Goal: Transaction & Acquisition: Purchase product/service

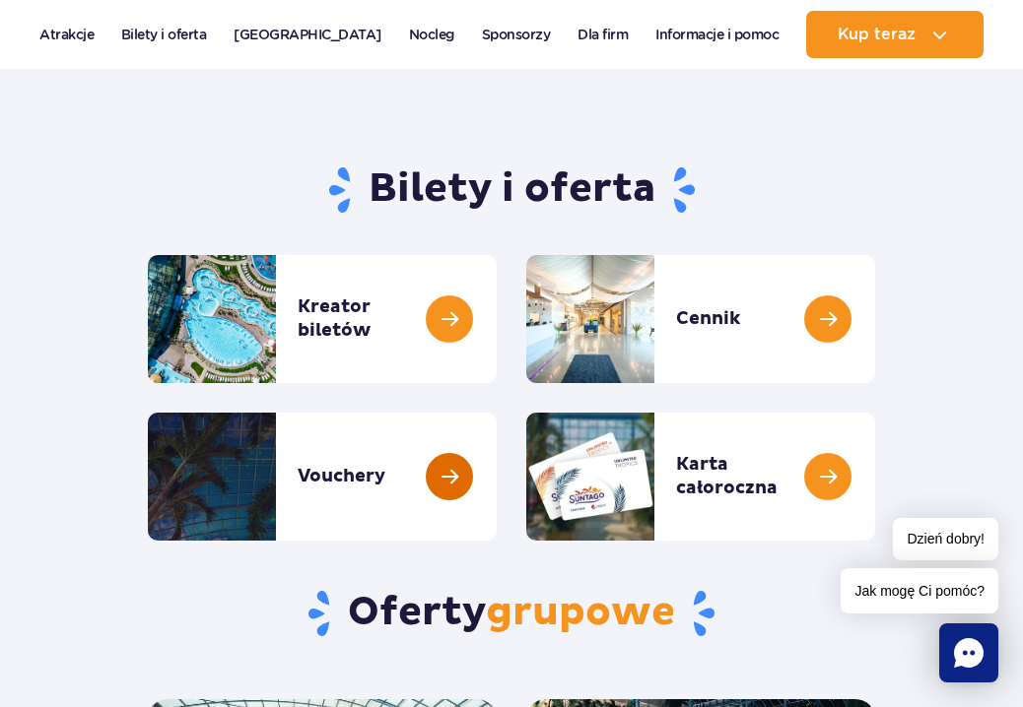
scroll to position [138, 0]
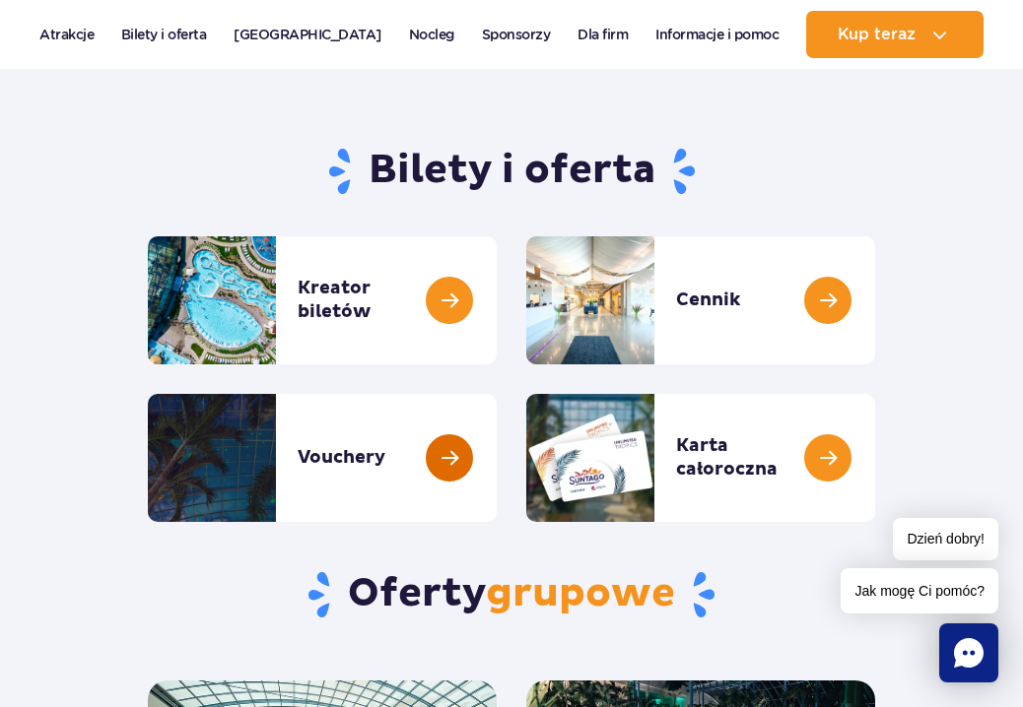
click at [497, 467] on link at bounding box center [497, 458] width 0 height 128
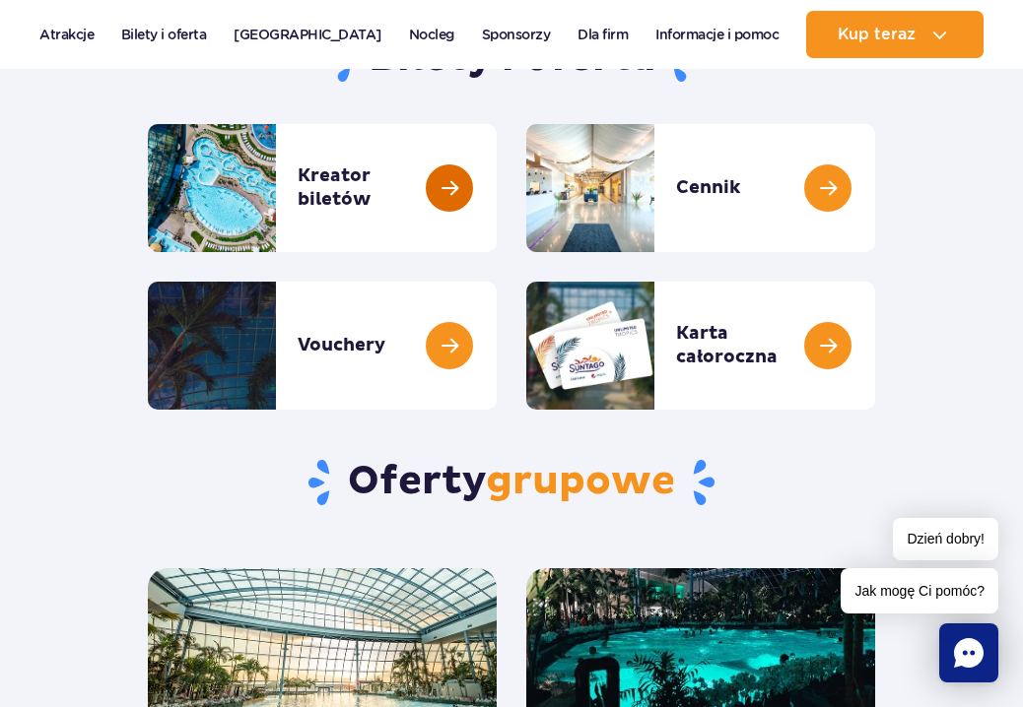
scroll to position [237, 0]
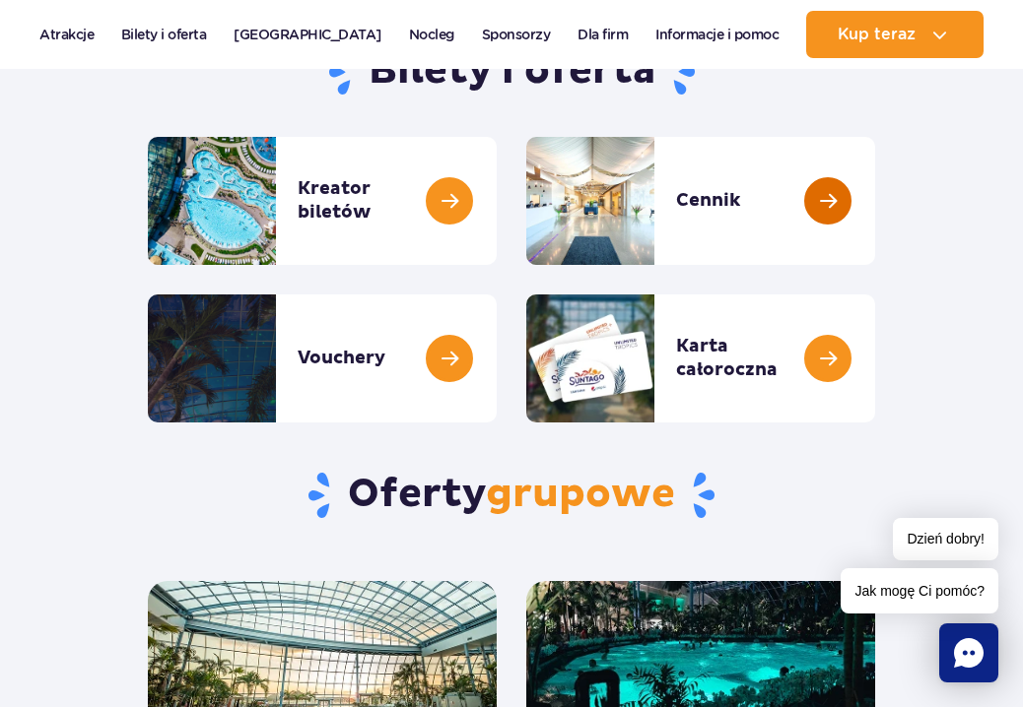
click at [875, 213] on link at bounding box center [875, 201] width 0 height 128
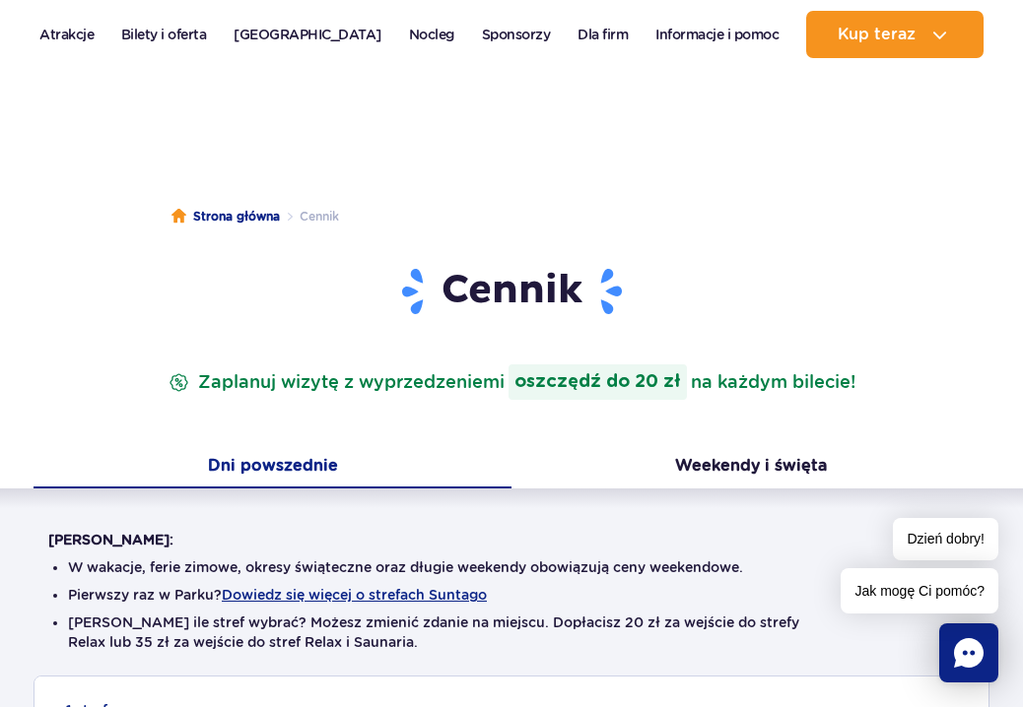
scroll to position [126, 0]
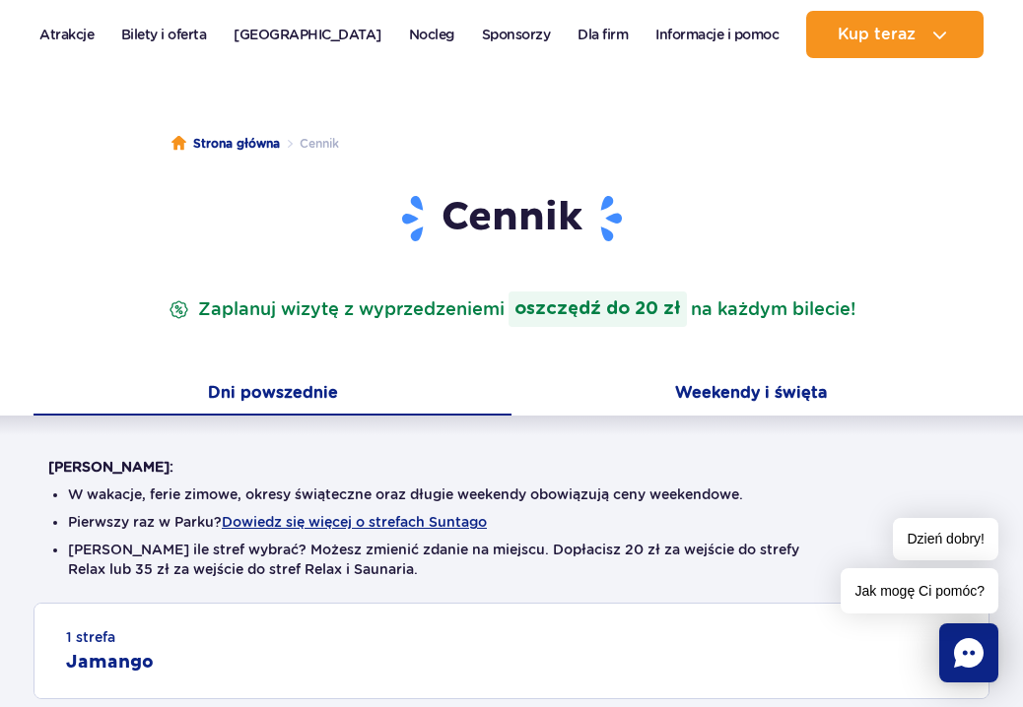
click at [777, 400] on button "Weekendy i święta" at bounding box center [750, 394] width 478 height 41
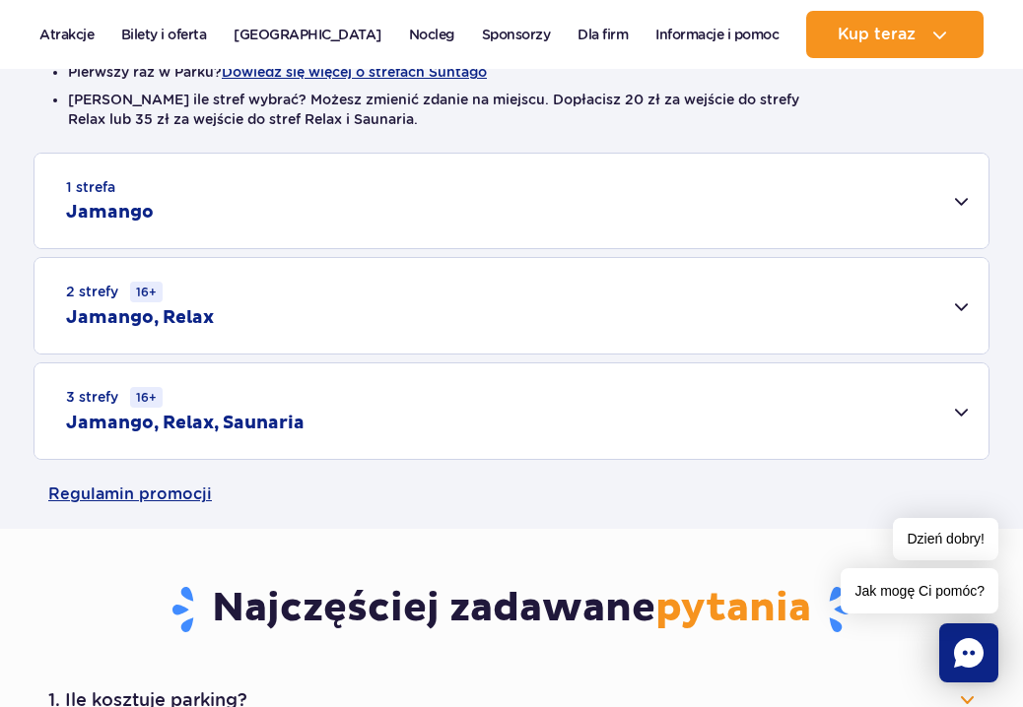
scroll to position [615, 0]
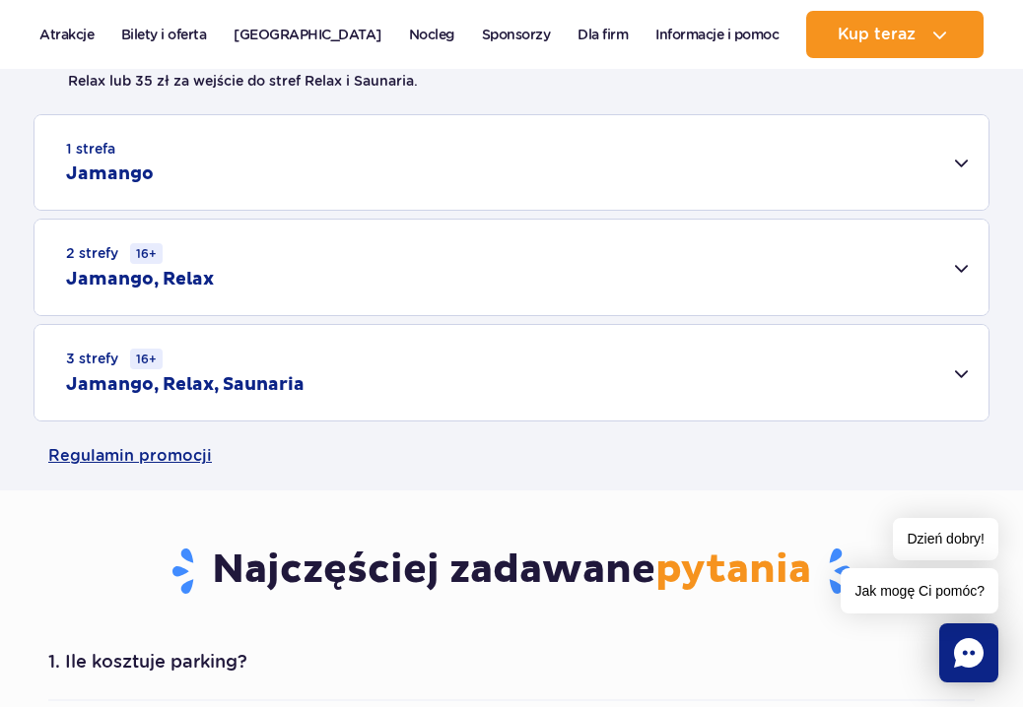
click at [962, 372] on div "3 strefy 16+ Jamango, Relax, Saunaria" at bounding box center [511, 373] width 954 height 96
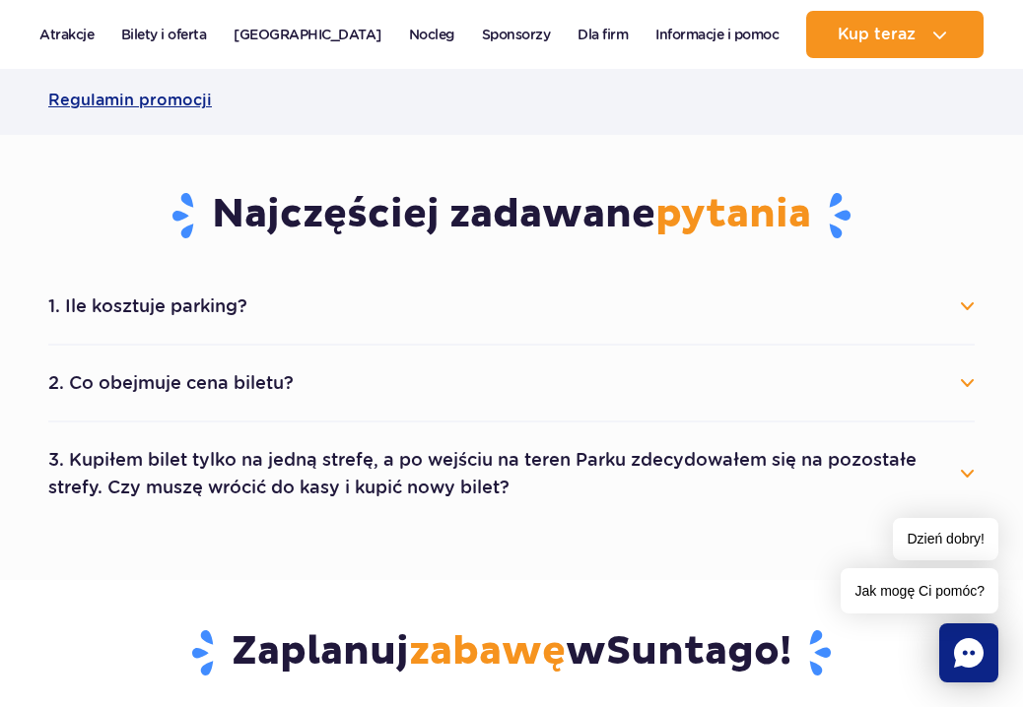
scroll to position [1263, 0]
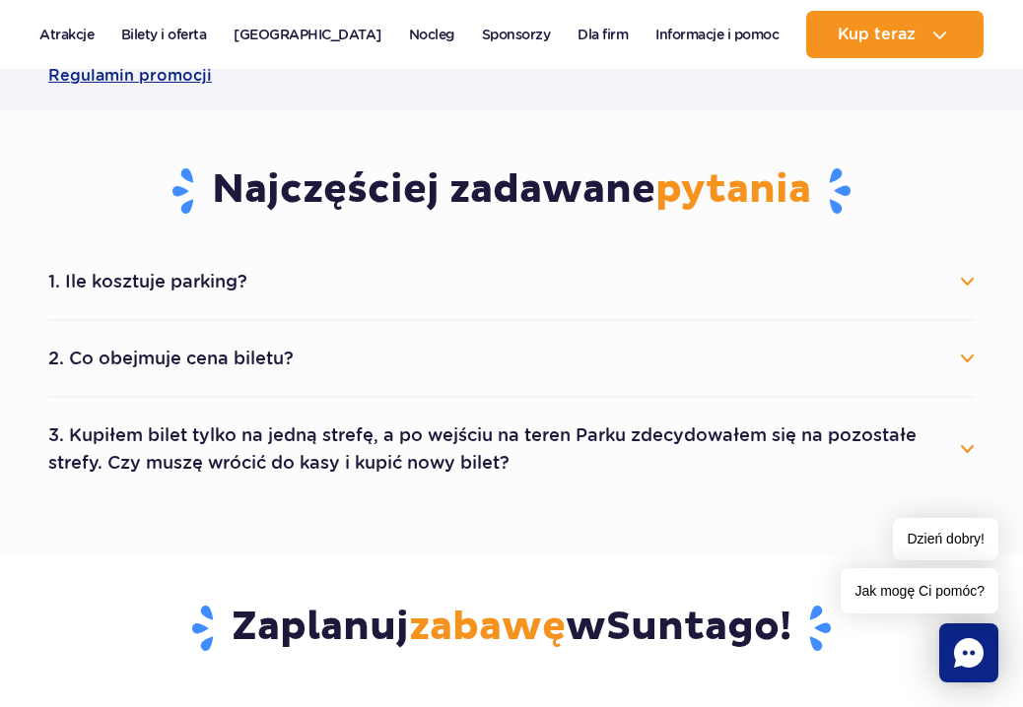
click at [968, 282] on button "1. Ile kosztuje parking?" at bounding box center [511, 281] width 926 height 43
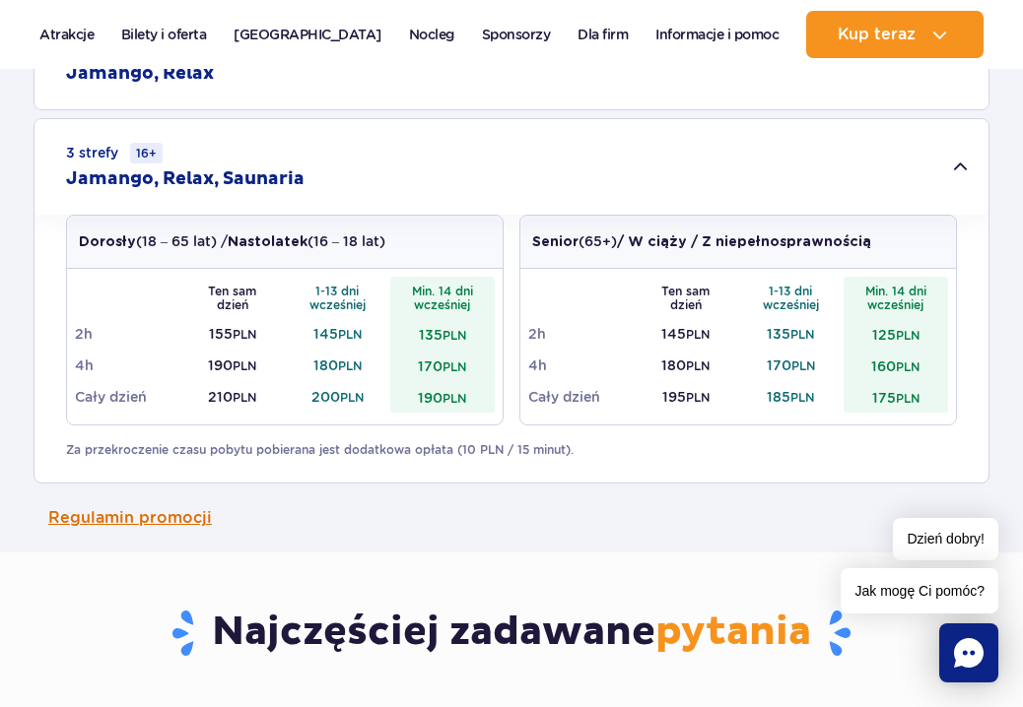
scroll to position [815, 0]
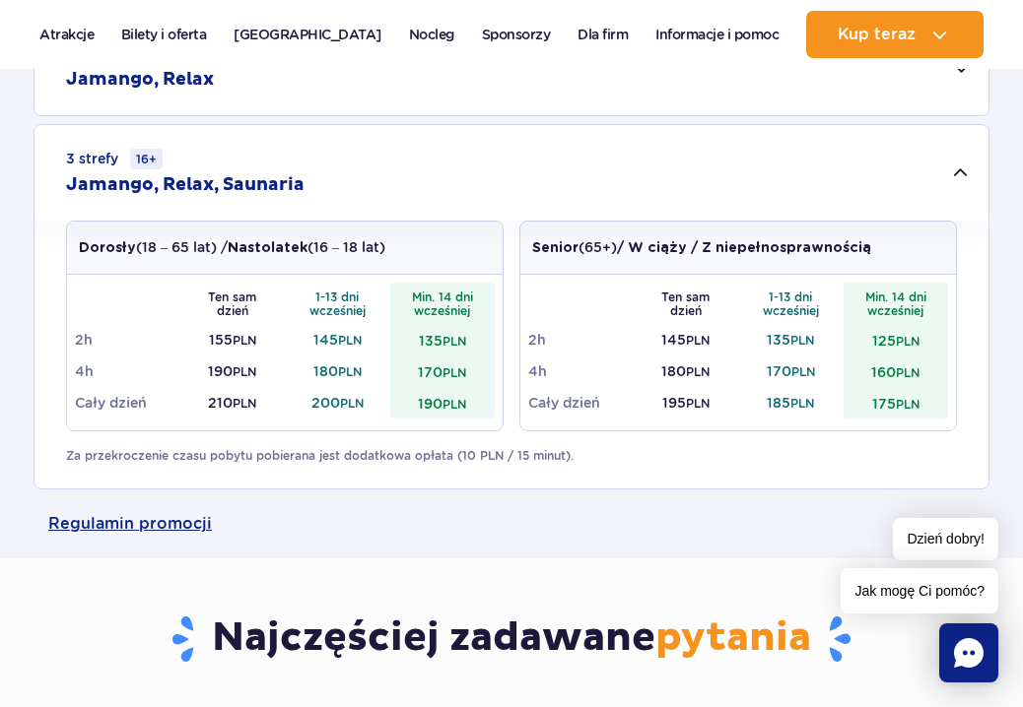
click at [900, 341] on small "PLN" at bounding box center [908, 341] width 24 height 15
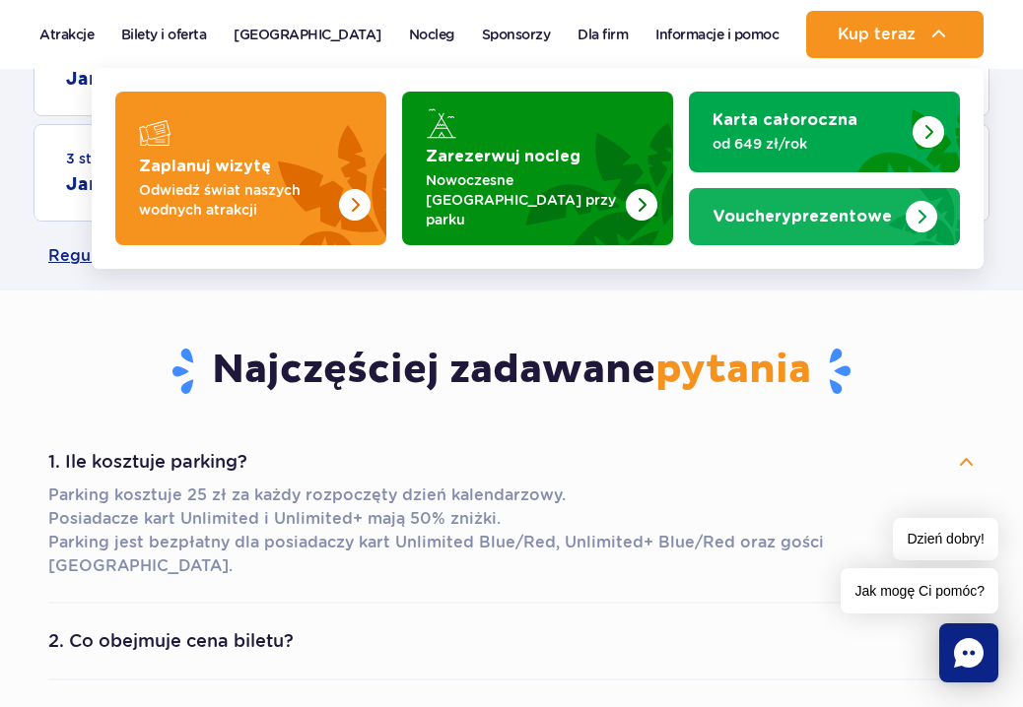
click at [787, 216] on div "Vouchery prezentowe" at bounding box center [824, 217] width 224 height 20
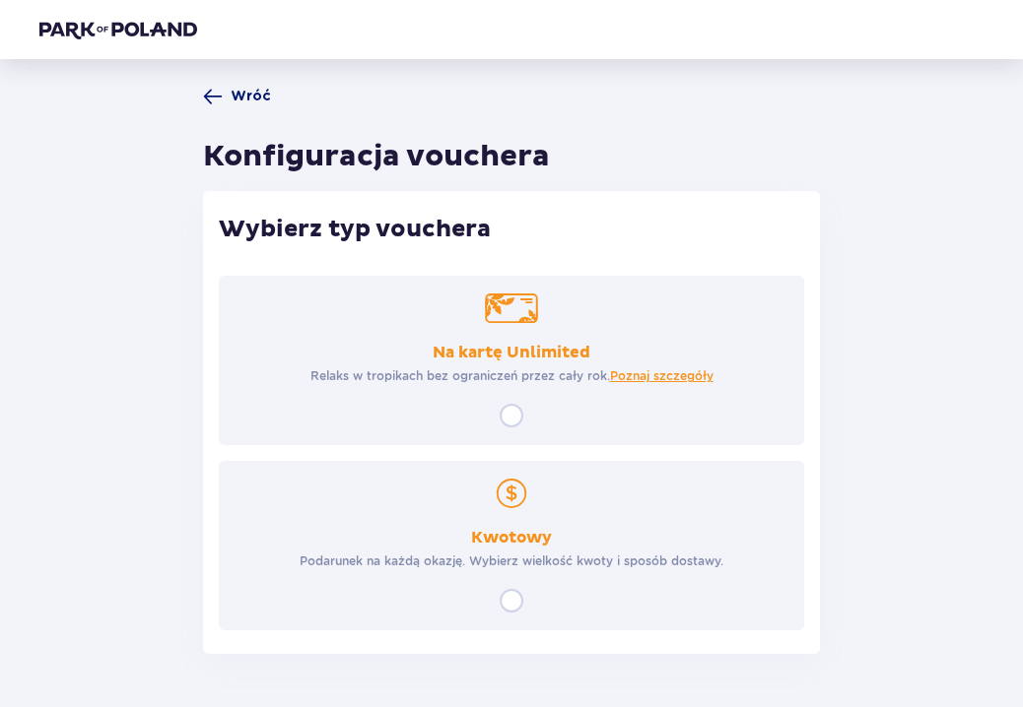
click at [215, 97] on span at bounding box center [213, 97] width 20 height 20
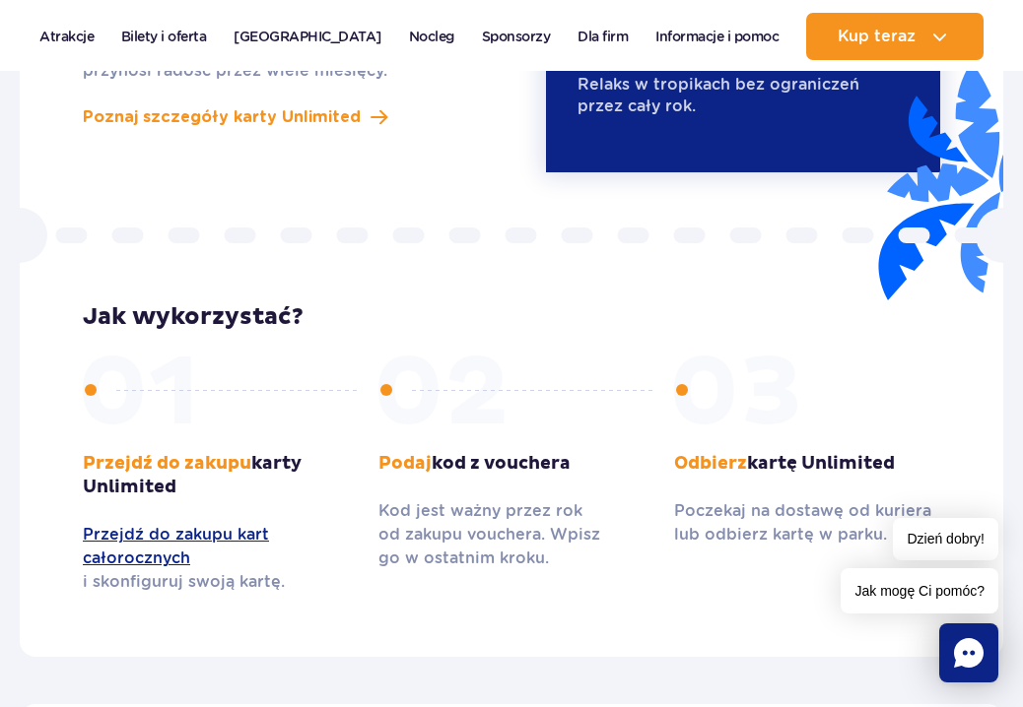
scroll to position [1918, 0]
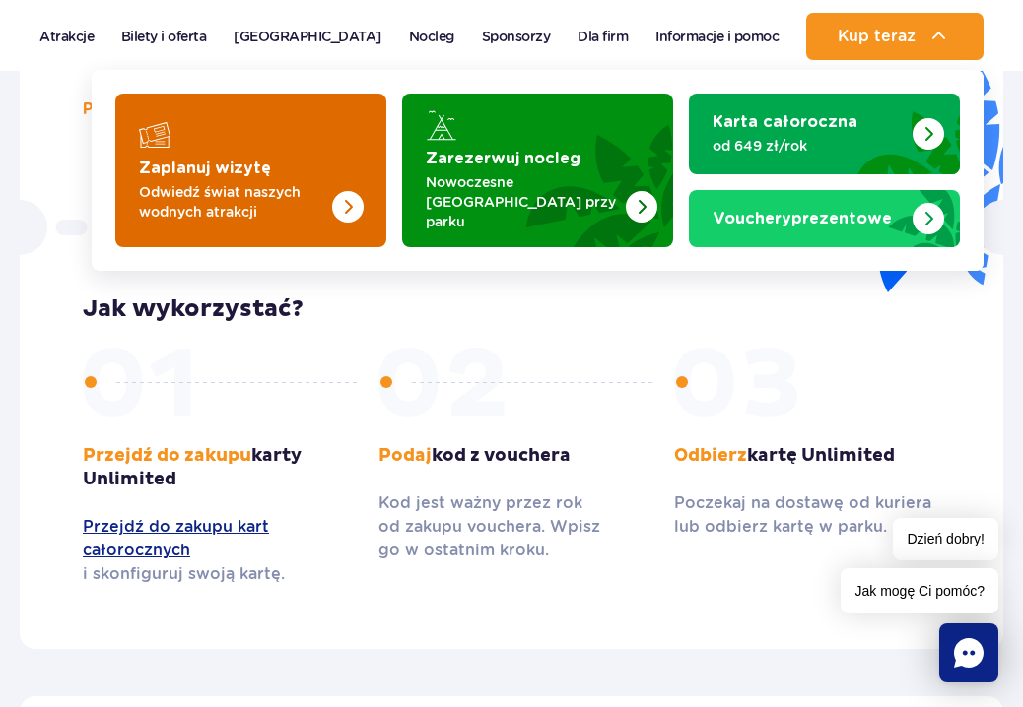
click at [229, 168] on strong "Zaplanuj wizytę" at bounding box center [205, 169] width 132 height 16
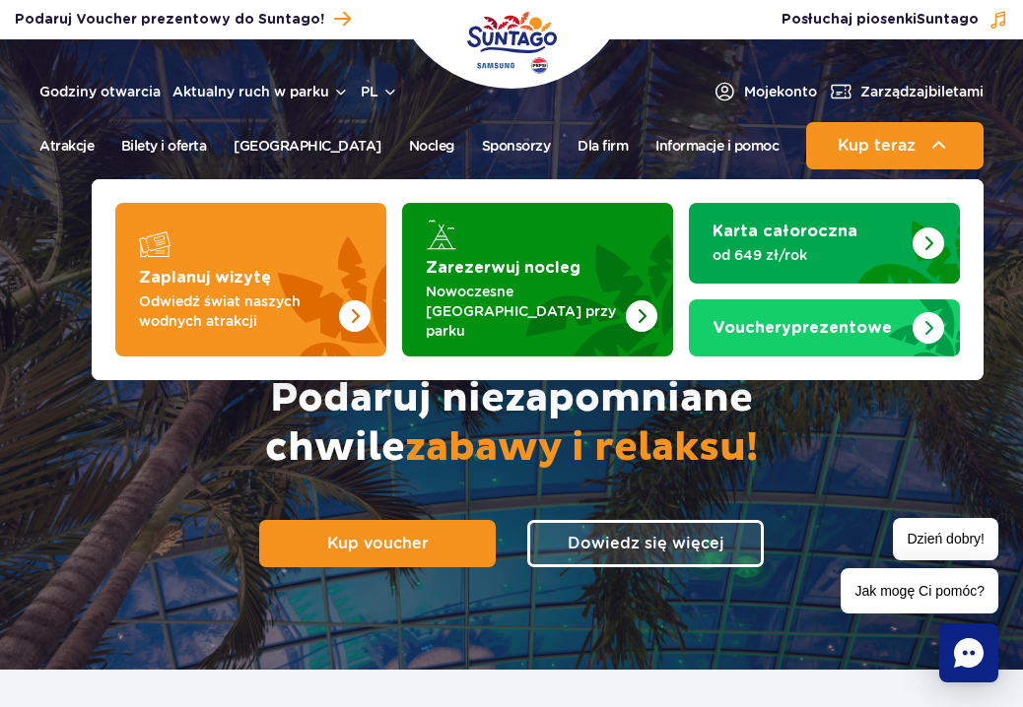
scroll to position [0, 0]
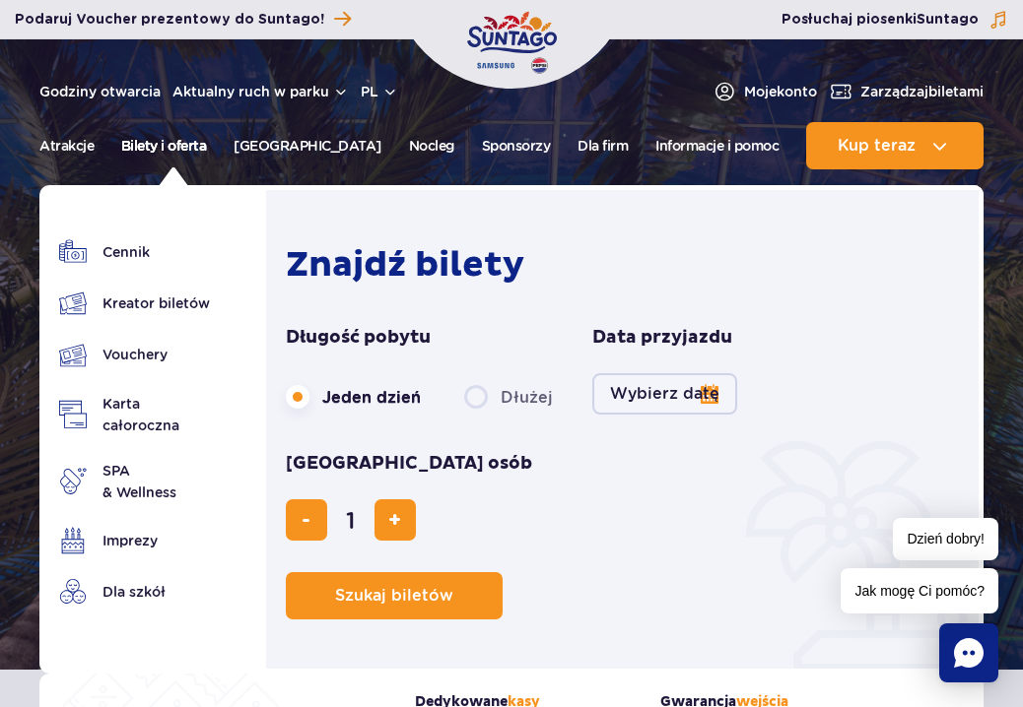
click at [178, 147] on link "Bilety i oferta" at bounding box center [164, 145] width 86 height 47
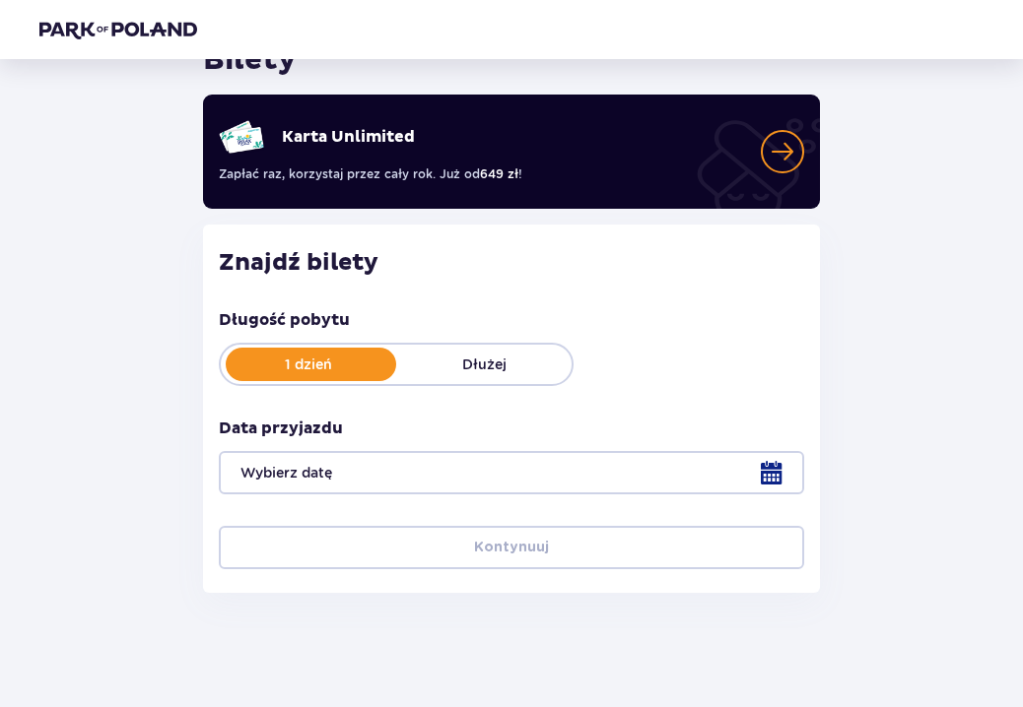
scroll to position [96, 0]
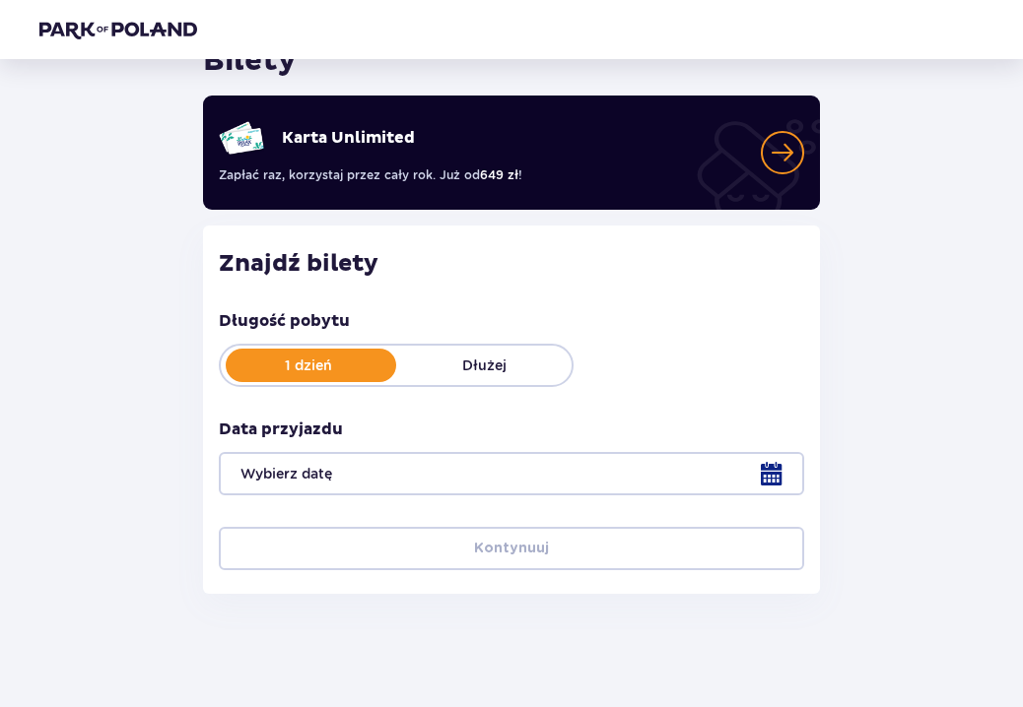
click at [465, 468] on div at bounding box center [511, 473] width 585 height 43
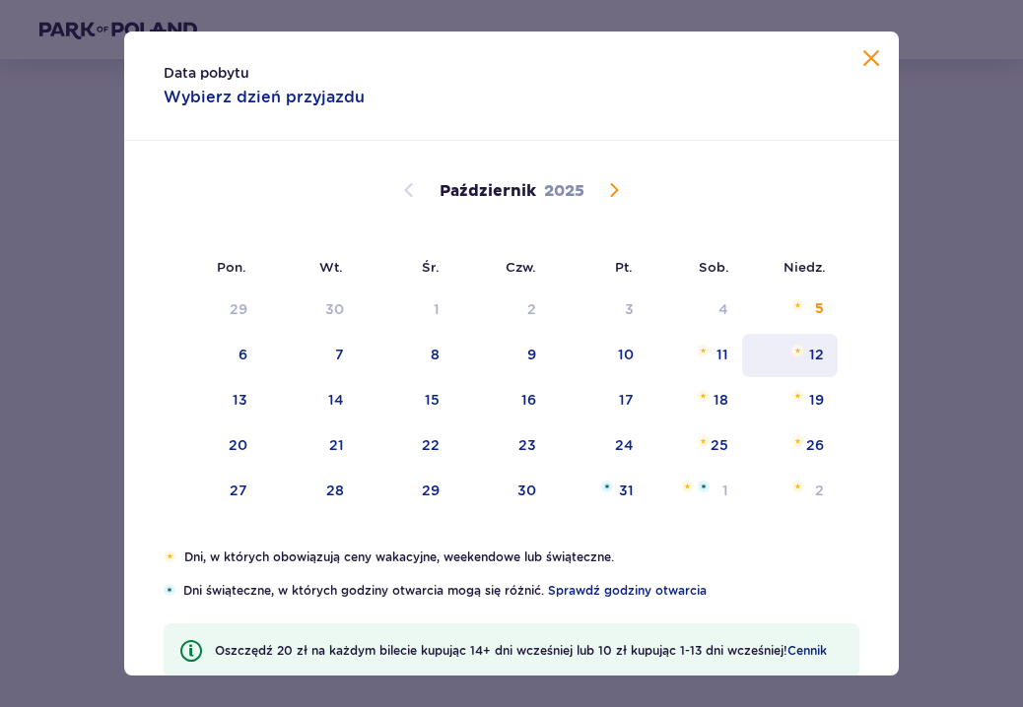
click at [796, 366] on div "12" at bounding box center [790, 355] width 96 height 43
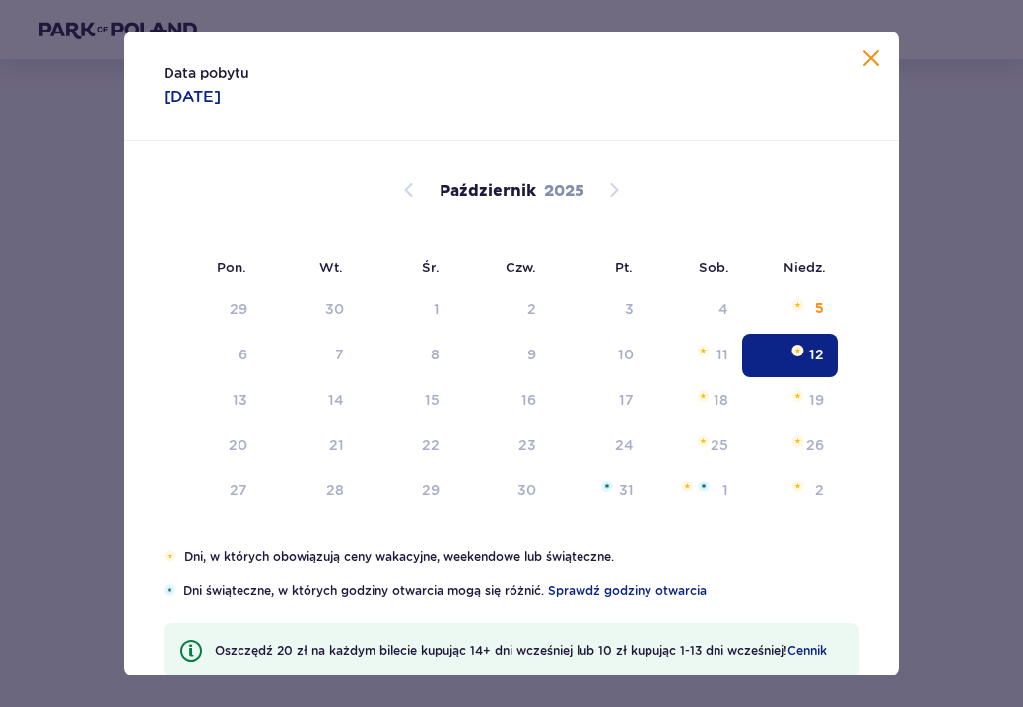
type input "12.10.25"
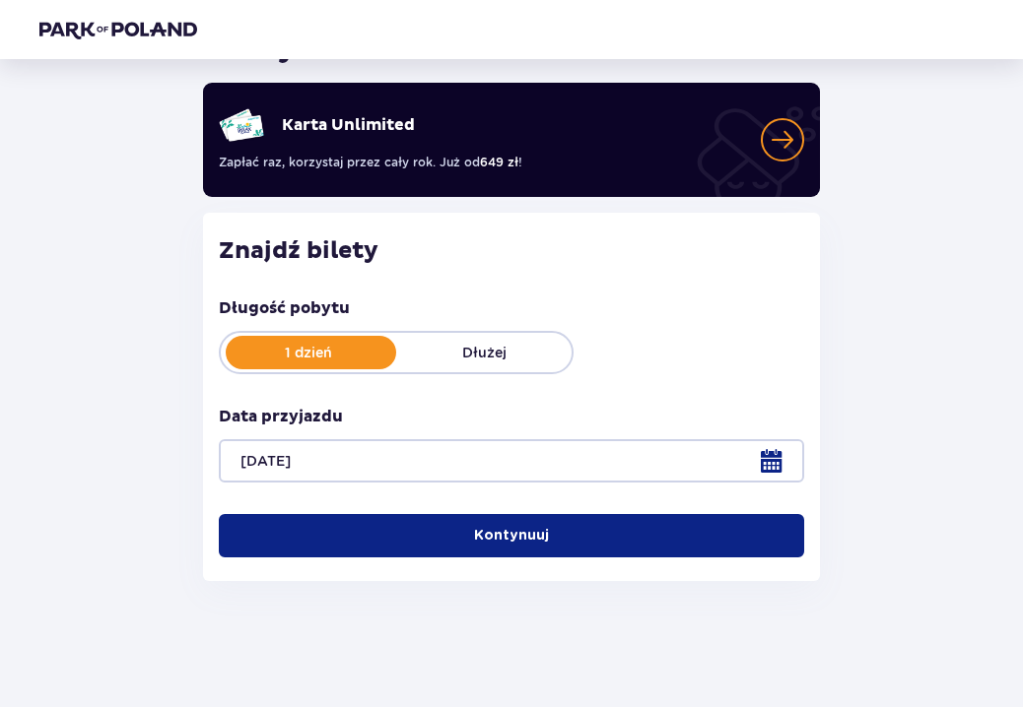
scroll to position [116, 0]
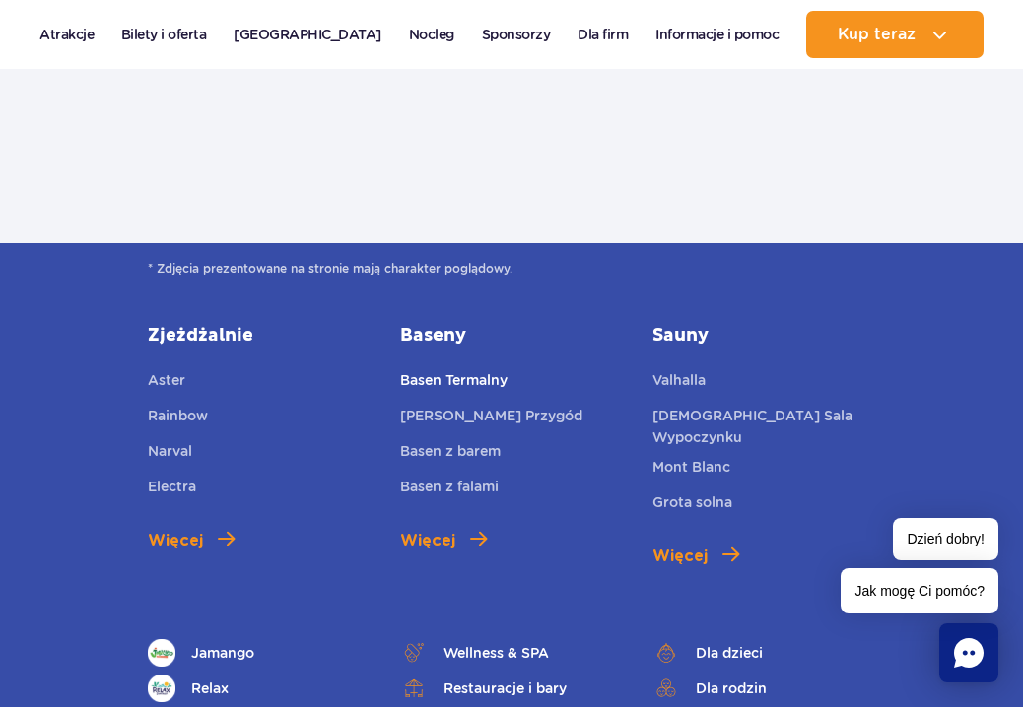
scroll to position [2711, 0]
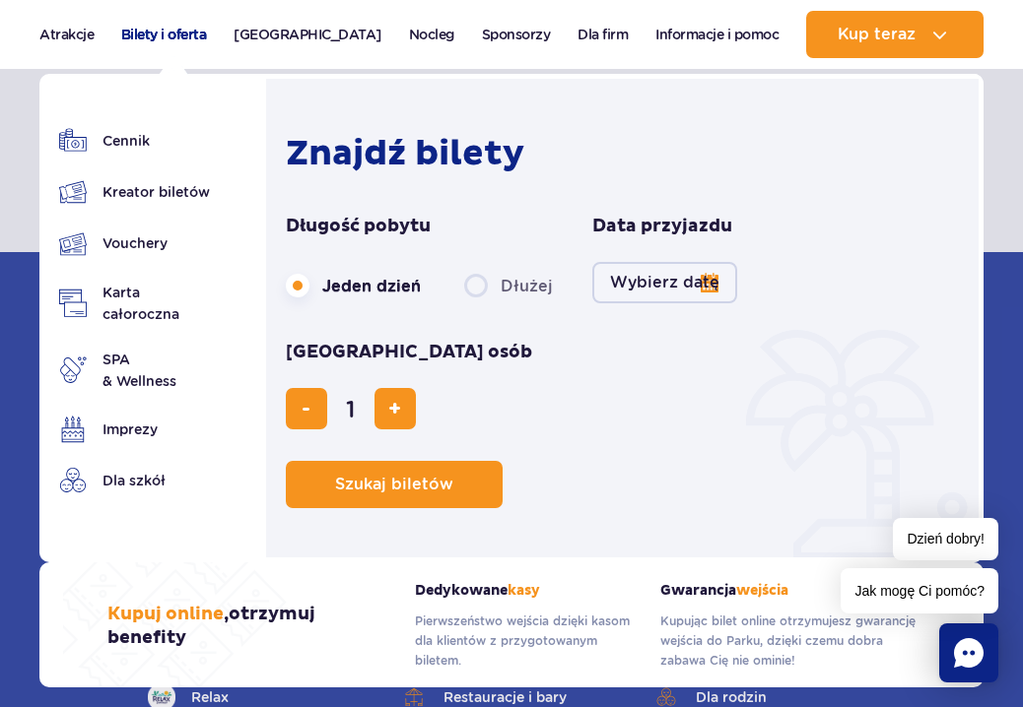
click at [184, 33] on link "Bilety i oferta" at bounding box center [164, 34] width 86 height 47
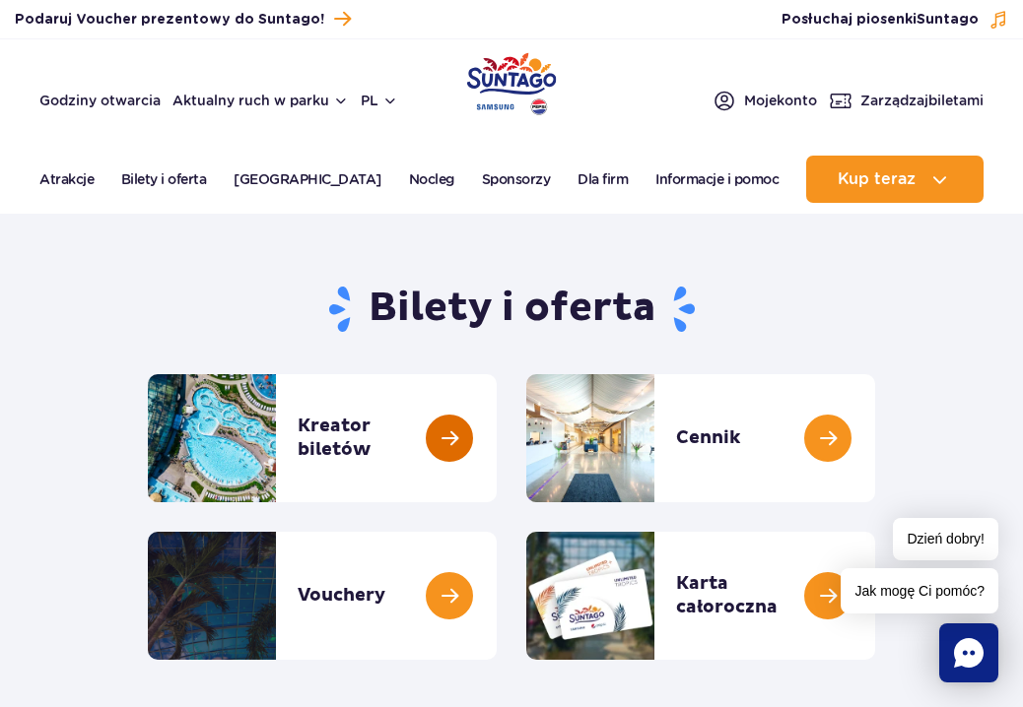
click at [497, 444] on link at bounding box center [497, 438] width 0 height 128
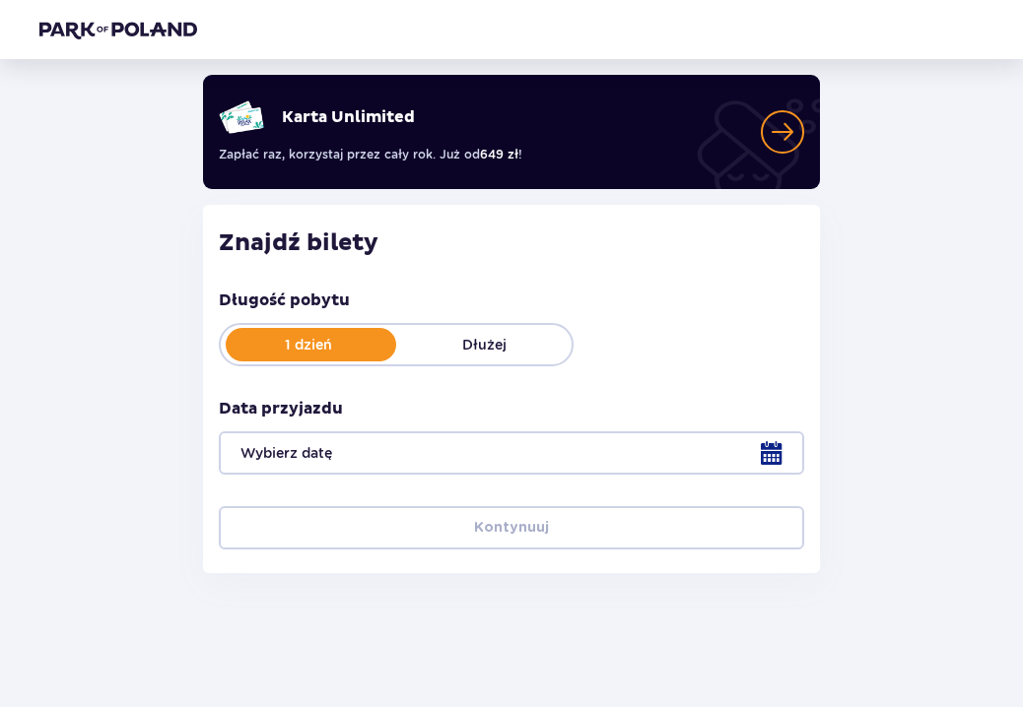
scroll to position [116, 0]
click at [778, 445] on div at bounding box center [511, 453] width 585 height 43
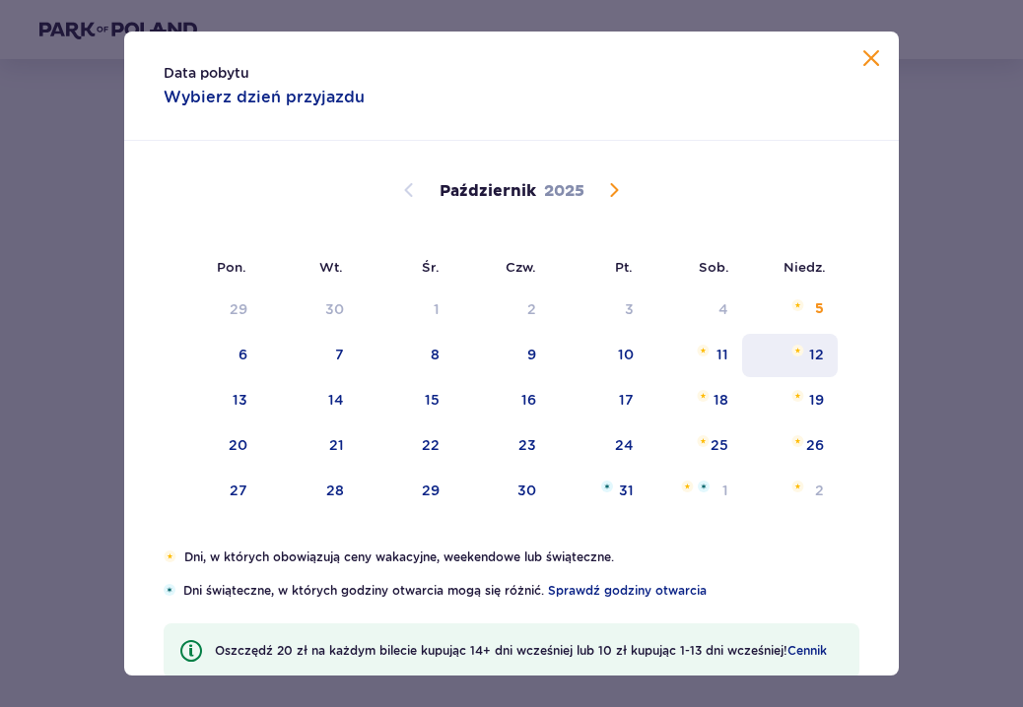
click at [822, 340] on div "12" at bounding box center [790, 355] width 96 height 43
type input "[DATE]"
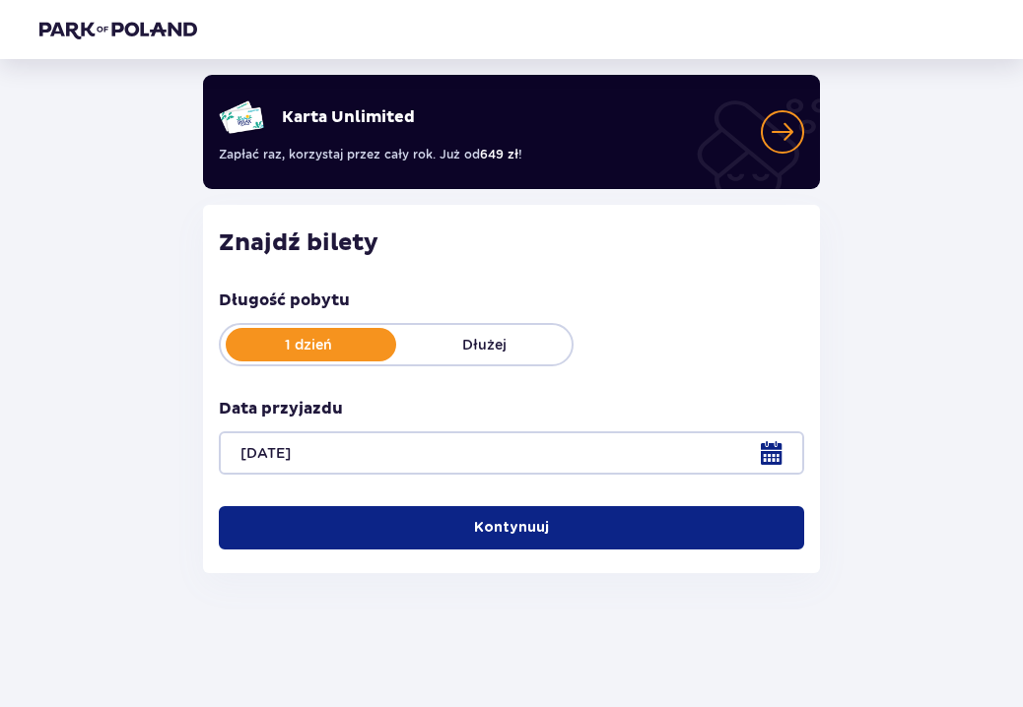
click at [621, 526] on button "Kontynuuj" at bounding box center [511, 527] width 585 height 43
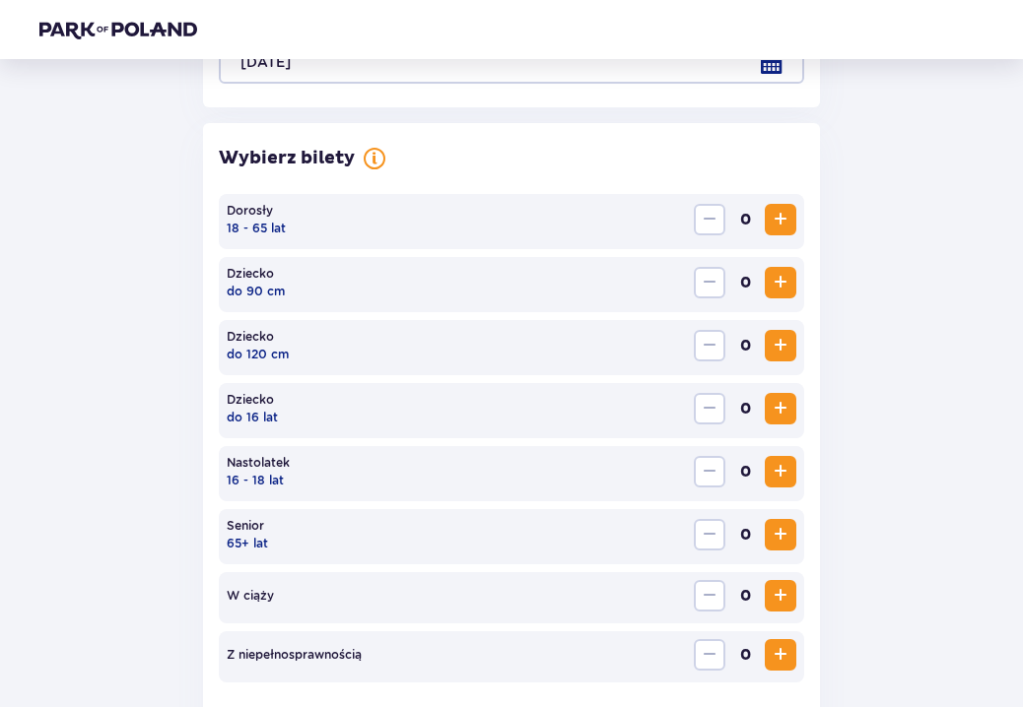
scroll to position [521, 0]
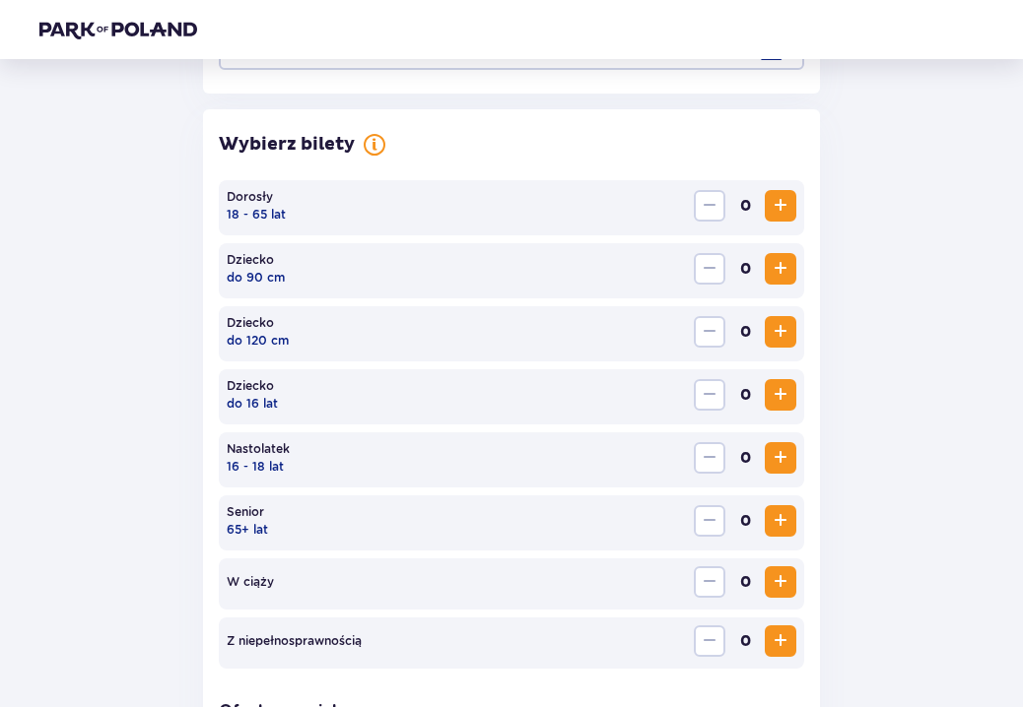
click at [776, 204] on span "Zwiększ" at bounding box center [780, 206] width 24 height 24
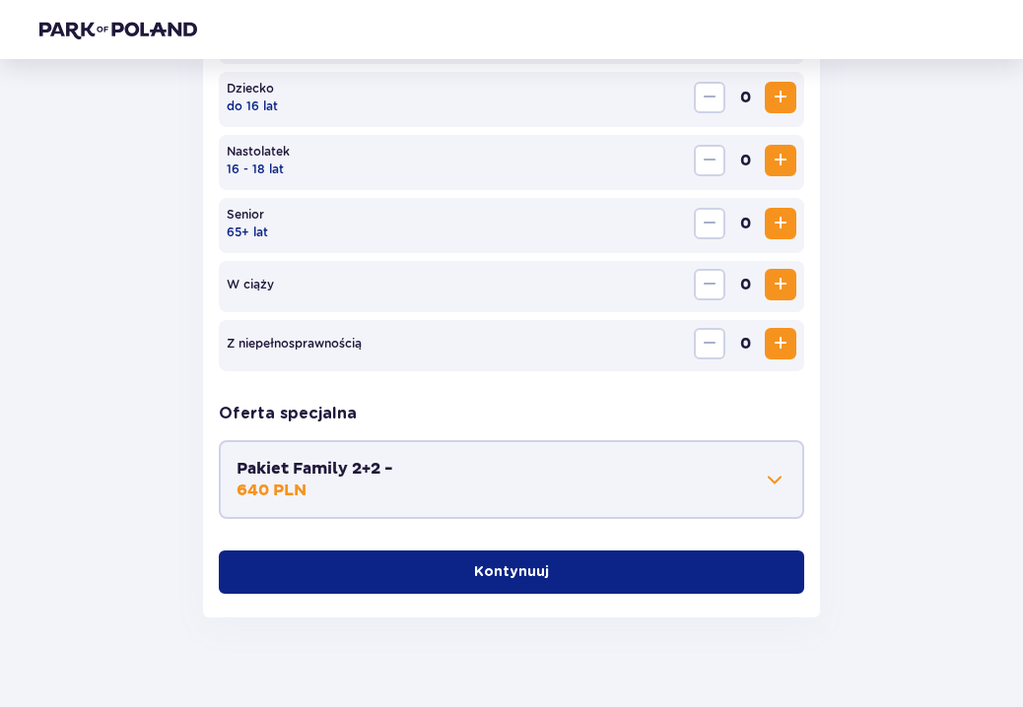
scroll to position [822, 0]
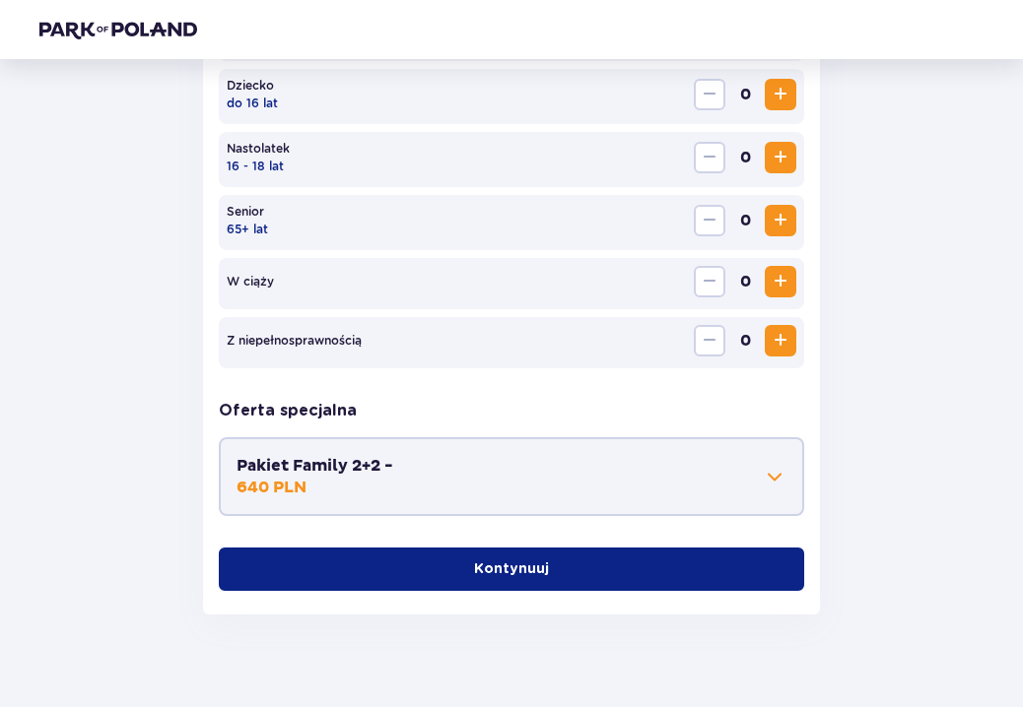
click at [496, 558] on button "Kontynuuj" at bounding box center [511, 569] width 585 height 43
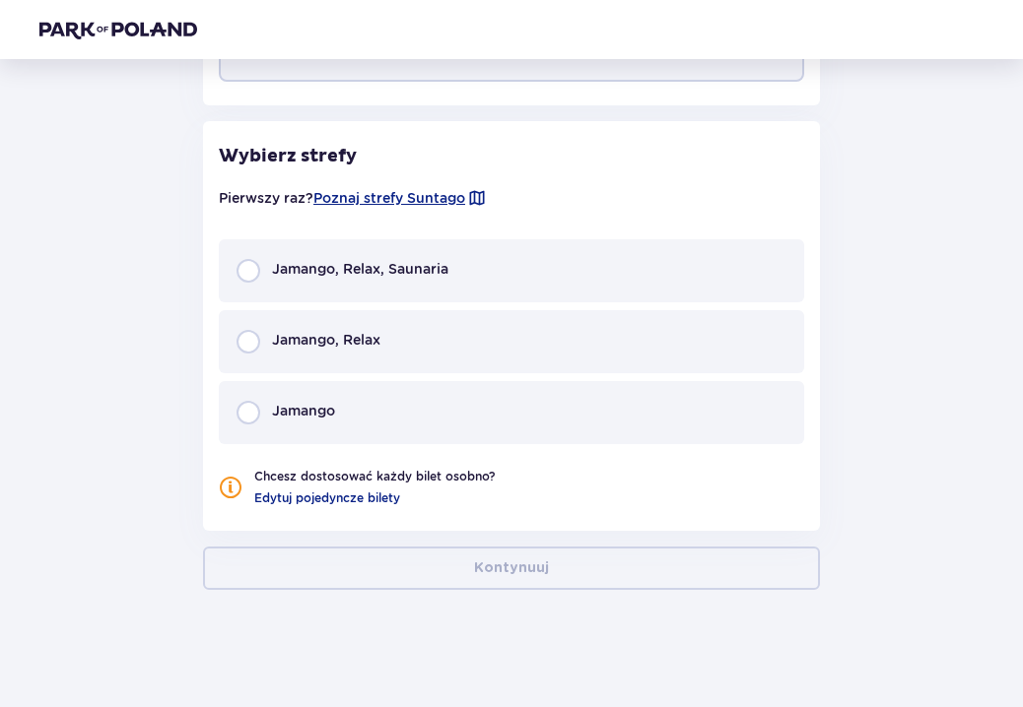
scroll to position [1257, 0]
click at [434, 275] on span "Jamango, Relax, Saunaria" at bounding box center [360, 268] width 176 height 20
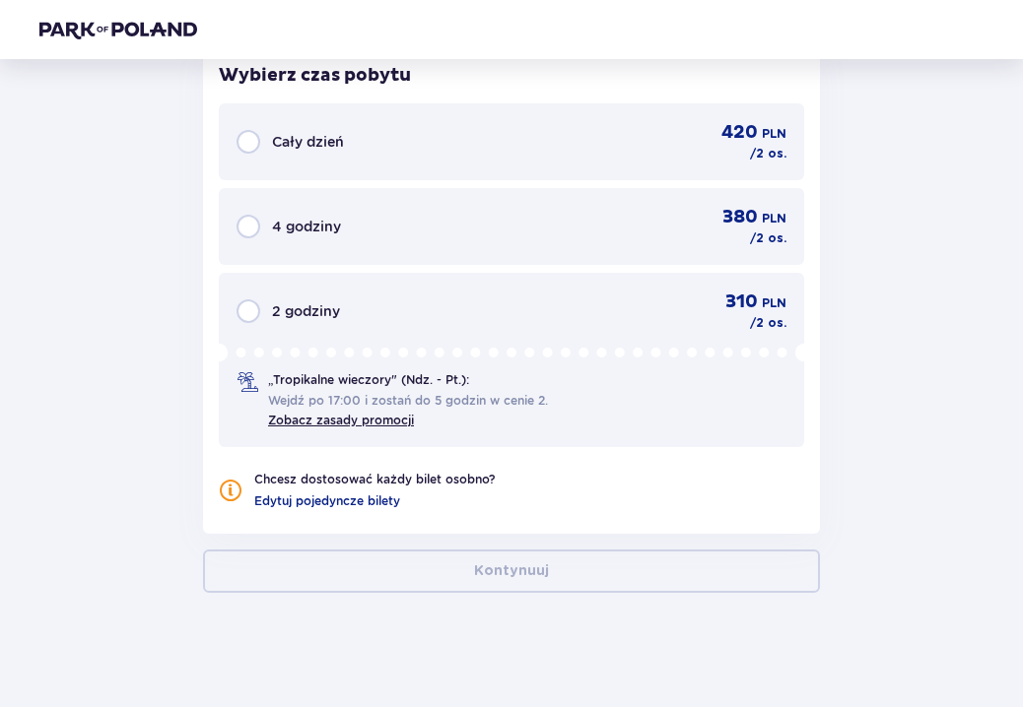
scroll to position [1763, 0]
click at [500, 135] on div "Cały dzień 420 PLN / 2 os." at bounding box center [511, 140] width 550 height 41
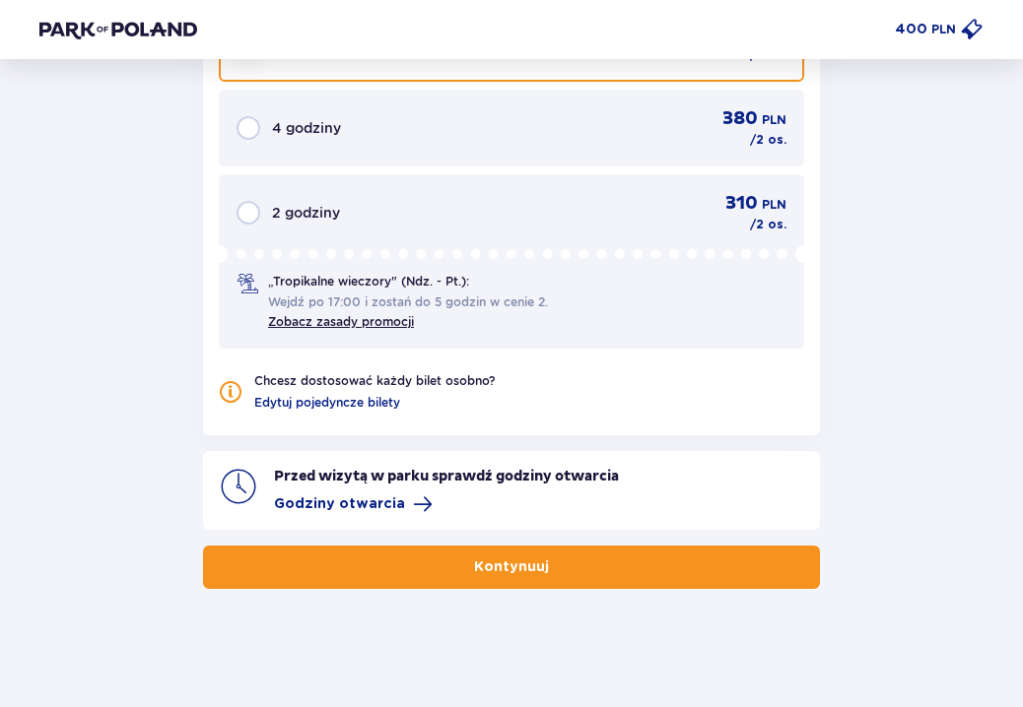
scroll to position [1861, 0]
click at [550, 577] on button "Kontynuuj" at bounding box center [511, 567] width 617 height 43
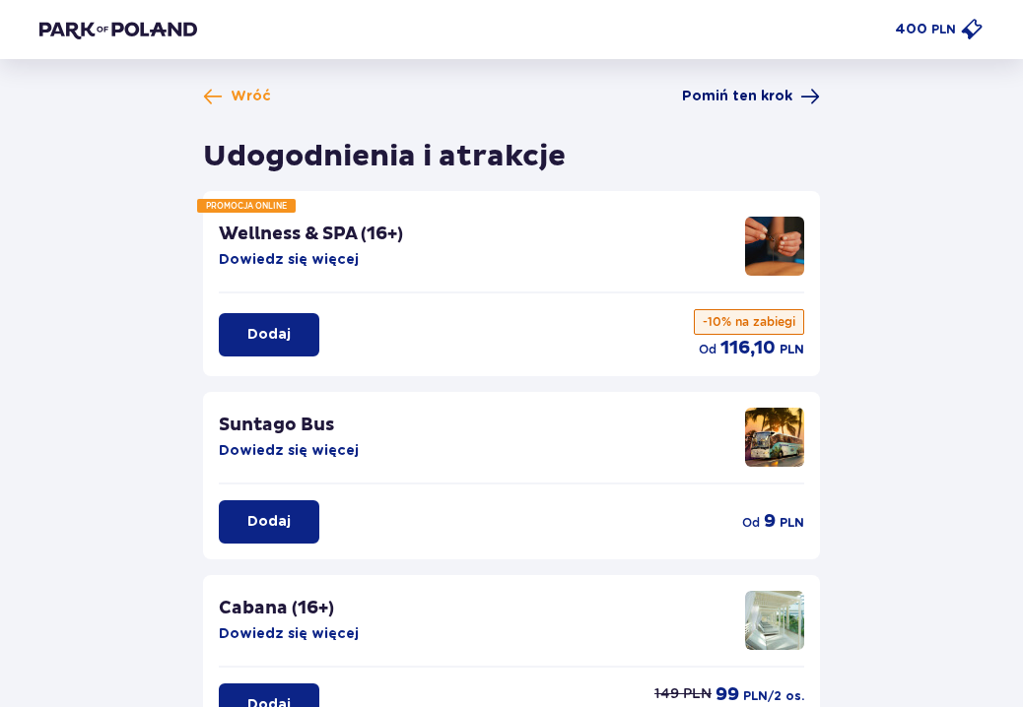
click at [771, 100] on span "Pomiń ten krok" at bounding box center [737, 97] width 110 height 20
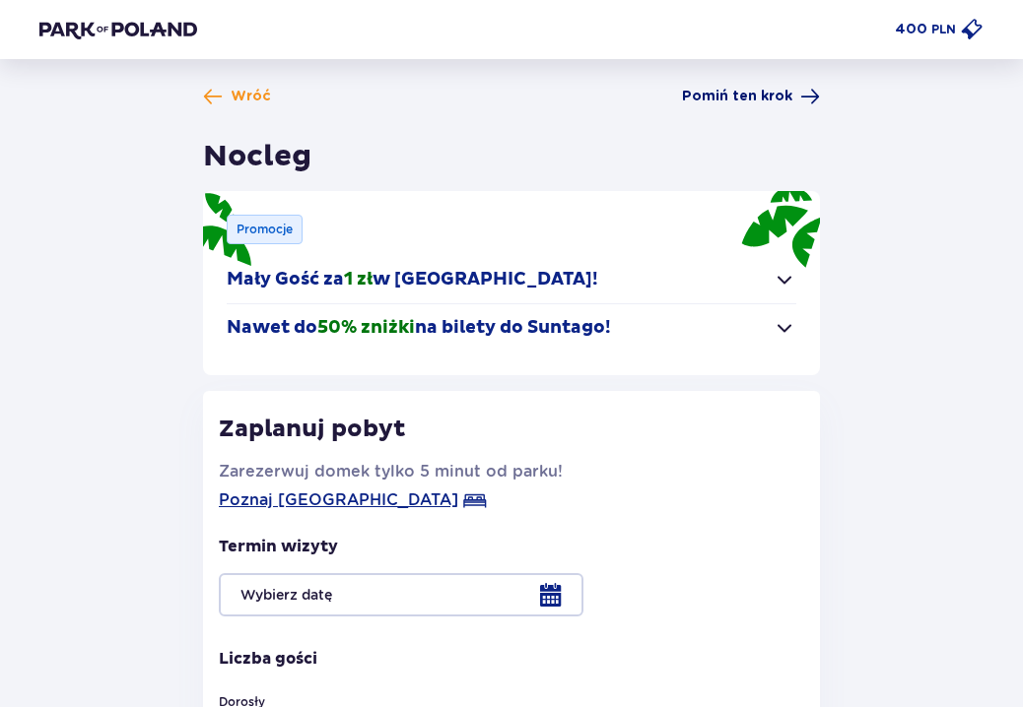
click at [779, 93] on span "Pomiń ten krok" at bounding box center [737, 97] width 110 height 20
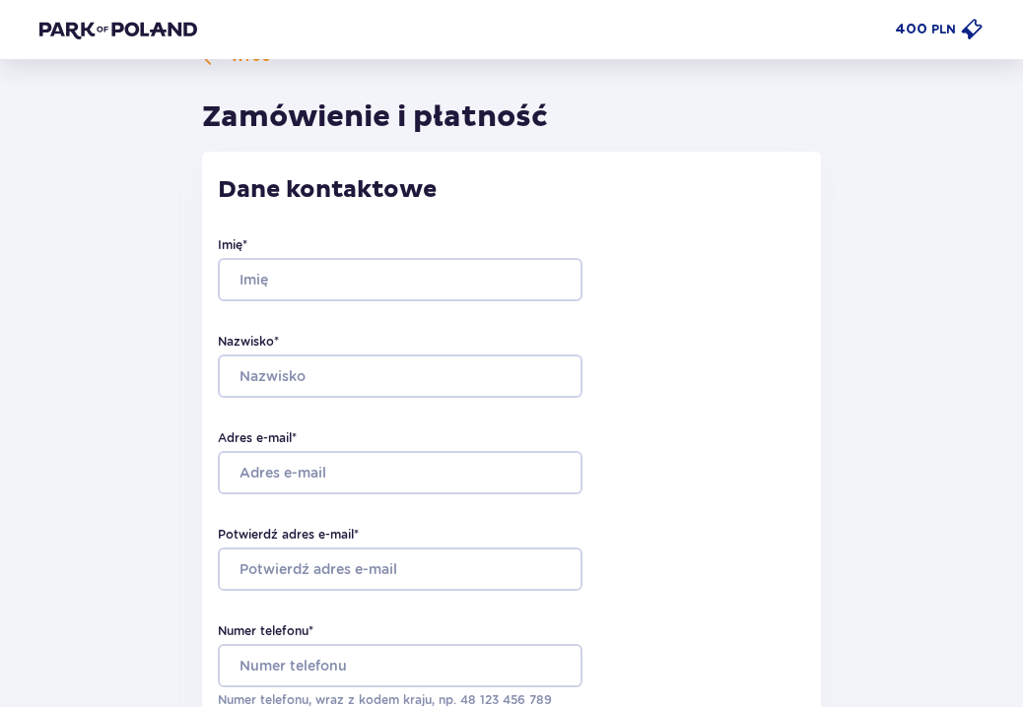
scroll to position [38, 0]
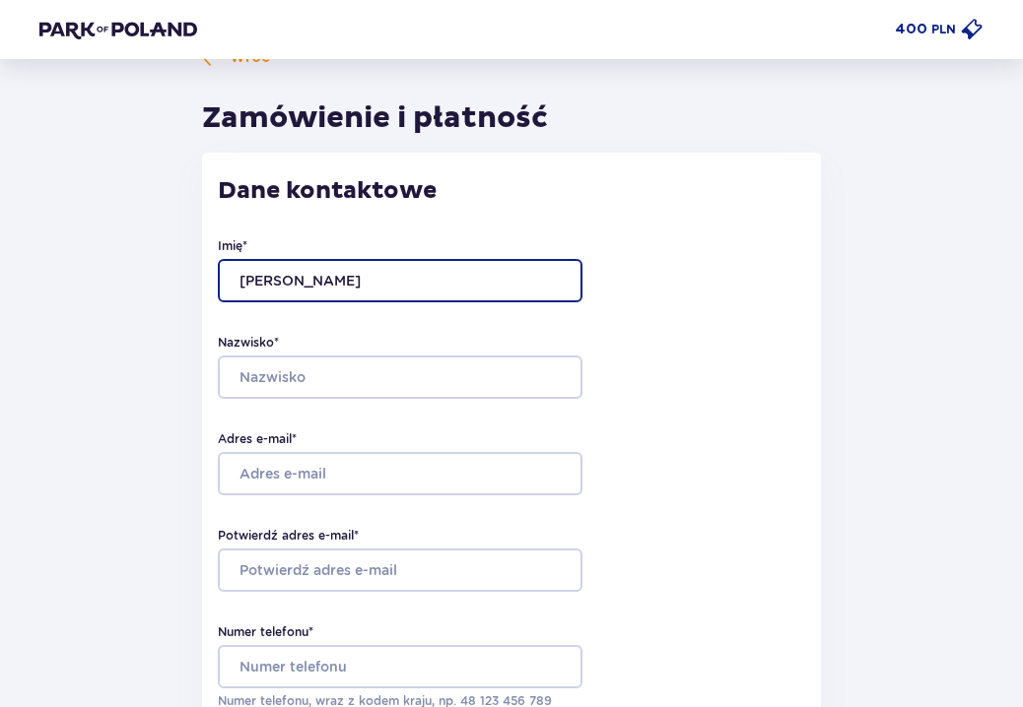
type input "Ivanna"
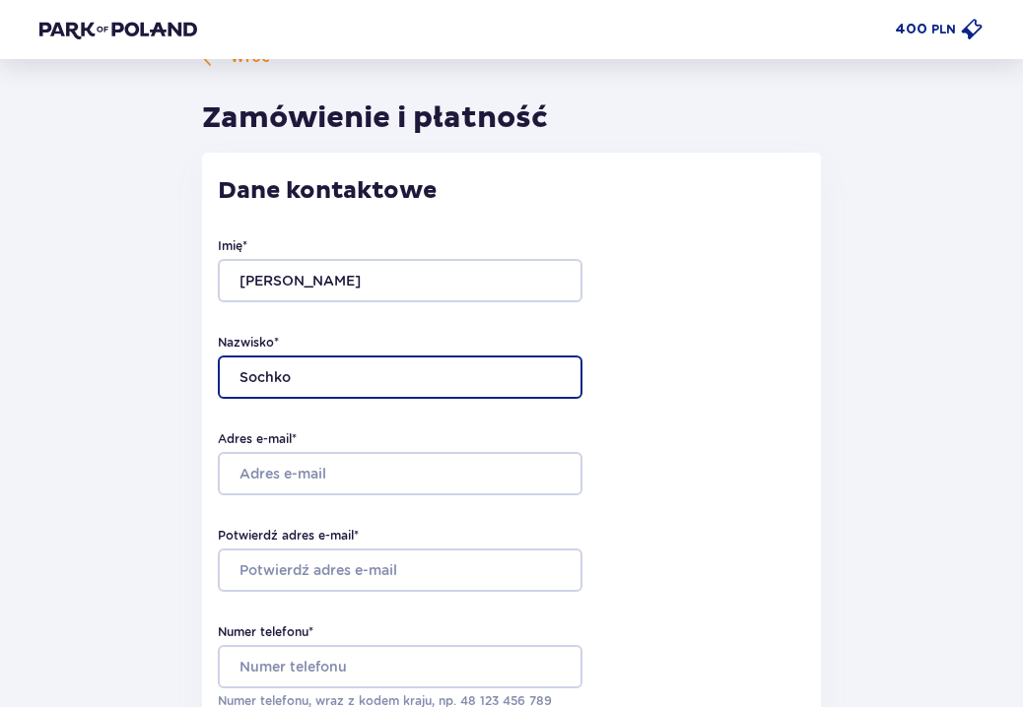
type input "Sochko"
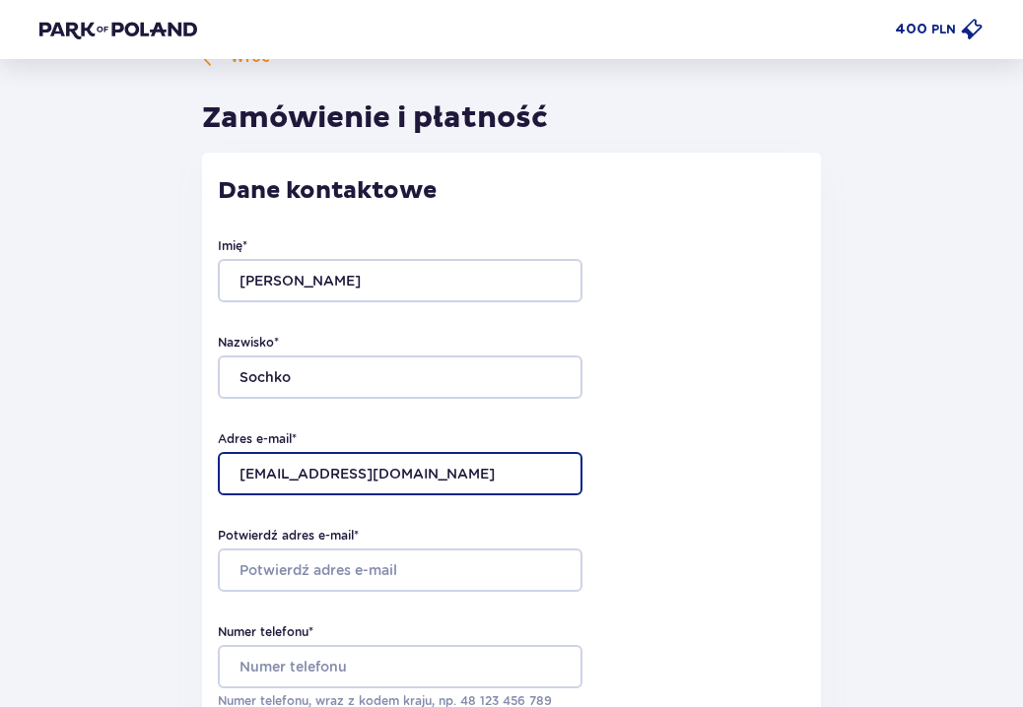
type input "sochko22@gmail.com"
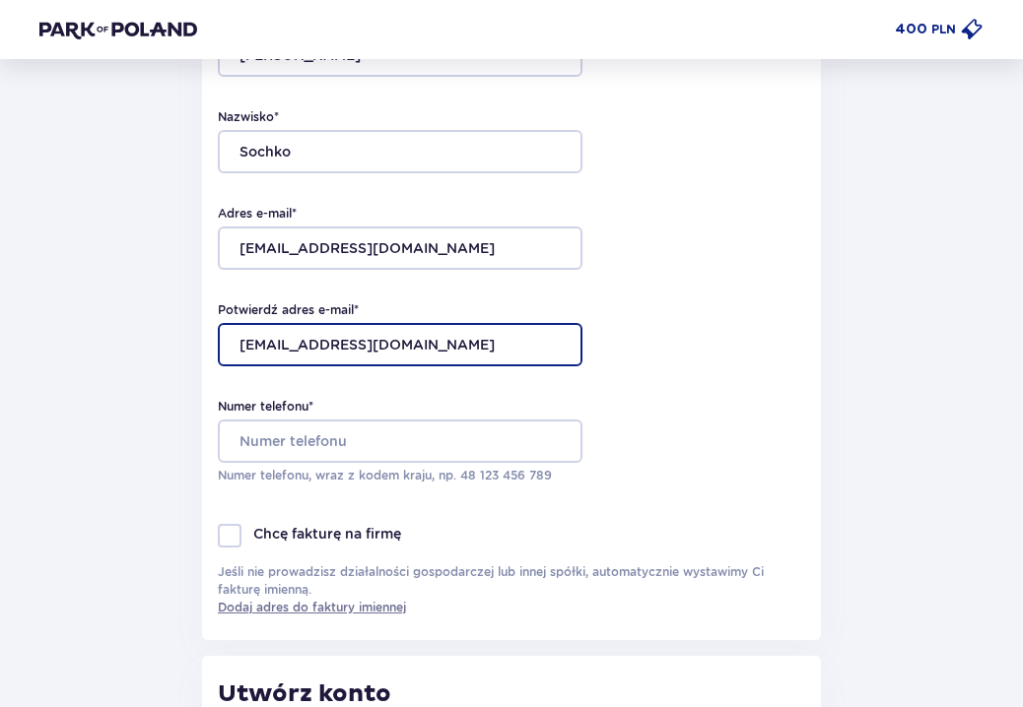
scroll to position [265, 0]
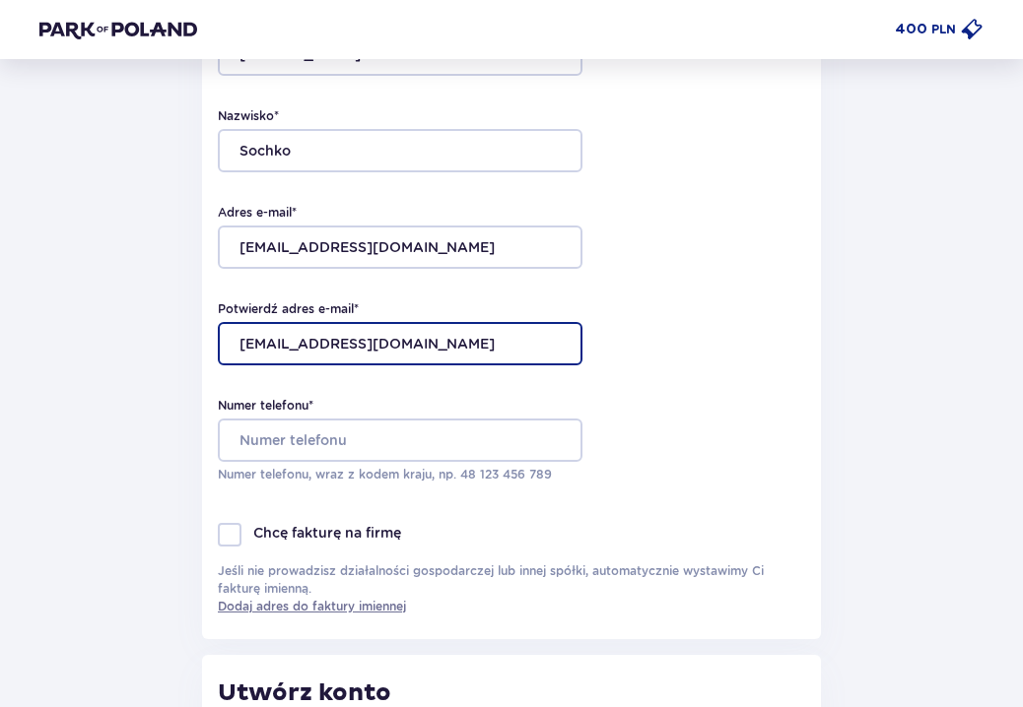
type input "sochko22@gmail.com"
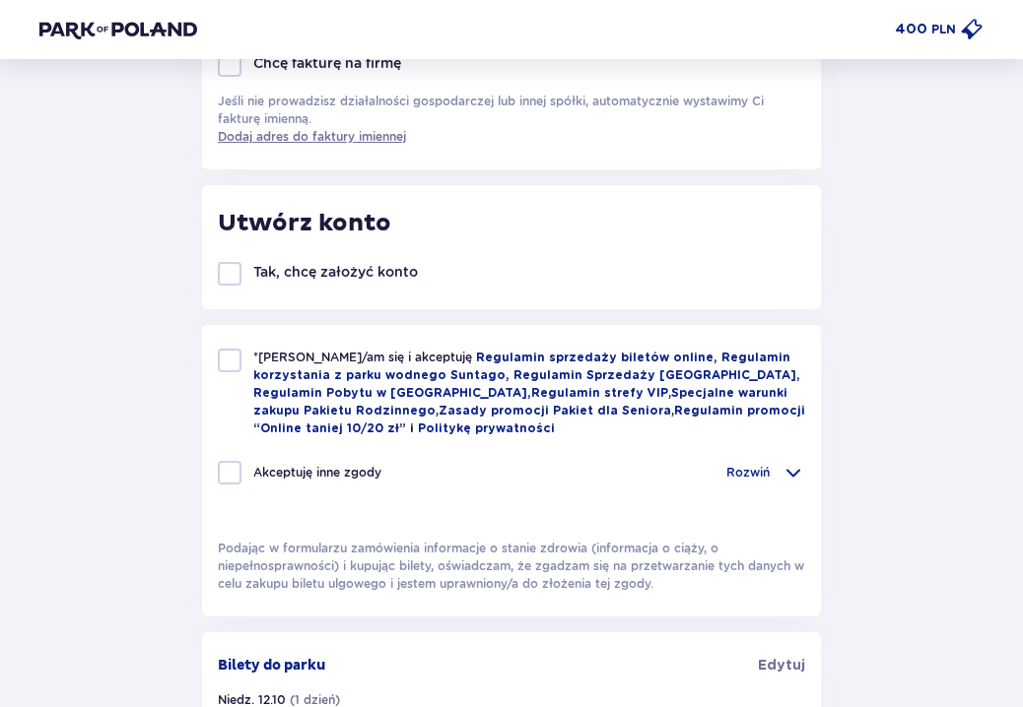
scroll to position [736, 0]
type input "539436917"
click at [230, 360] on div at bounding box center [230, 360] width 24 height 24
checkbox input "true"
click at [224, 472] on div at bounding box center [230, 472] width 24 height 24
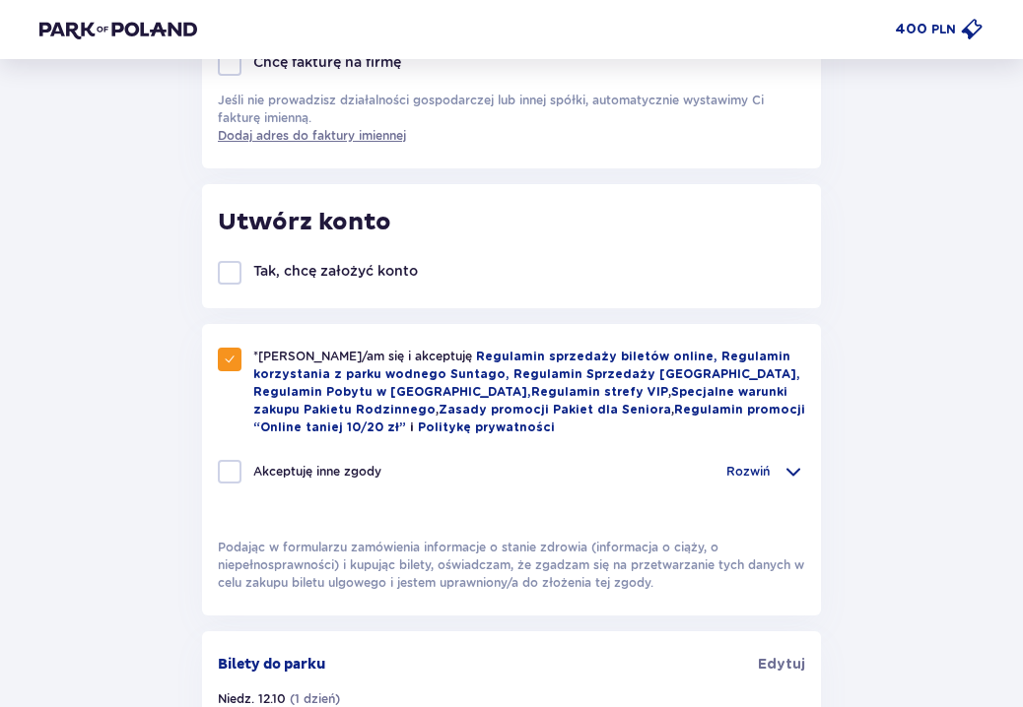
checkbox input "true"
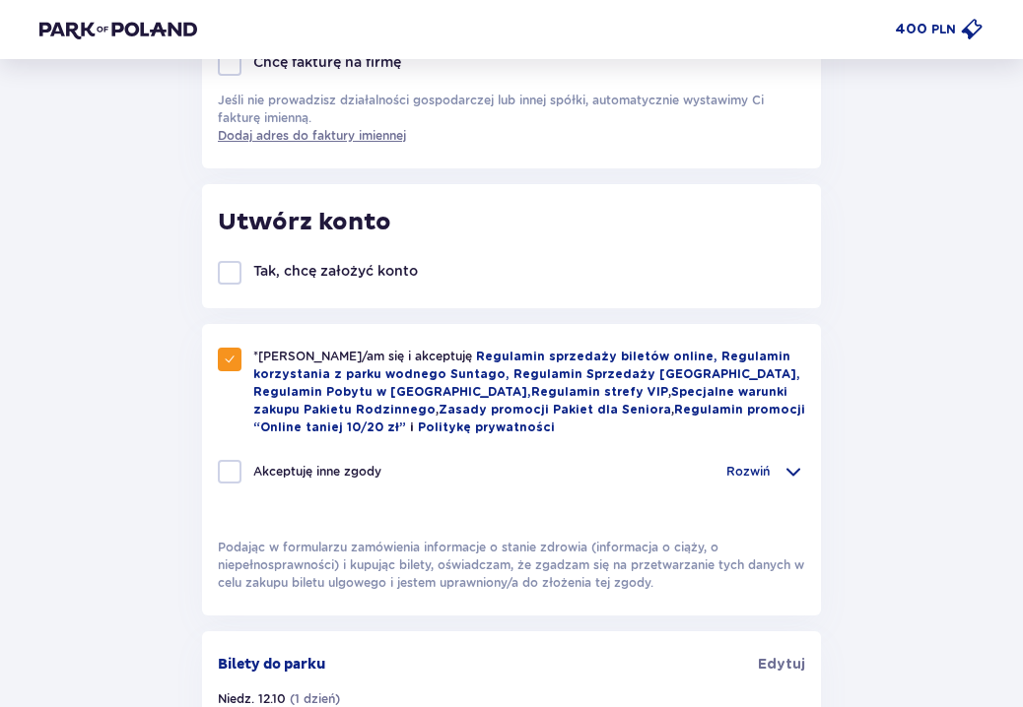
checkbox input "true"
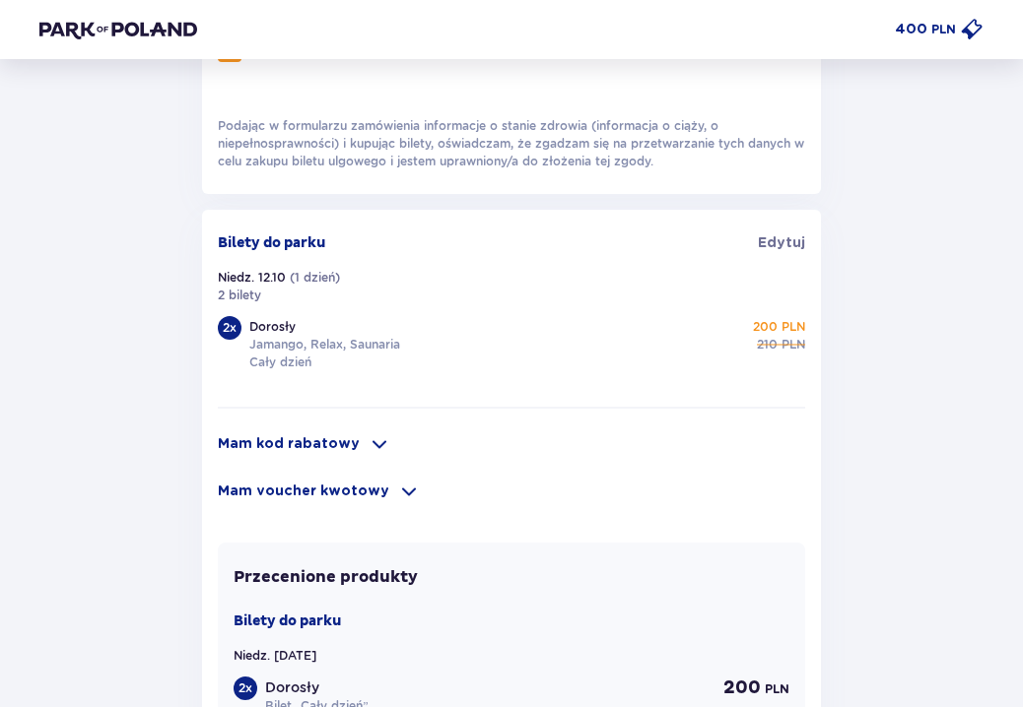
scroll to position [1159, 0]
click at [367, 438] on span at bounding box center [379, 444] width 24 height 24
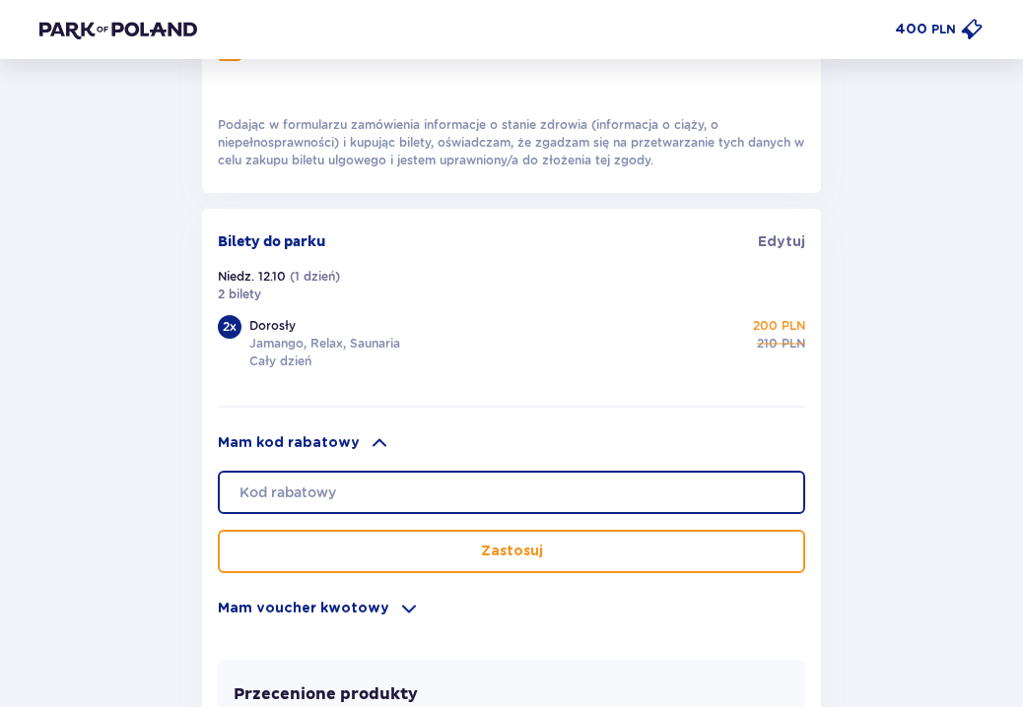
type input "r"
type input "RACAPLKUAF7Z"
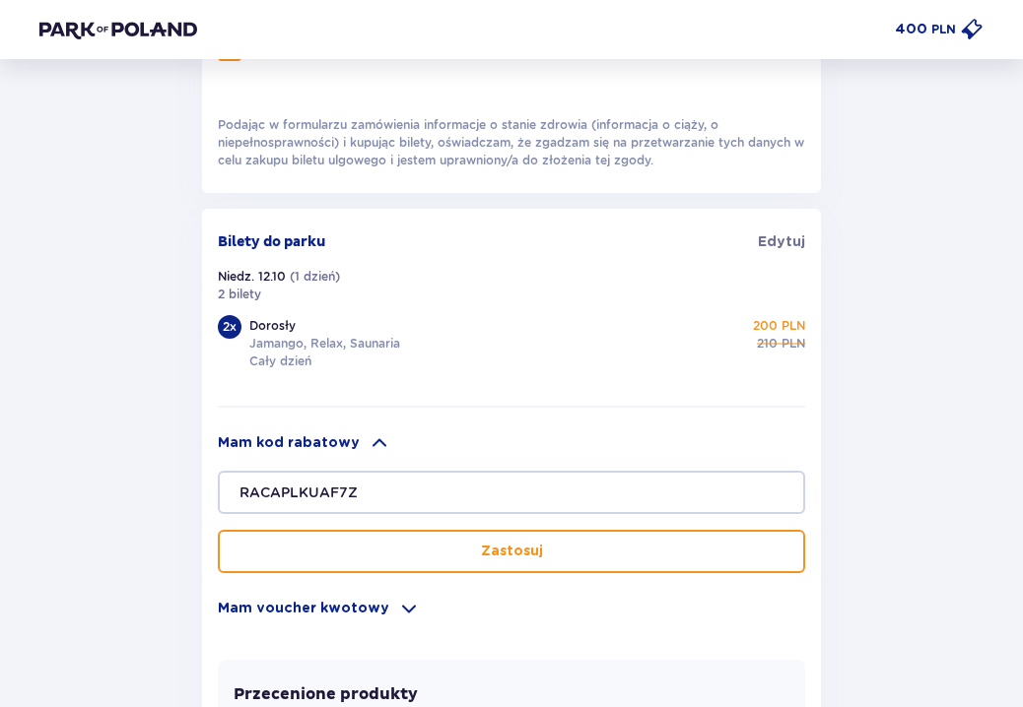
click at [538, 562] on button "Zastosuj" at bounding box center [511, 551] width 587 height 43
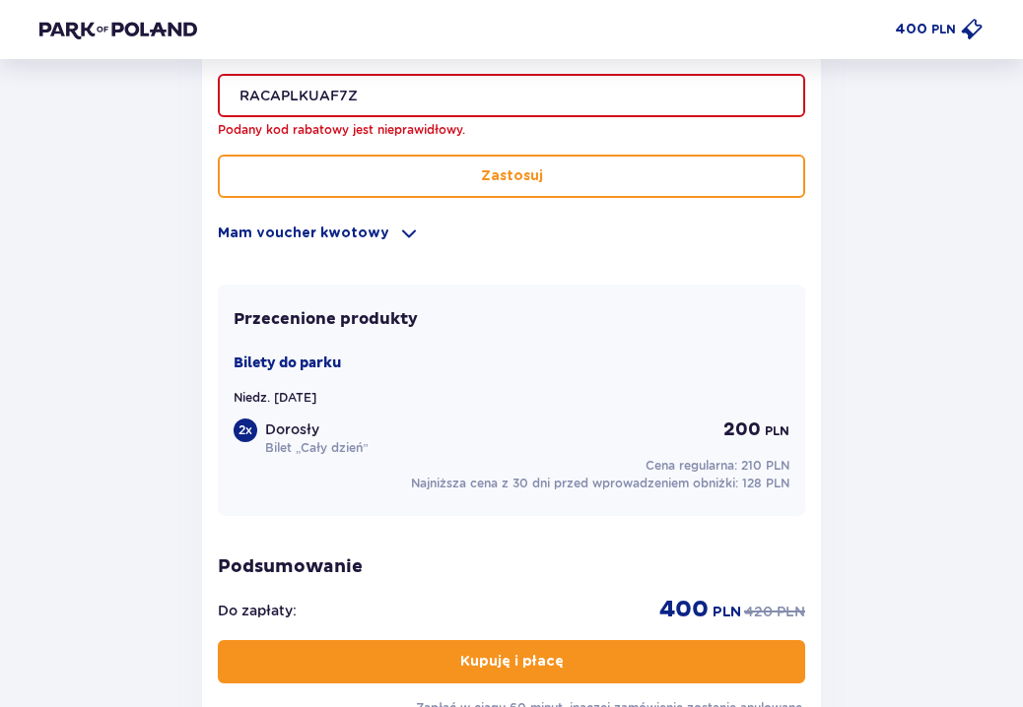
scroll to position [1564, 0]
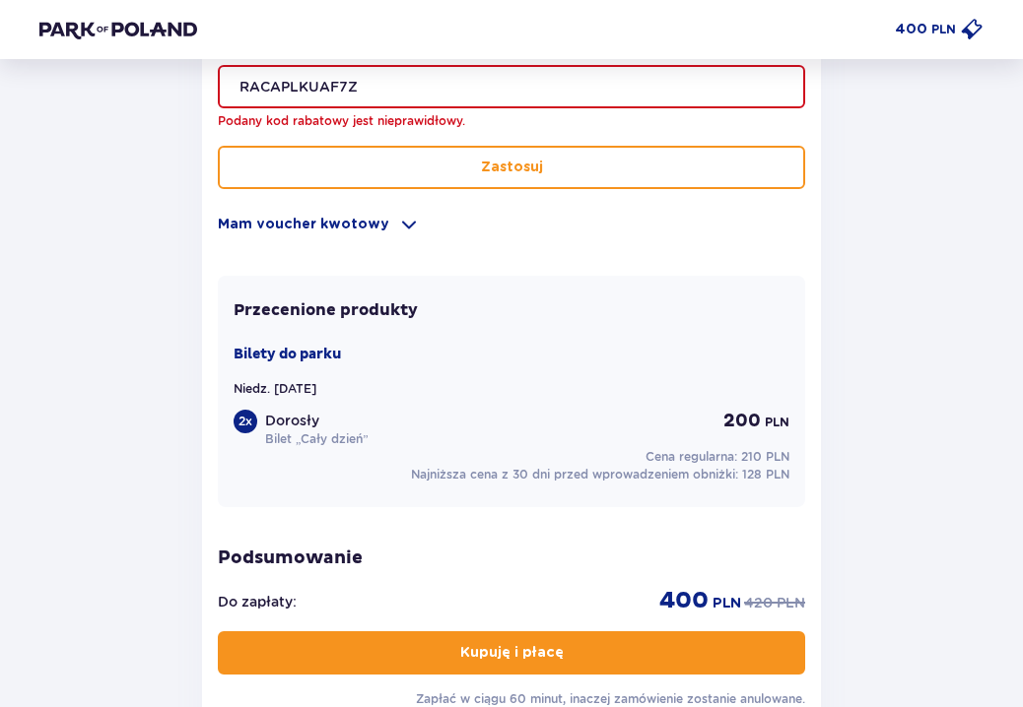
click at [365, 218] on p "Mam voucher kwotowy" at bounding box center [303, 225] width 171 height 20
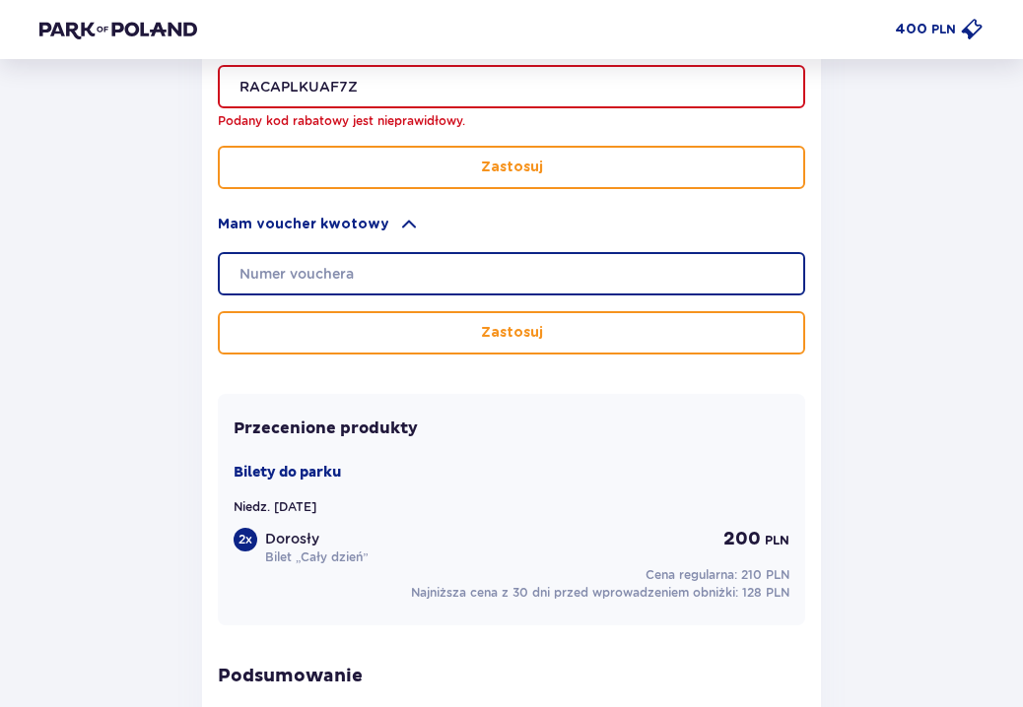
click at [392, 272] on input "text" at bounding box center [511, 273] width 587 height 43
type input "RACAPLKUAF7Z"
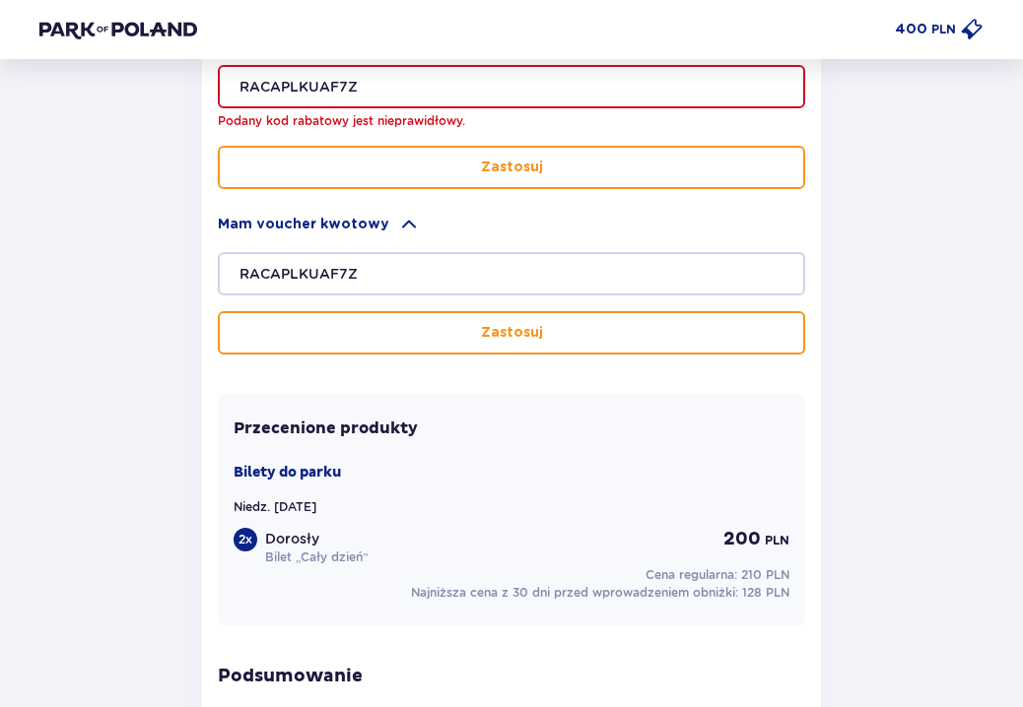
click at [491, 337] on p "Zastosuj" at bounding box center [512, 333] width 62 height 20
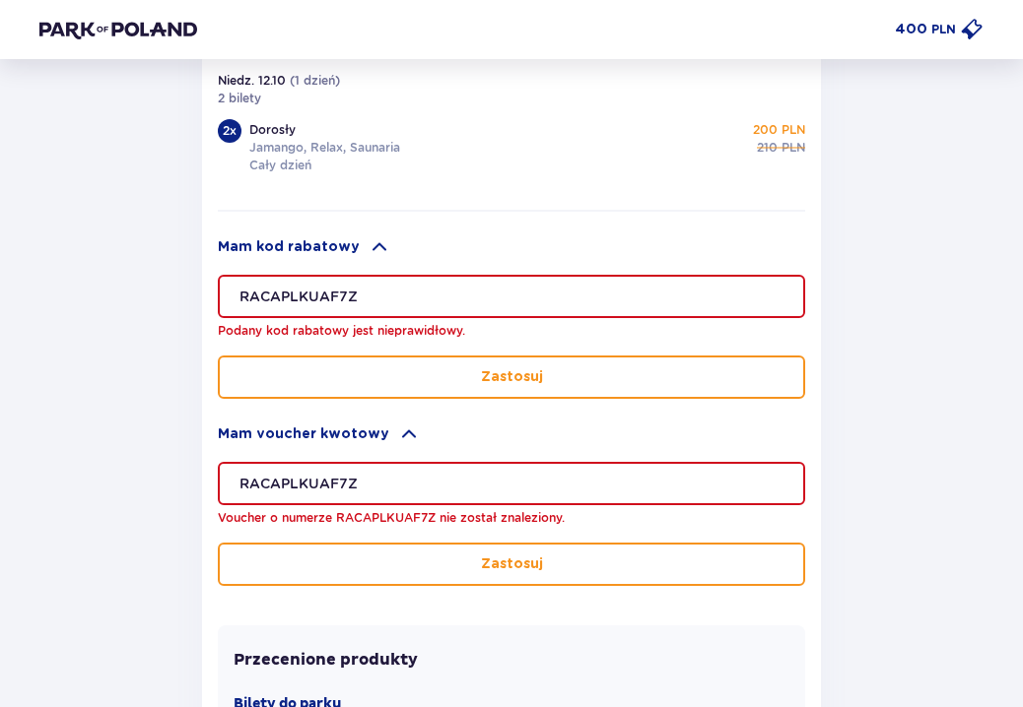
scroll to position [1328, 0]
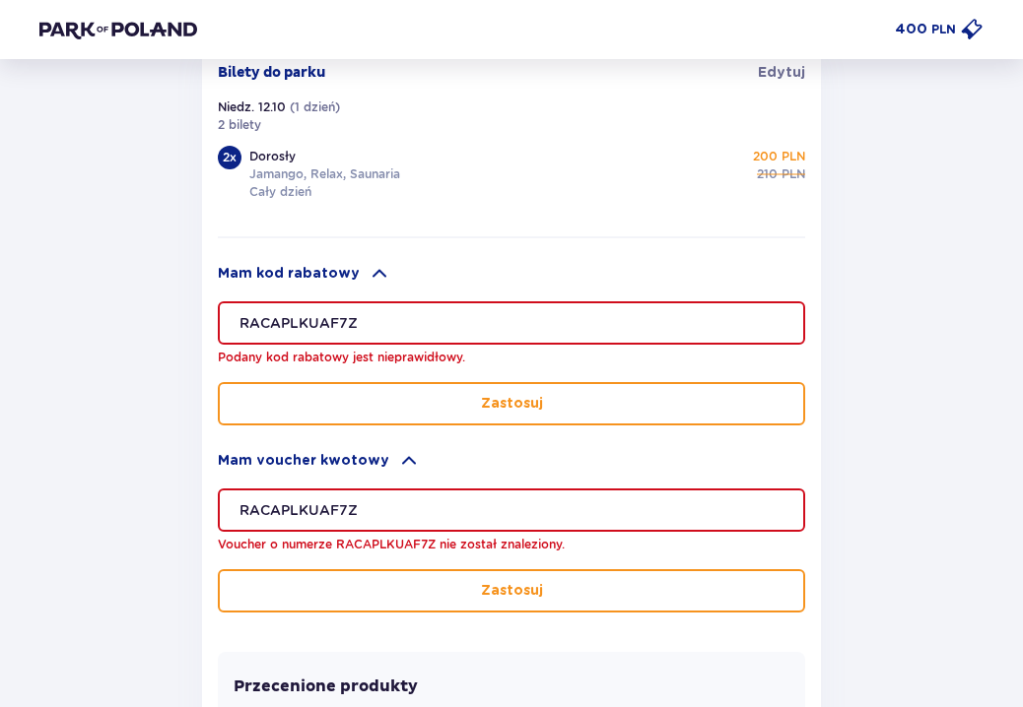
click at [515, 417] on button "Zastosuj" at bounding box center [511, 403] width 587 height 43
click at [515, 416] on button "Zastosuj" at bounding box center [511, 403] width 587 height 43
click at [524, 398] on p "Zastosuj" at bounding box center [512, 404] width 62 height 20
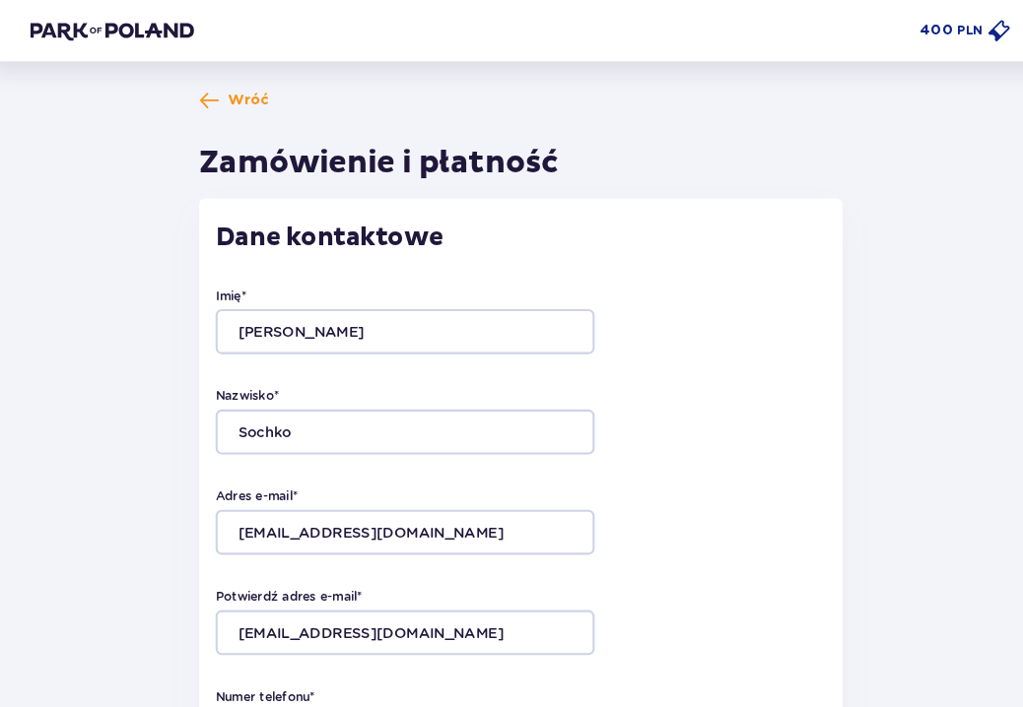
scroll to position [0, 0]
click at [230, 100] on span "Wróć" at bounding box center [250, 97] width 40 height 20
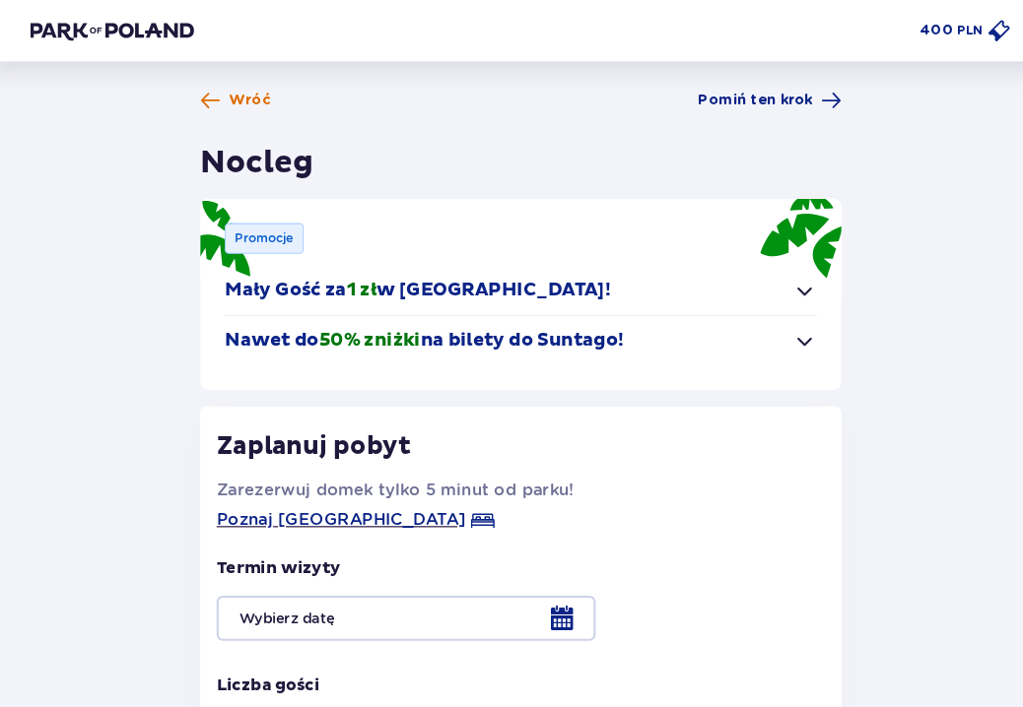
click at [231, 99] on span "Wróć" at bounding box center [251, 97] width 40 height 20
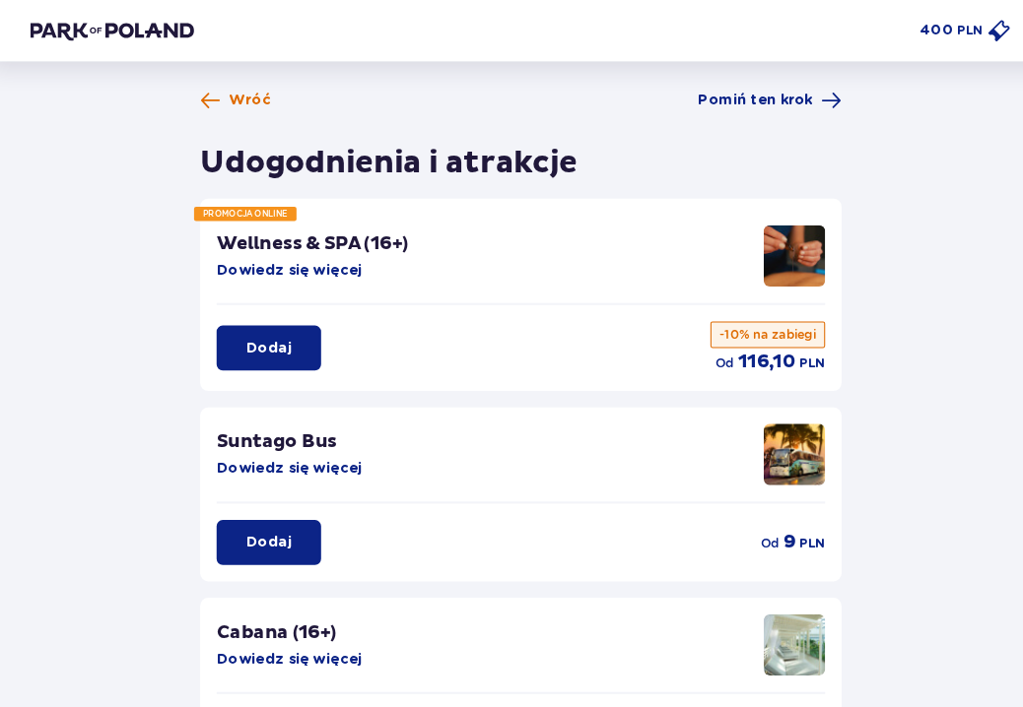
click at [231, 98] on span "Wróć" at bounding box center [251, 97] width 40 height 20
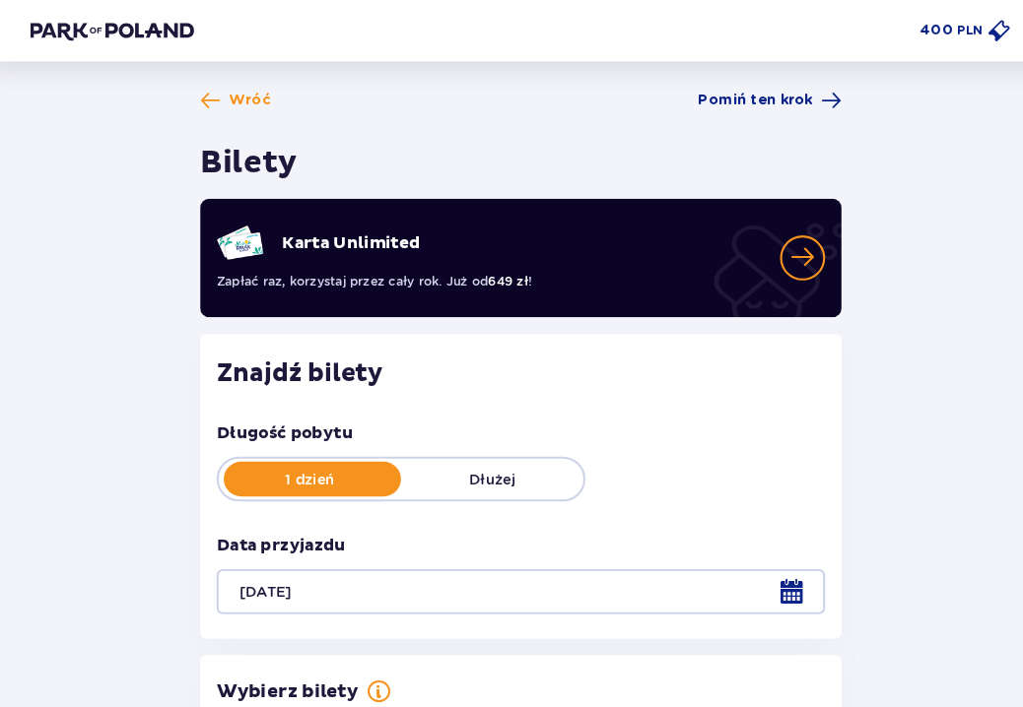
click at [756, 560] on div at bounding box center [511, 569] width 585 height 43
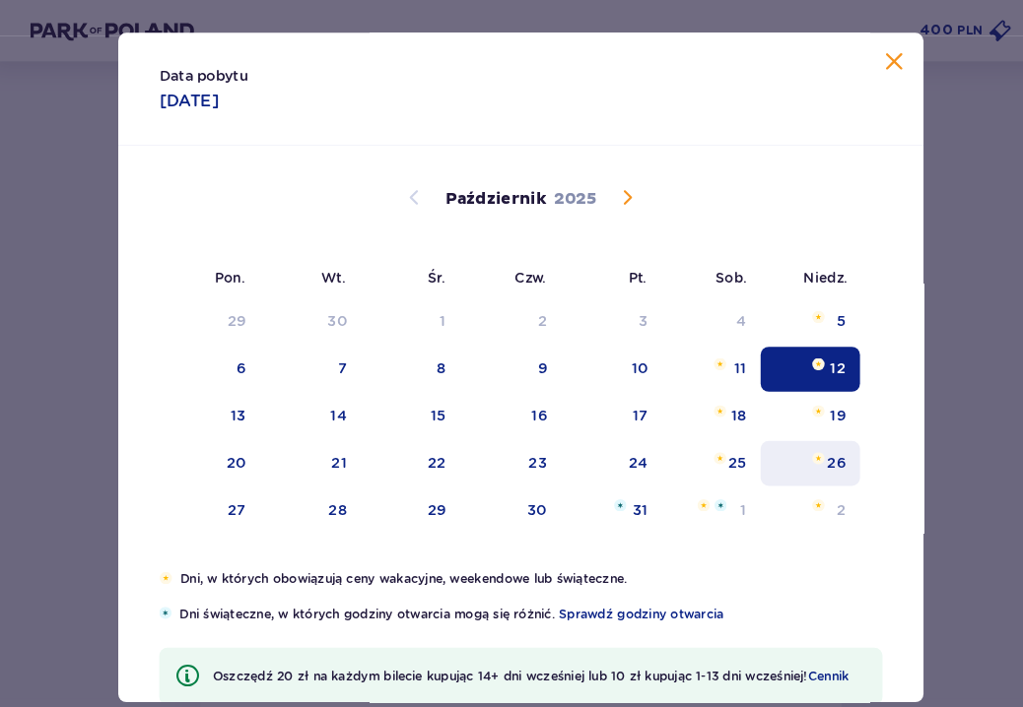
click at [797, 456] on div "26" at bounding box center [790, 446] width 96 height 43
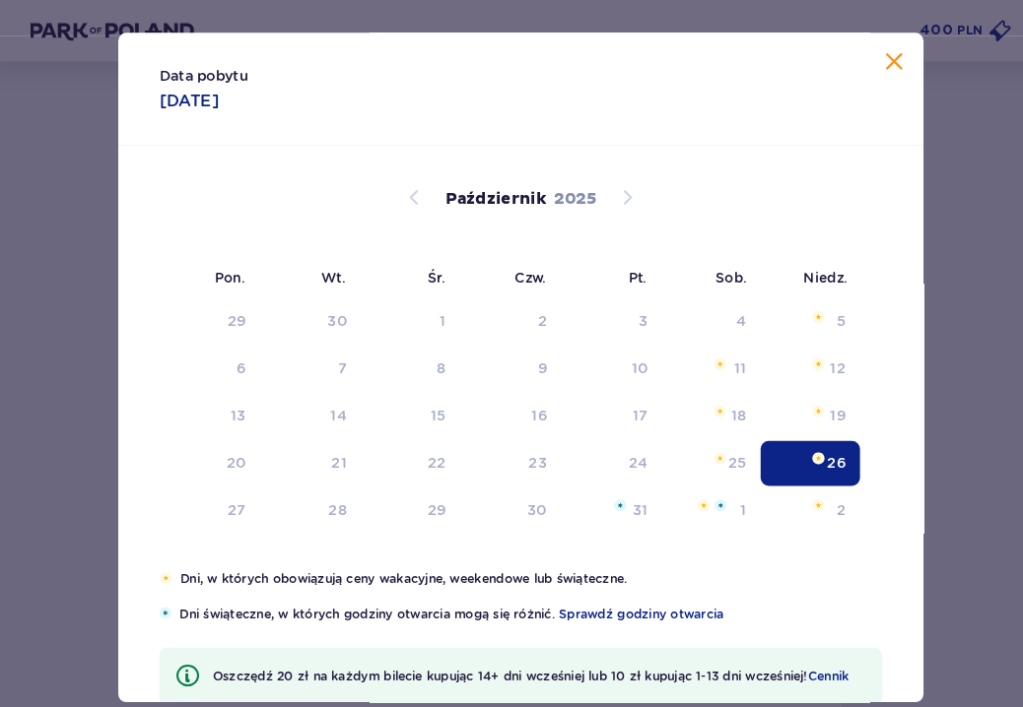
type input "26.10.25"
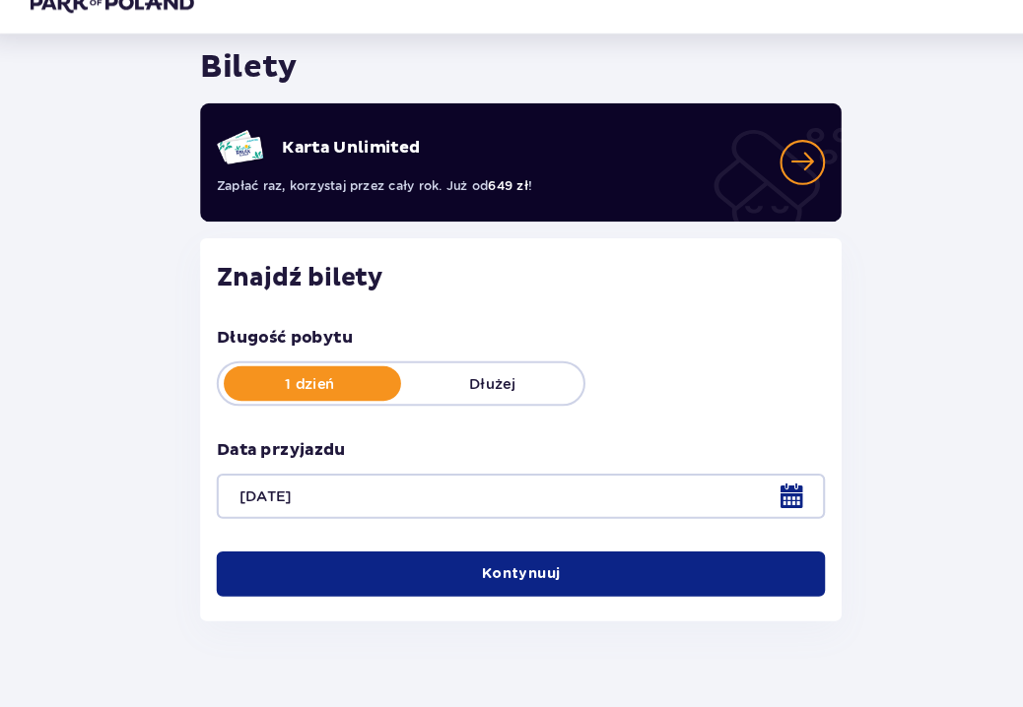
scroll to position [74, 0]
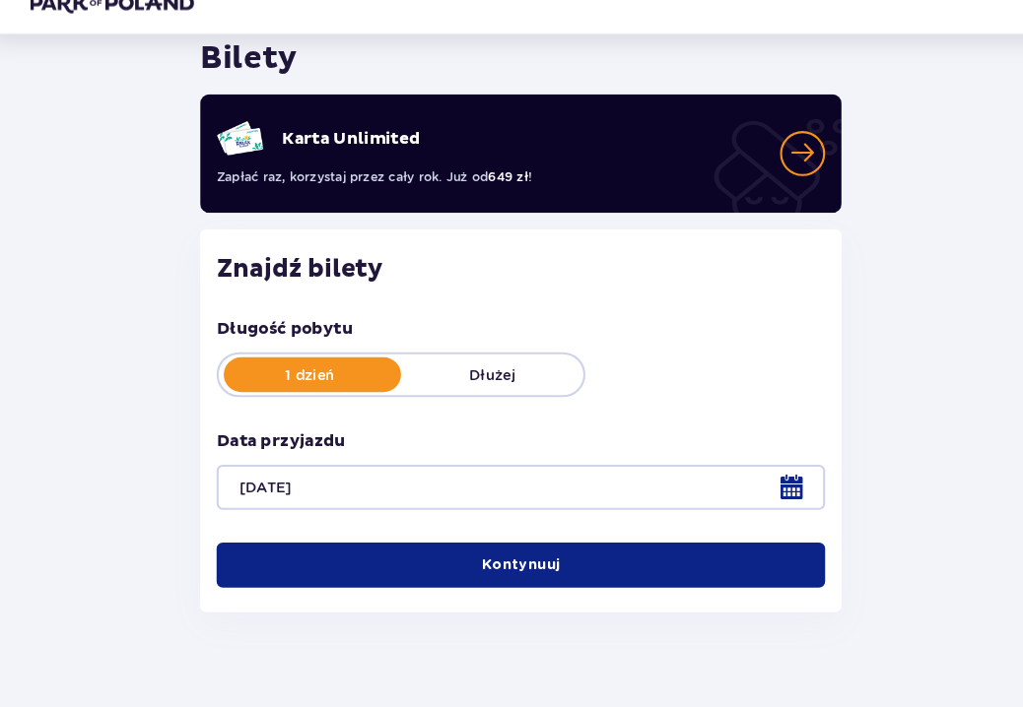
click at [525, 551] on button "Kontynuuj" at bounding box center [511, 570] width 585 height 43
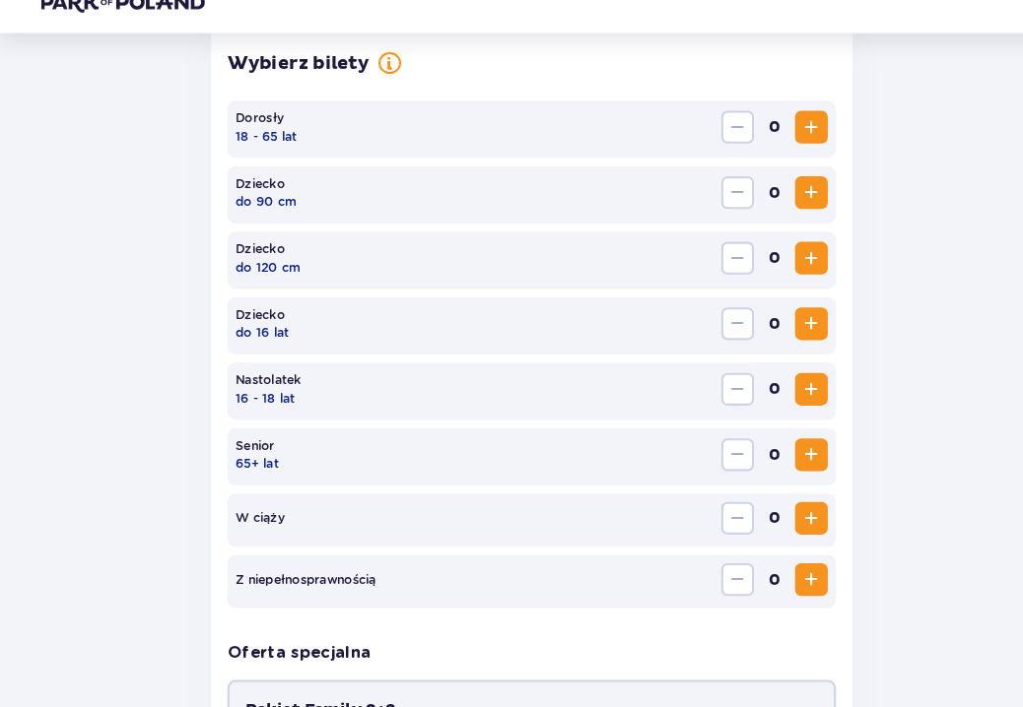
scroll to position [578, 0]
click at [785, 137] on span "Zwiększ" at bounding box center [780, 149] width 24 height 24
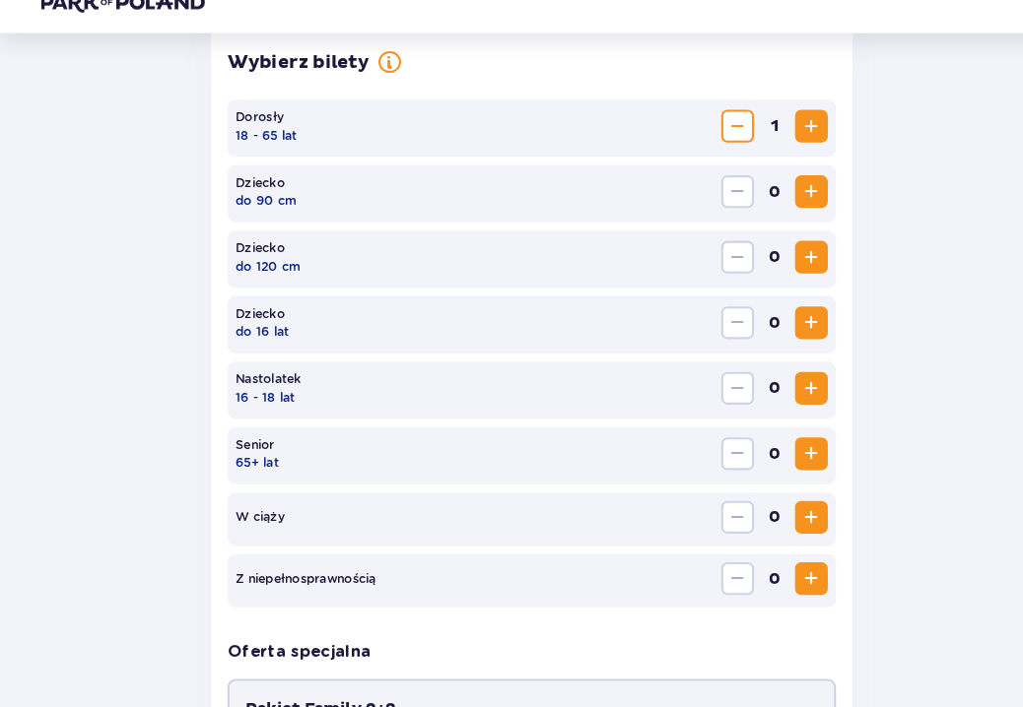
click at [785, 137] on span "Zwiększ" at bounding box center [780, 149] width 24 height 24
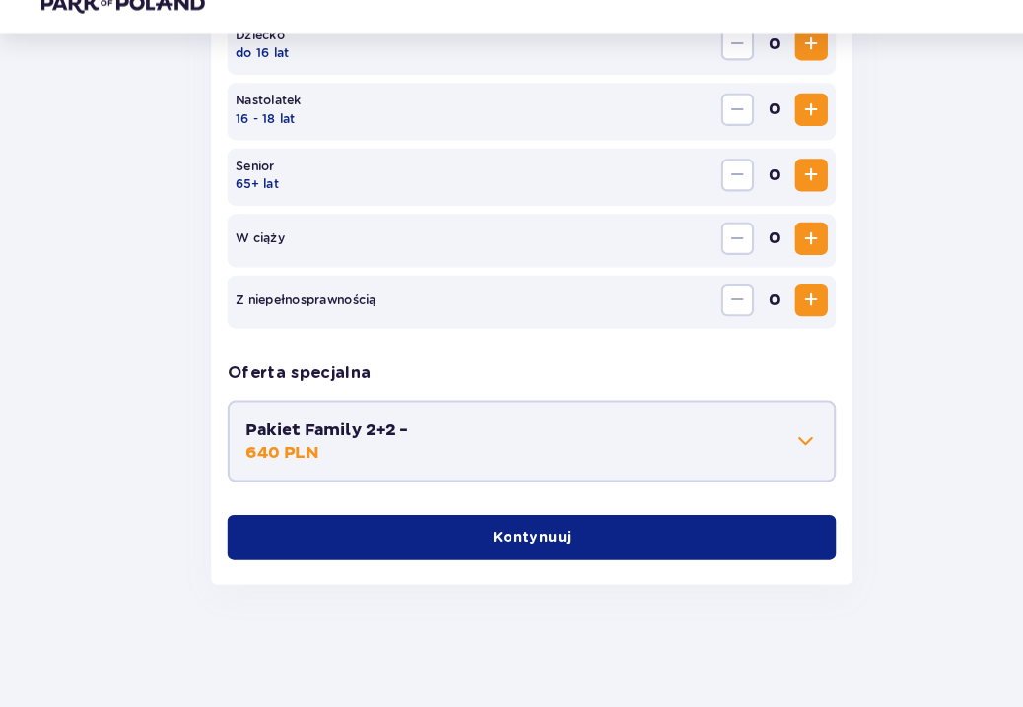
scroll to position [847, 0]
click at [562, 522] on button "Kontynuuj" at bounding box center [511, 543] width 585 height 43
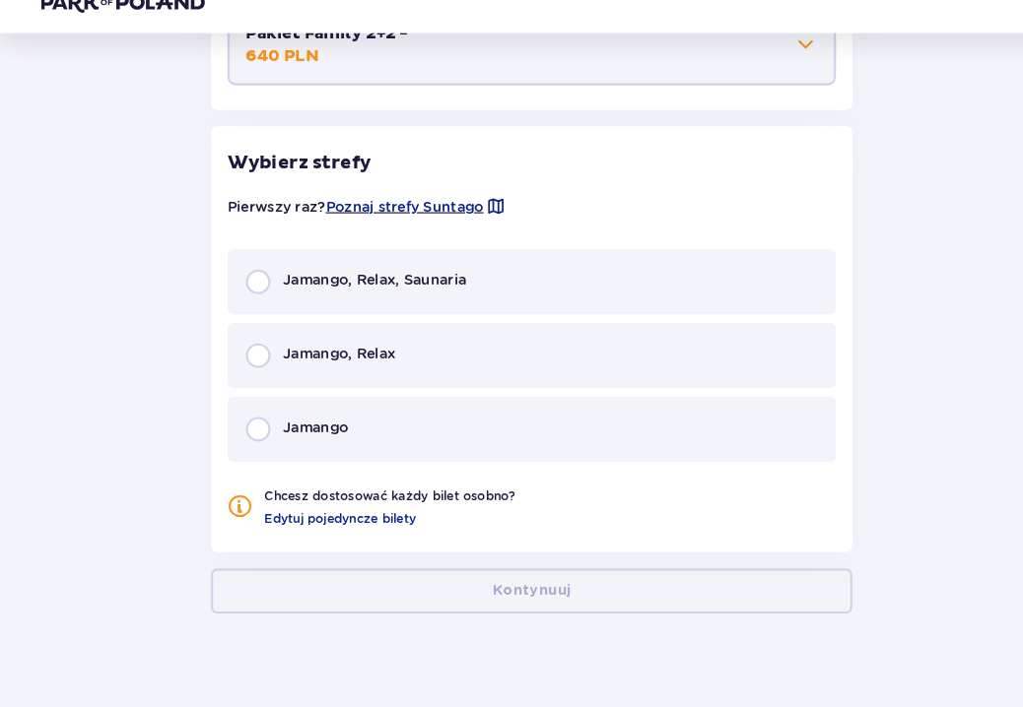
scroll to position [1229, 0]
click at [504, 297] on div "Jamango, Relax, Saunaria" at bounding box center [511, 297] width 585 height 63
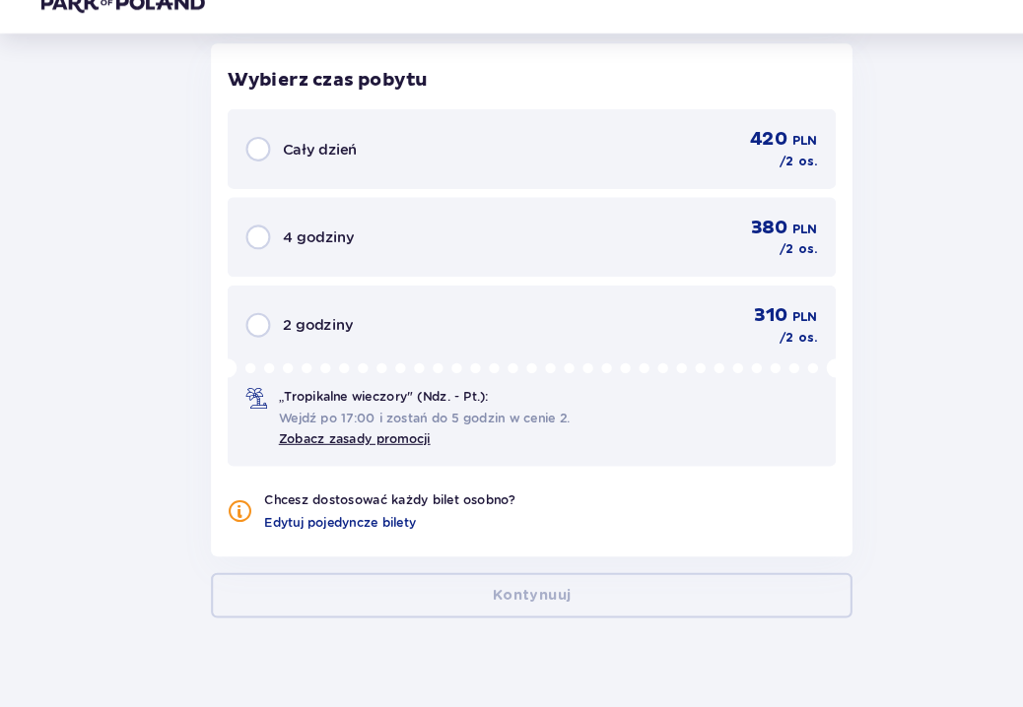
scroll to position [1735, 0]
click at [474, 149] on div "Cały dzień 420 PLN / 2 os." at bounding box center [511, 169] width 550 height 41
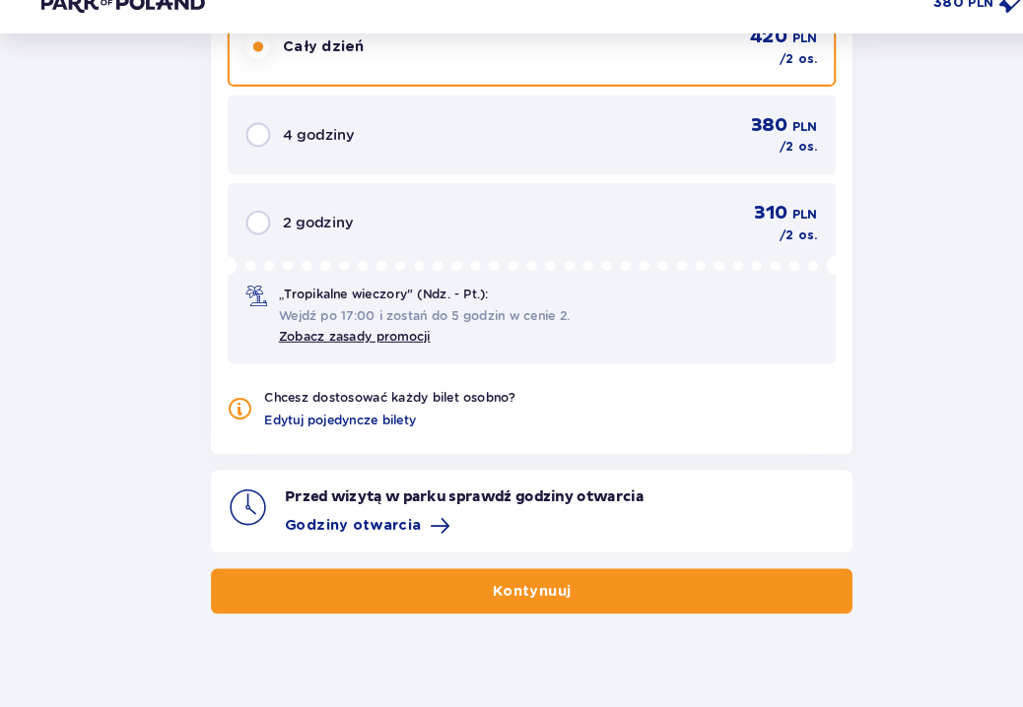
scroll to position [1833, 0]
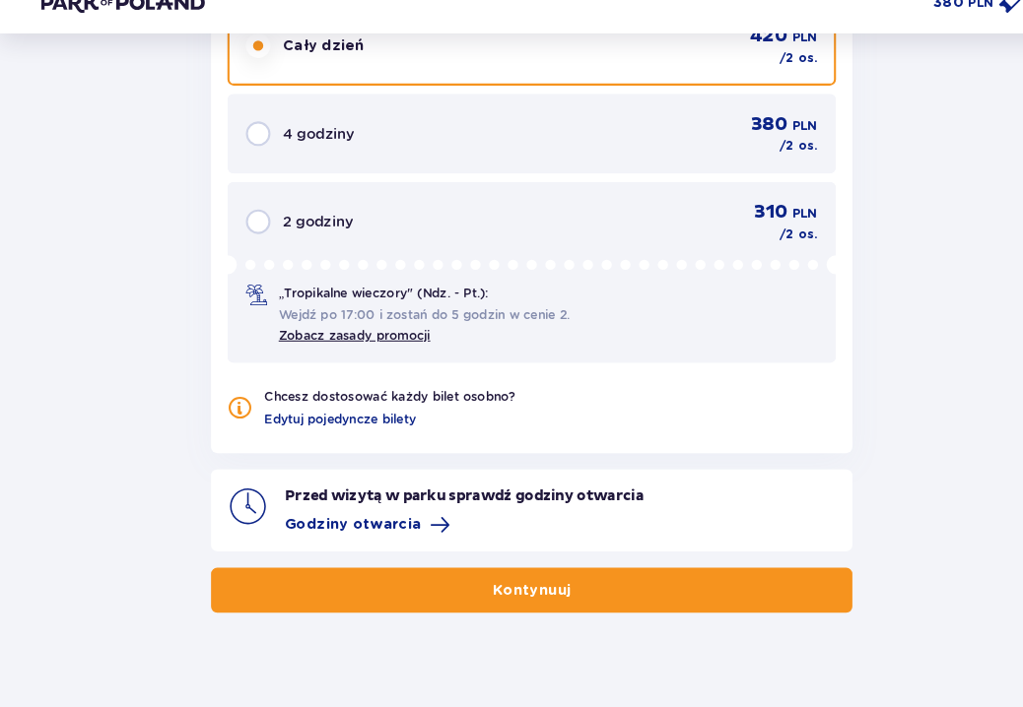
click at [509, 585] on p "Kontynuuj" at bounding box center [511, 595] width 75 height 20
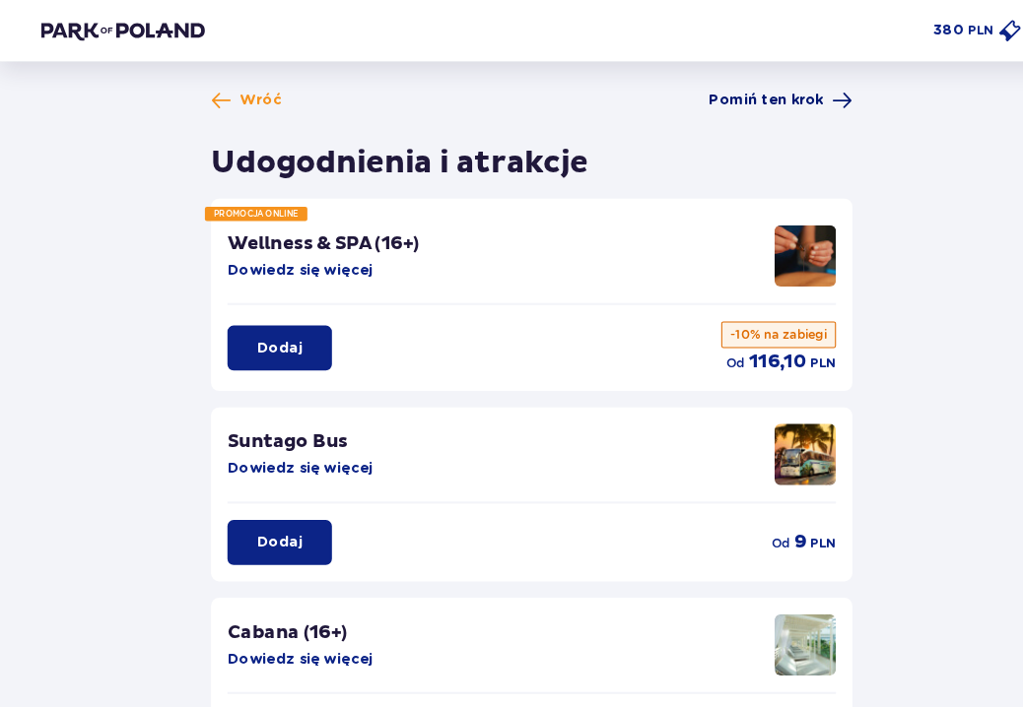
click at [748, 91] on span "Pomiń ten krok" at bounding box center [737, 97] width 110 height 20
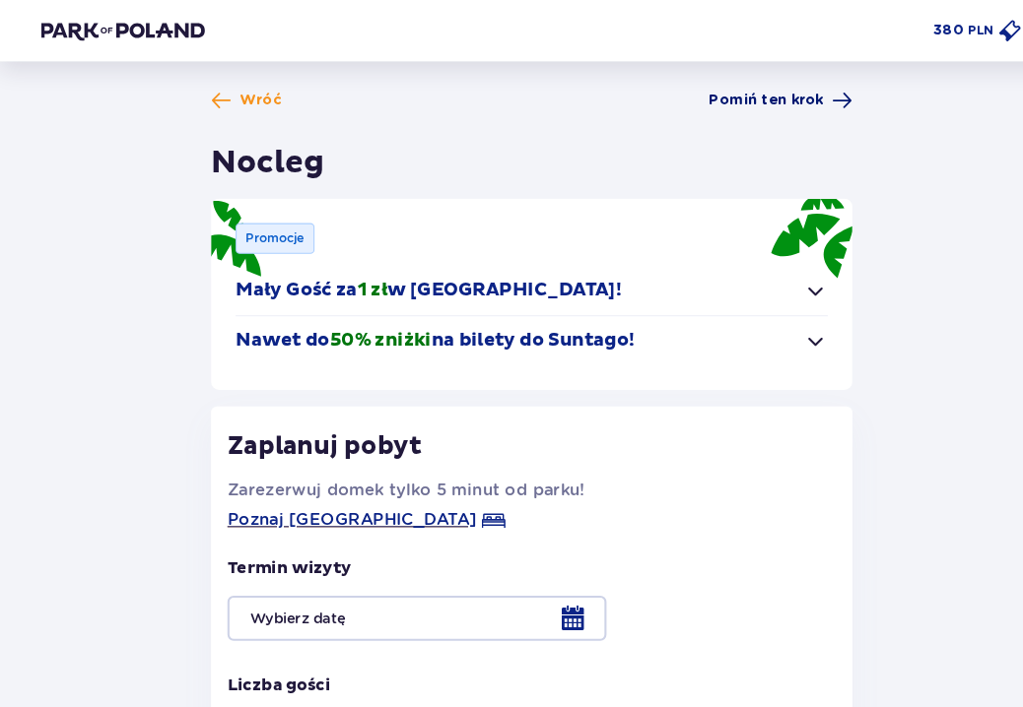
click at [748, 91] on span "Pomiń ten krok" at bounding box center [737, 97] width 110 height 20
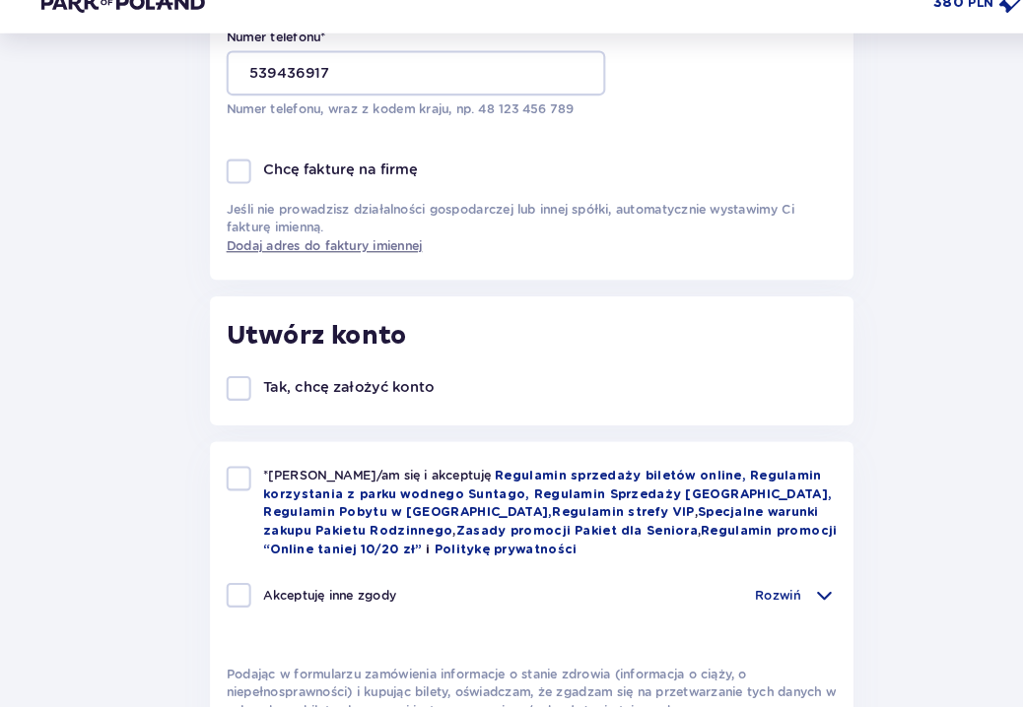
scroll to position [615, 0]
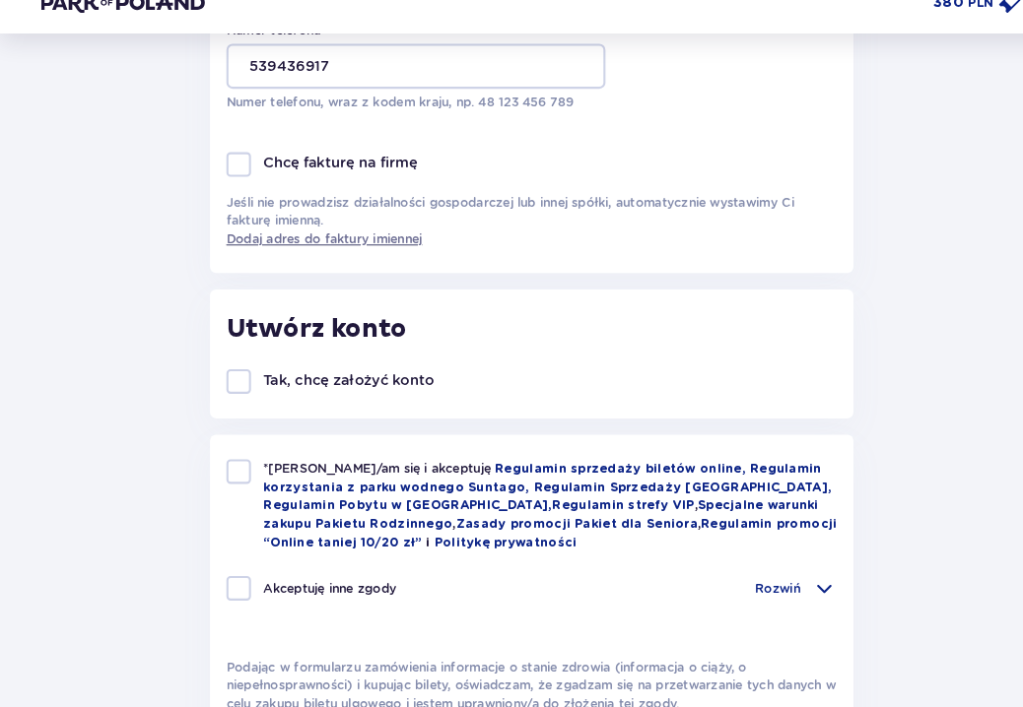
click at [236, 469] on div at bounding box center [230, 481] width 24 height 24
checkbox input "true"
click at [227, 581] on div at bounding box center [230, 593] width 24 height 24
checkbox input "true"
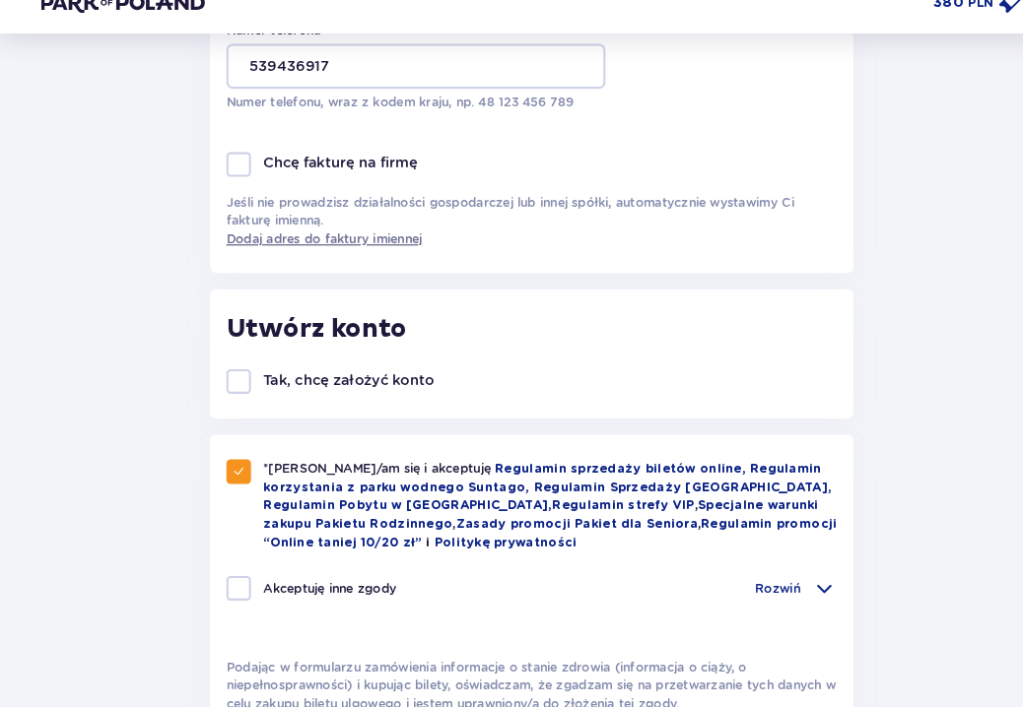
checkbox input "true"
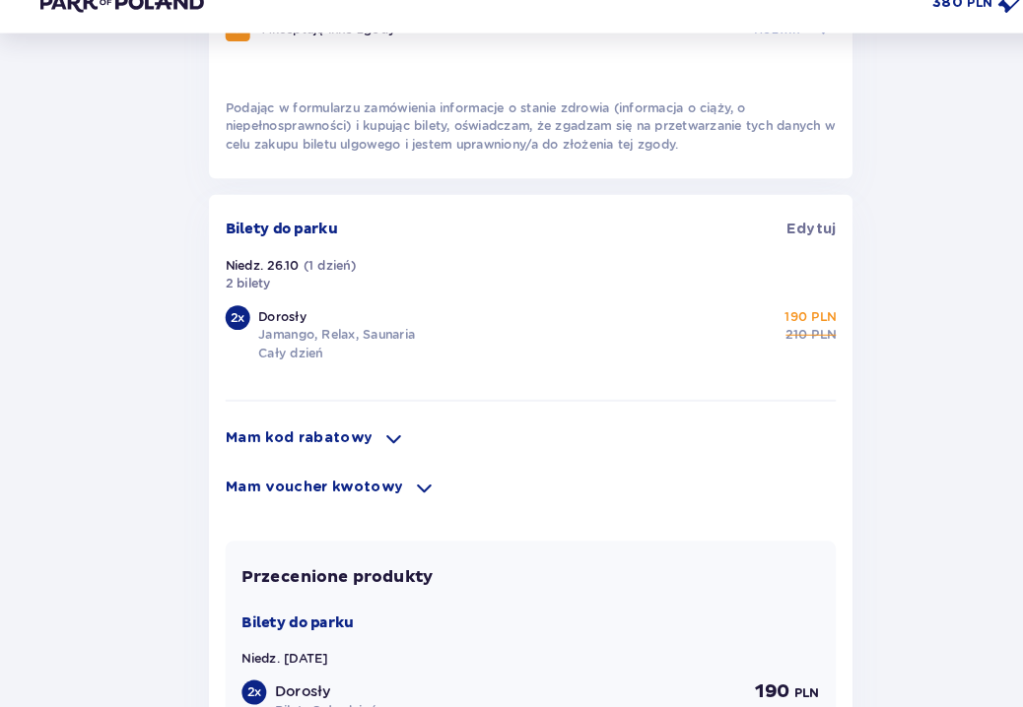
scroll to position [1156, 0]
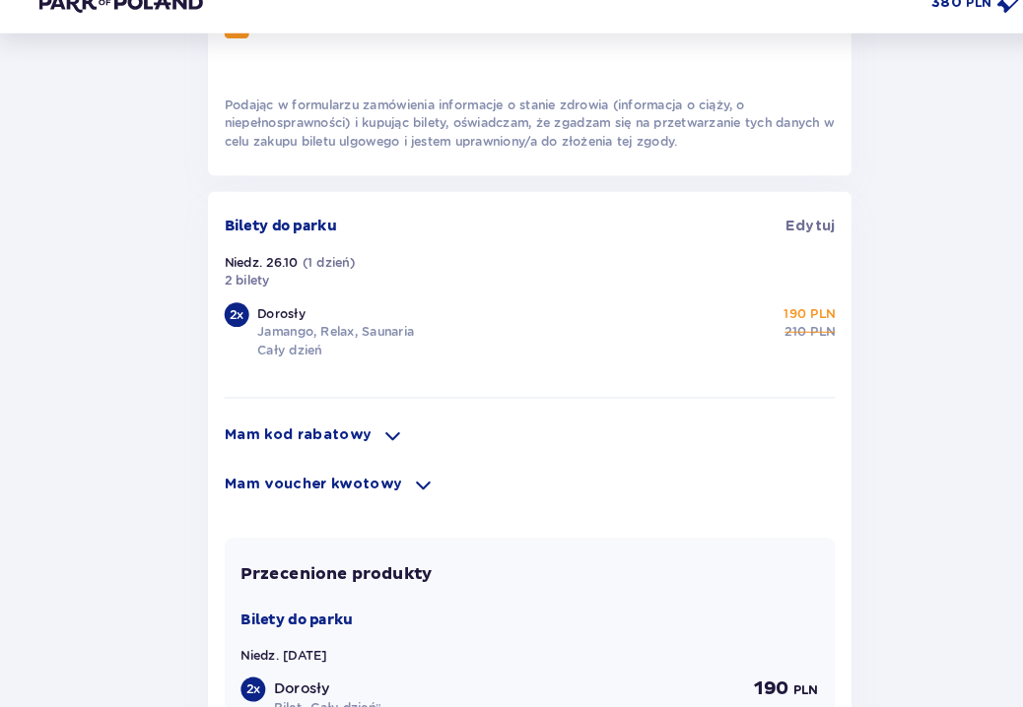
click at [367, 434] on span at bounding box center [379, 446] width 24 height 24
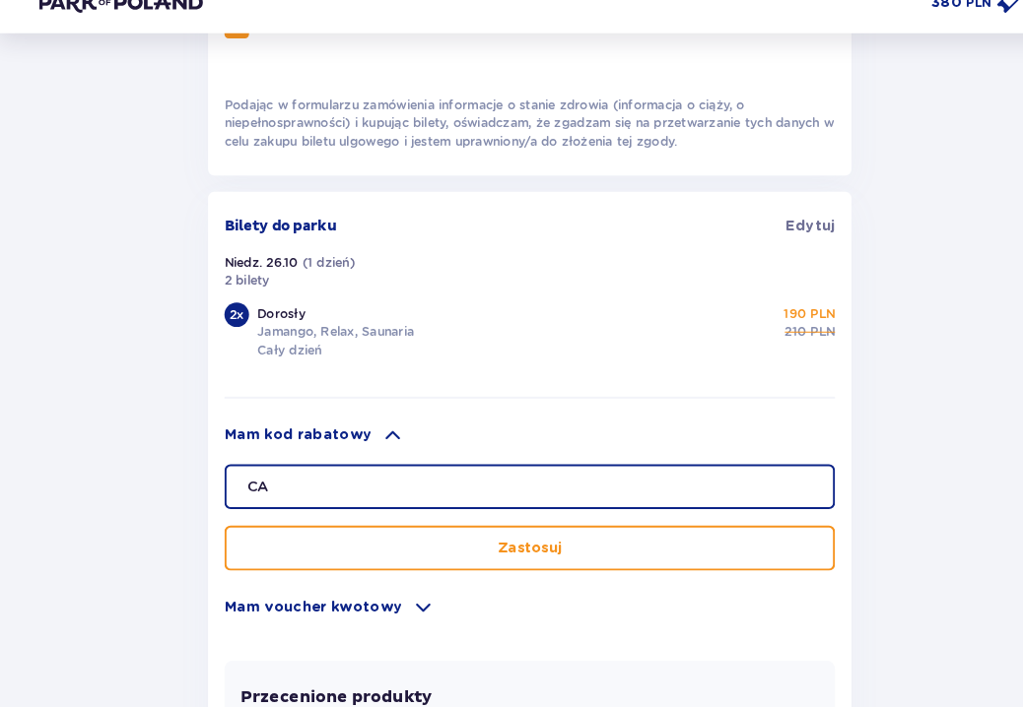
type input "C"
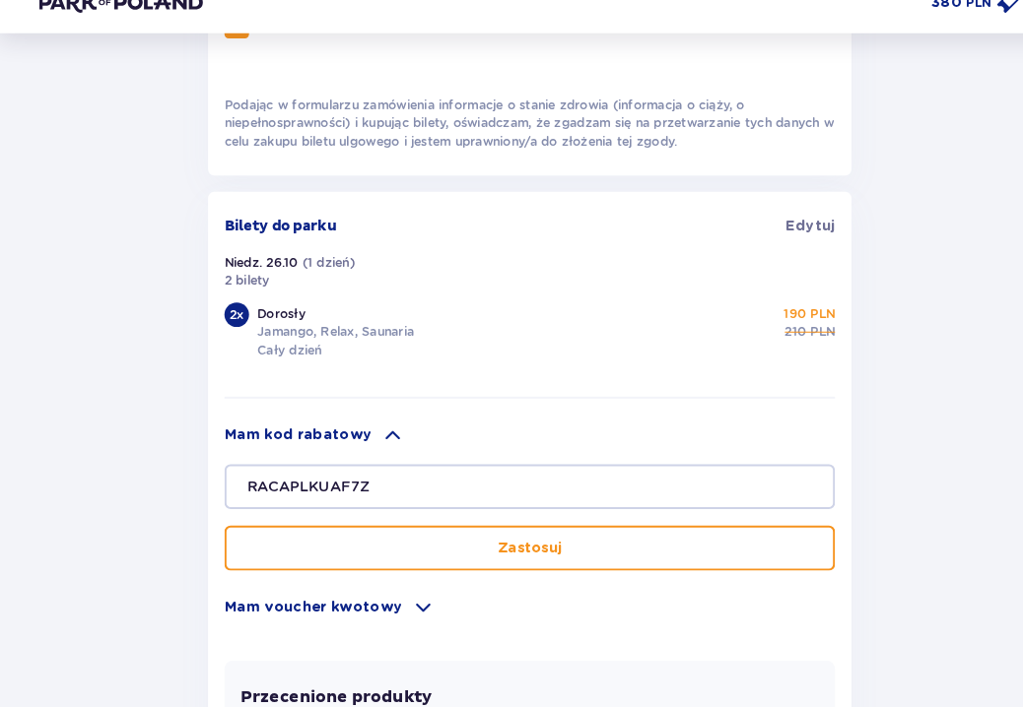
click at [524, 545] on p "Zastosuj" at bounding box center [512, 555] width 62 height 20
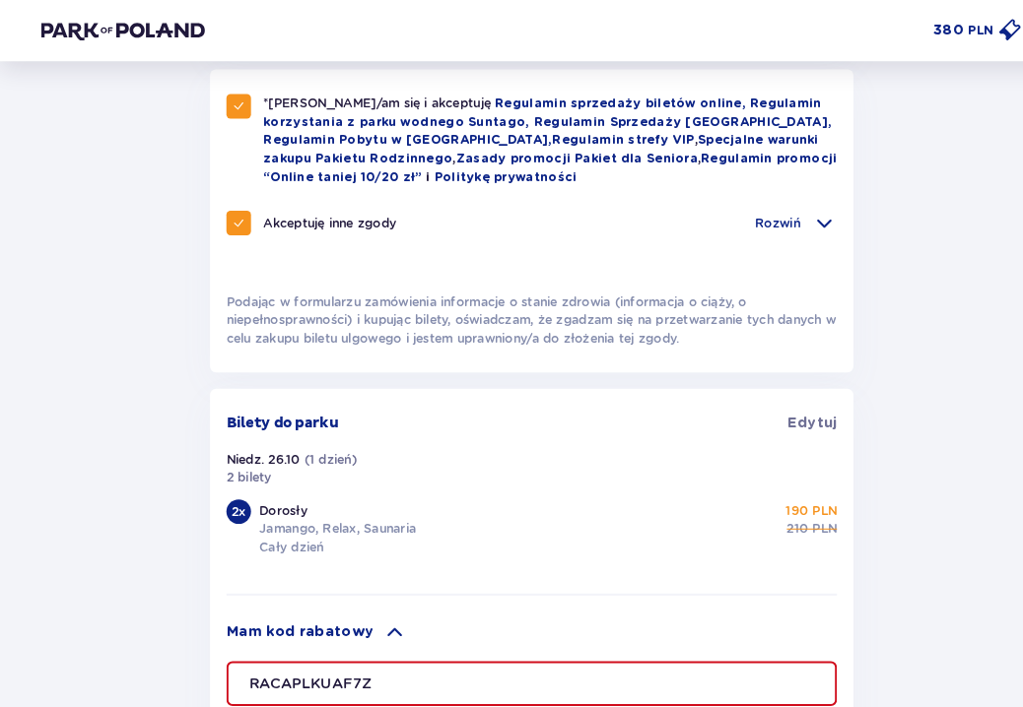
scroll to position [989, 0]
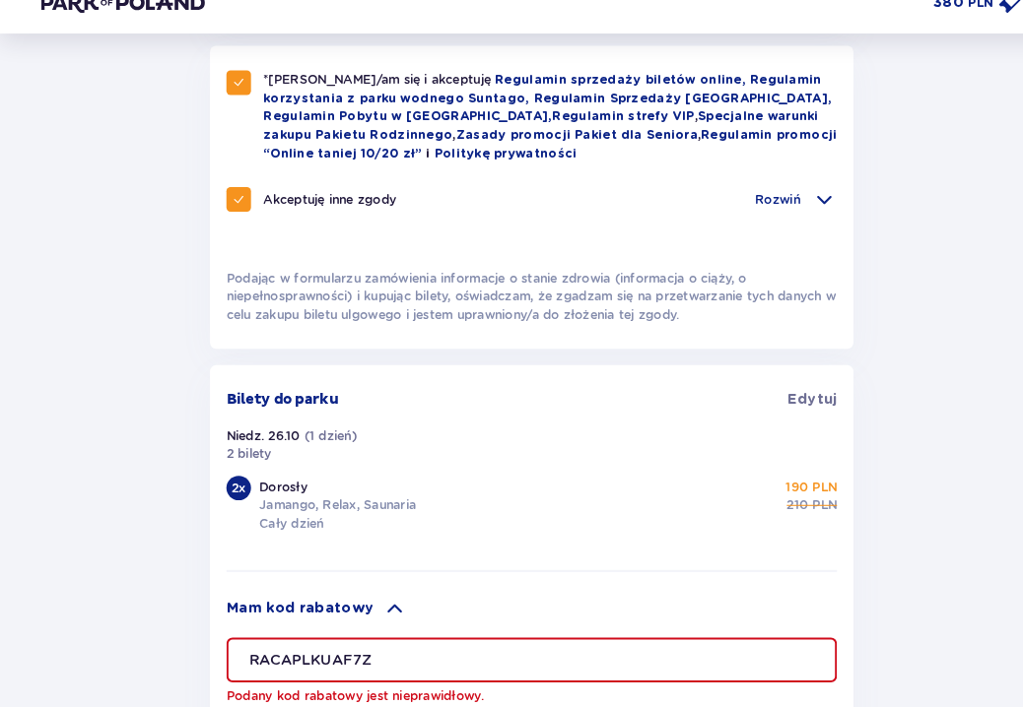
click at [388, 640] on input "RACAPLKUAF7Z" at bounding box center [511, 661] width 587 height 43
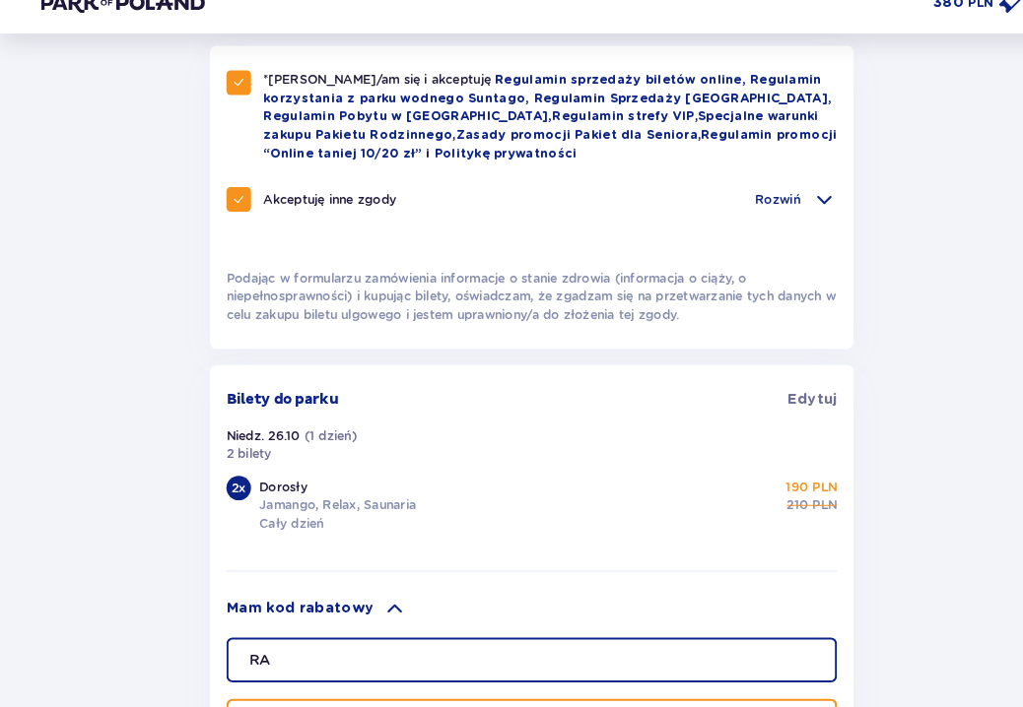
type input "R"
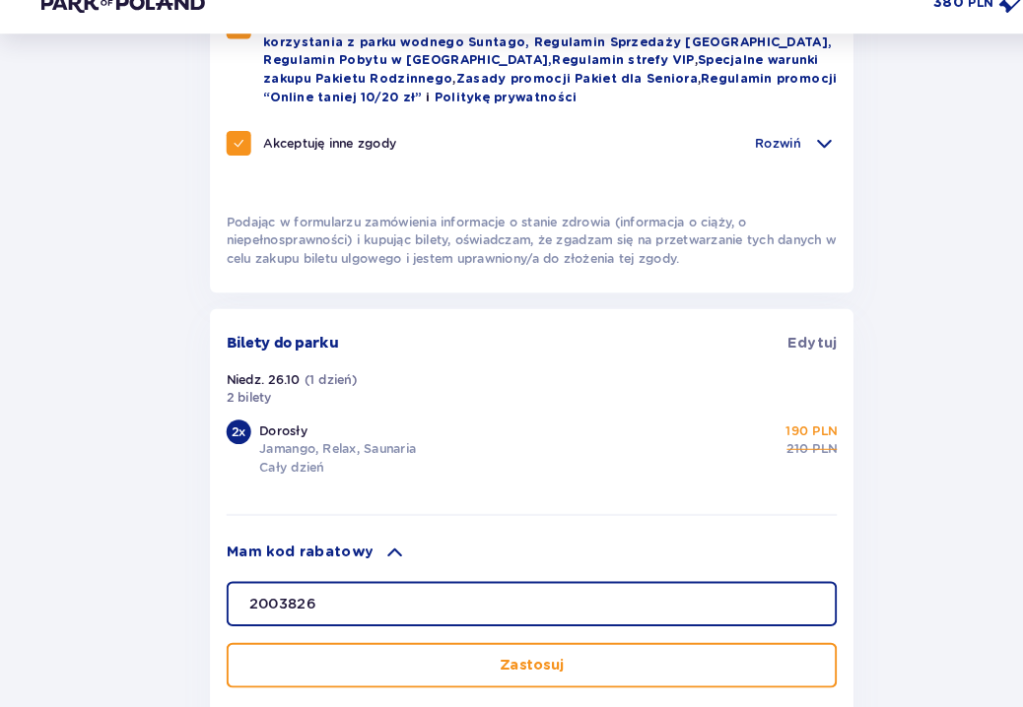
scroll to position [1061, 0]
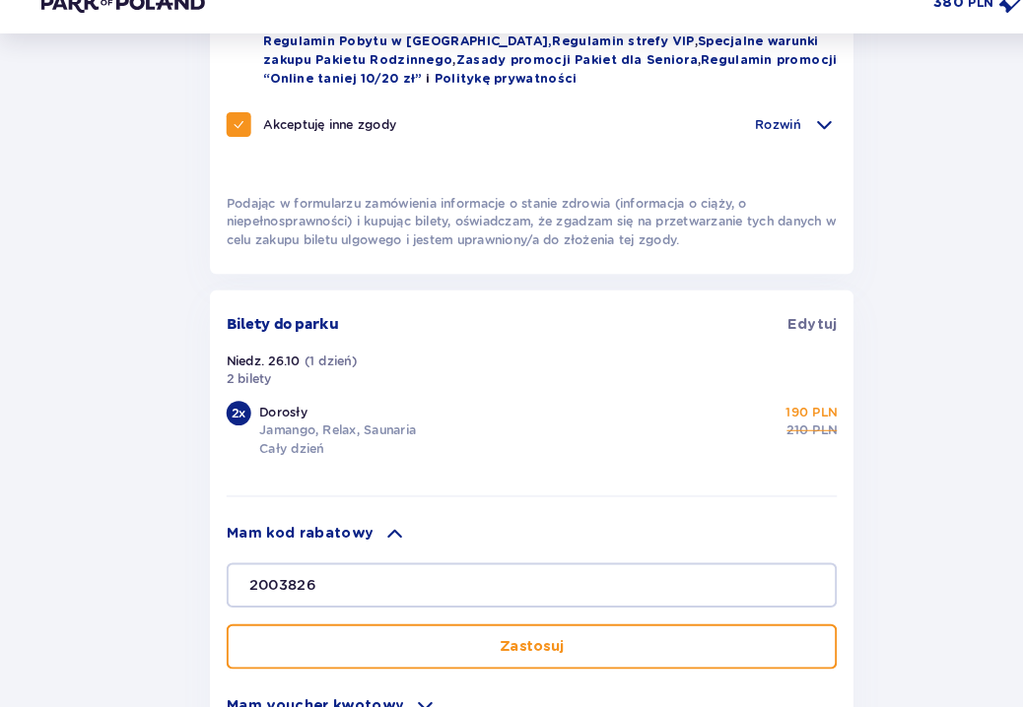
click at [486, 639] on p "Zastosuj" at bounding box center [512, 649] width 62 height 20
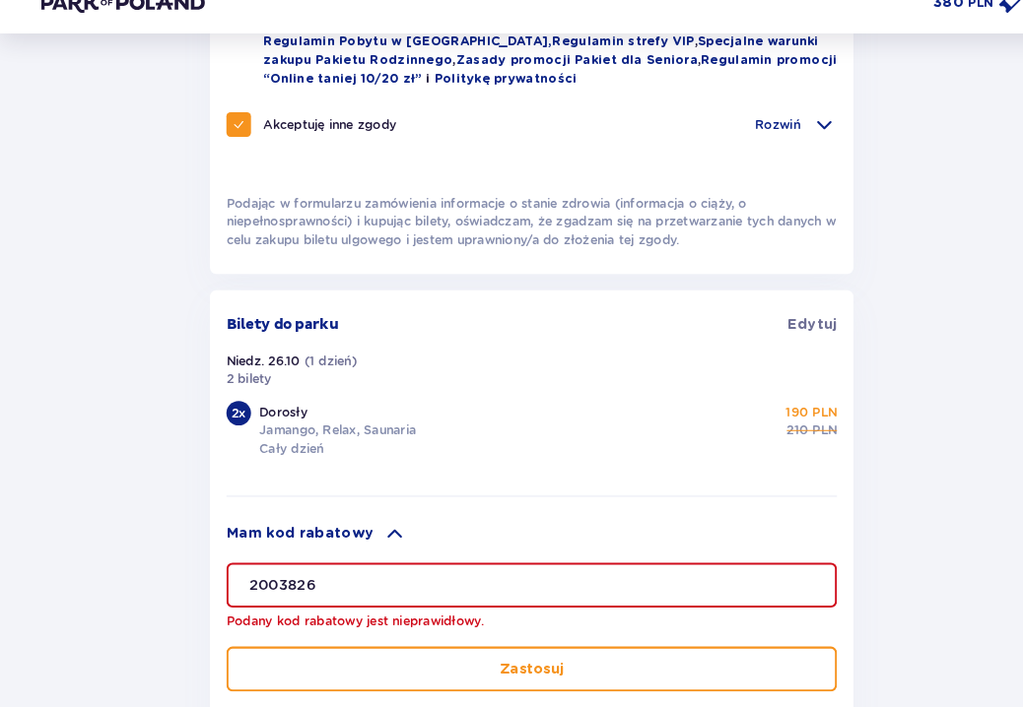
click at [312, 568] on input "2003826" at bounding box center [511, 589] width 587 height 43
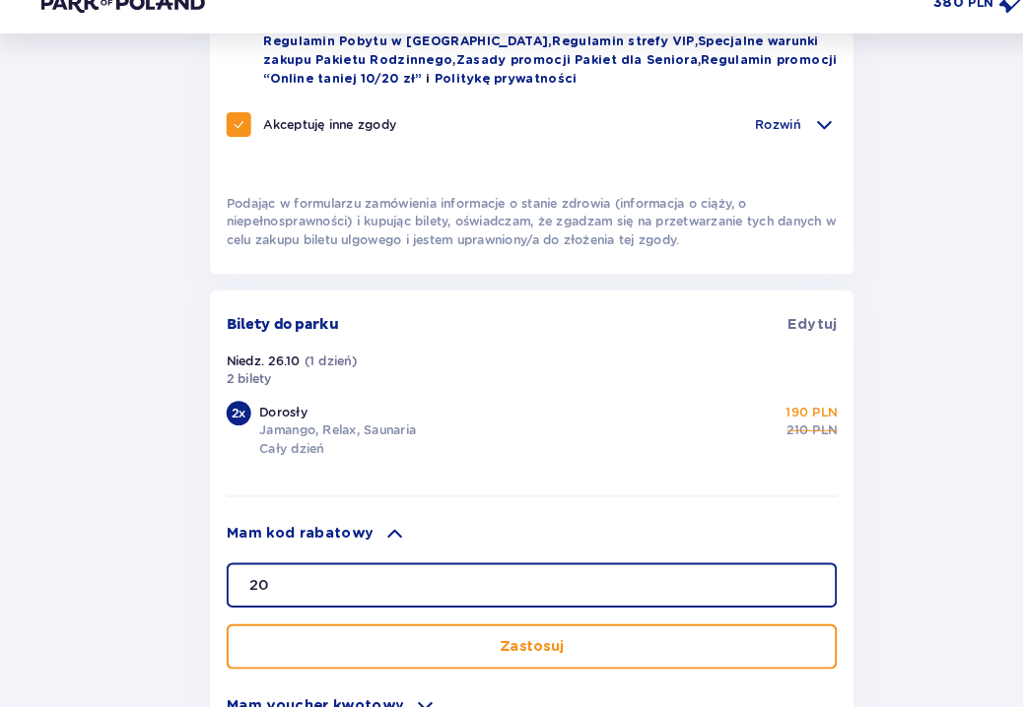
type input "2"
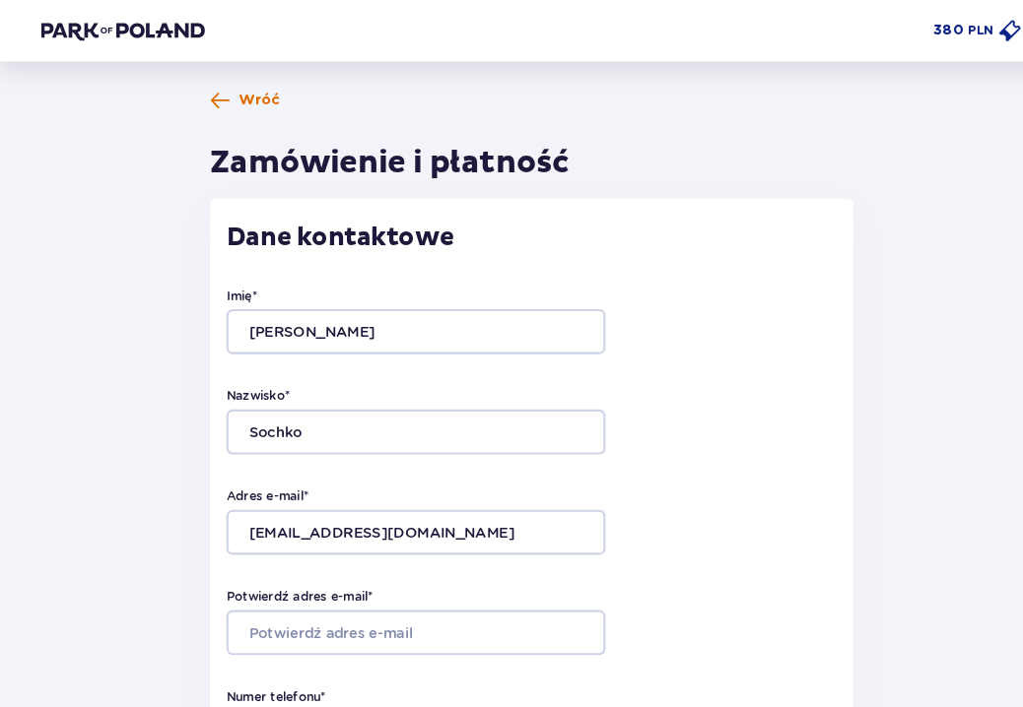
scroll to position [0, 0]
click at [235, 93] on span "Wróć" at bounding box center [250, 97] width 40 height 20
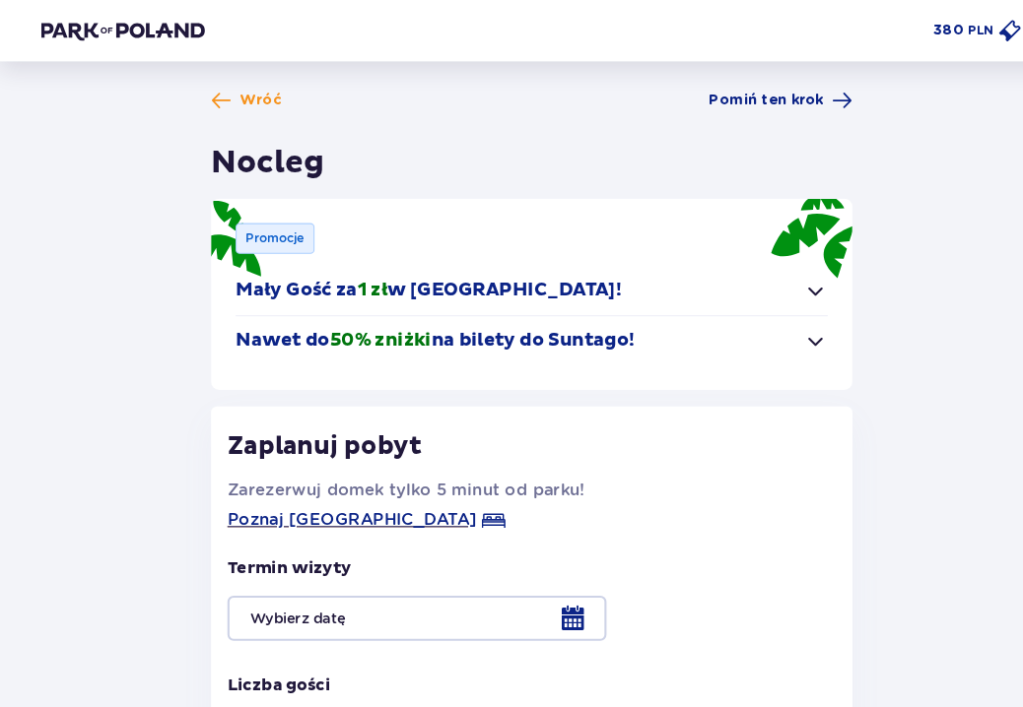
click at [235, 93] on span "Wróć" at bounding box center [251, 97] width 40 height 20
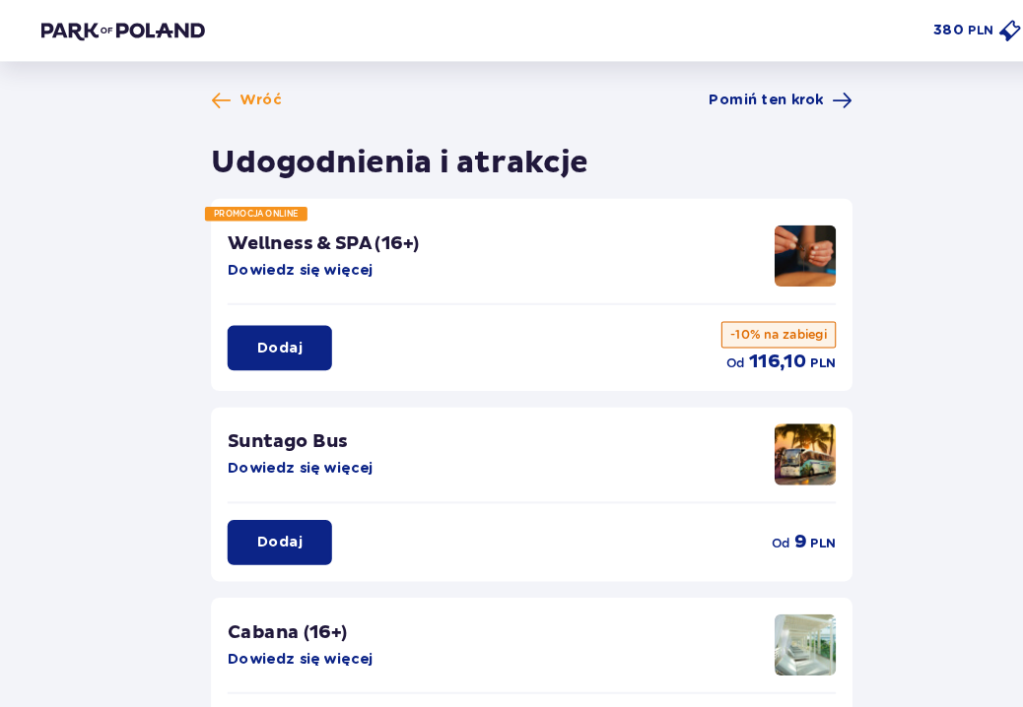
click at [235, 93] on span "Wróć" at bounding box center [251, 97] width 40 height 20
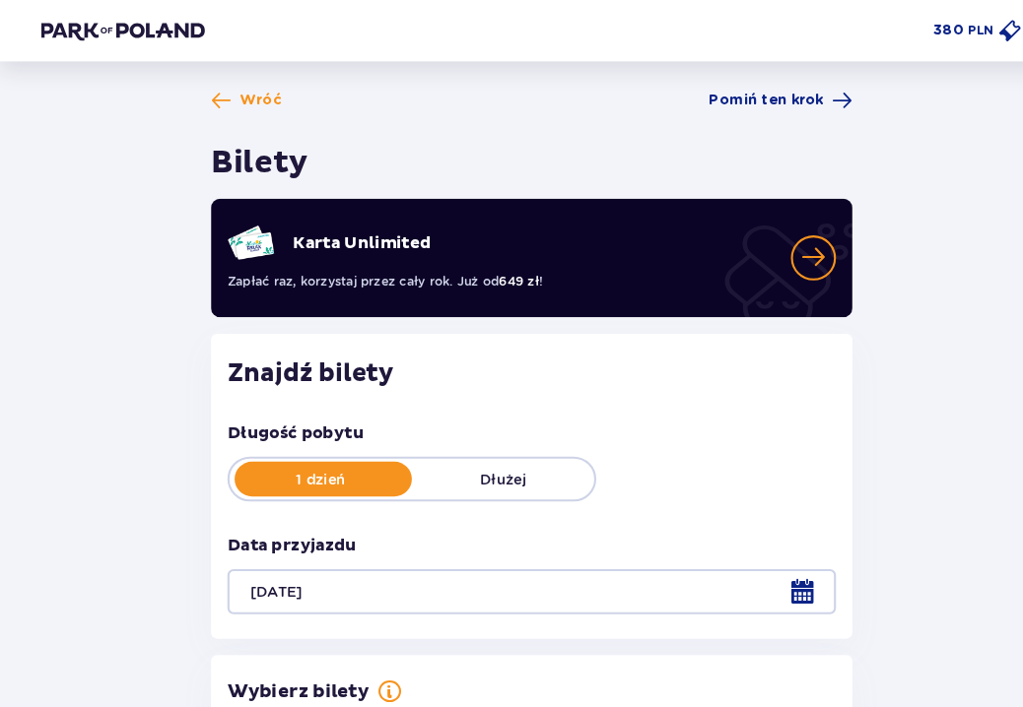
click at [771, 564] on div at bounding box center [511, 569] width 585 height 43
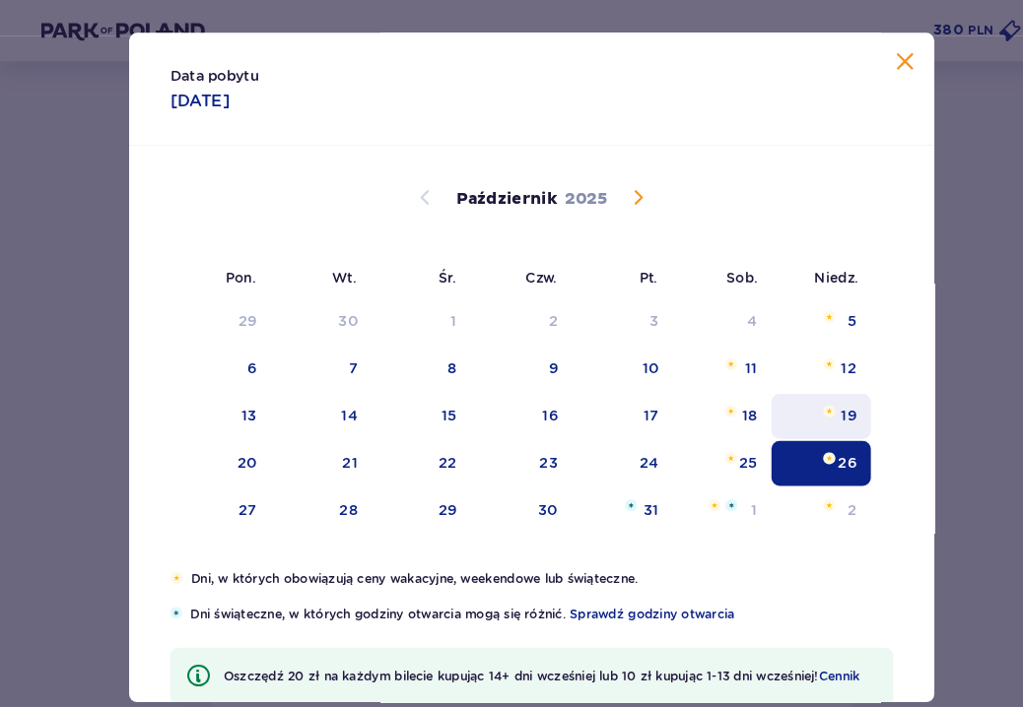
click at [822, 387] on div "19" at bounding box center [790, 400] width 96 height 43
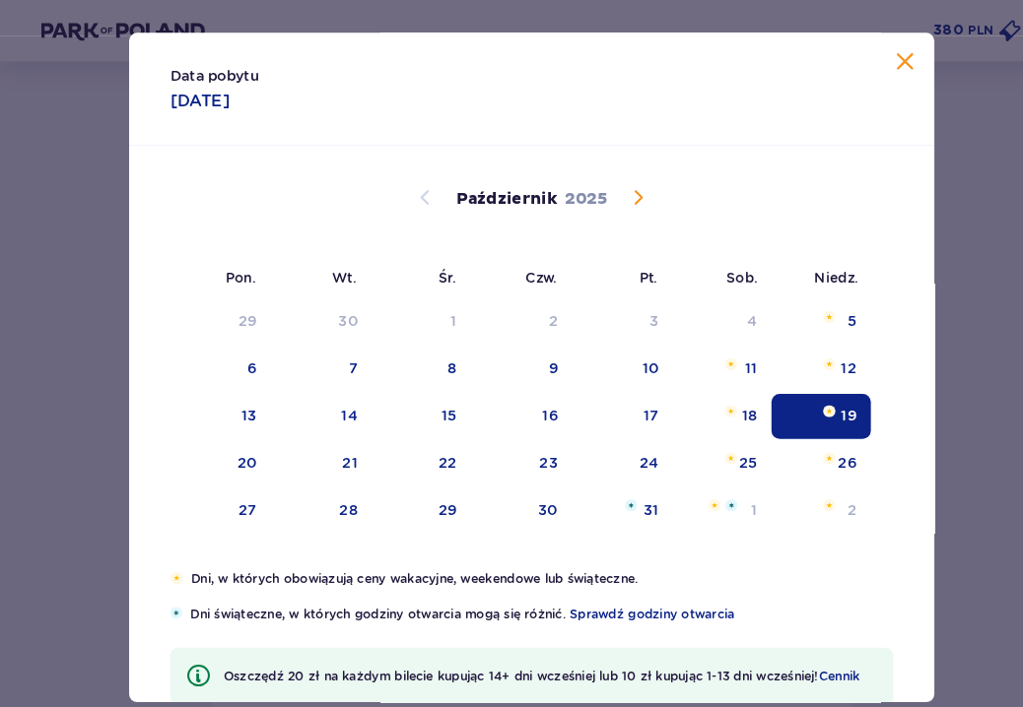
type input "19.10.25"
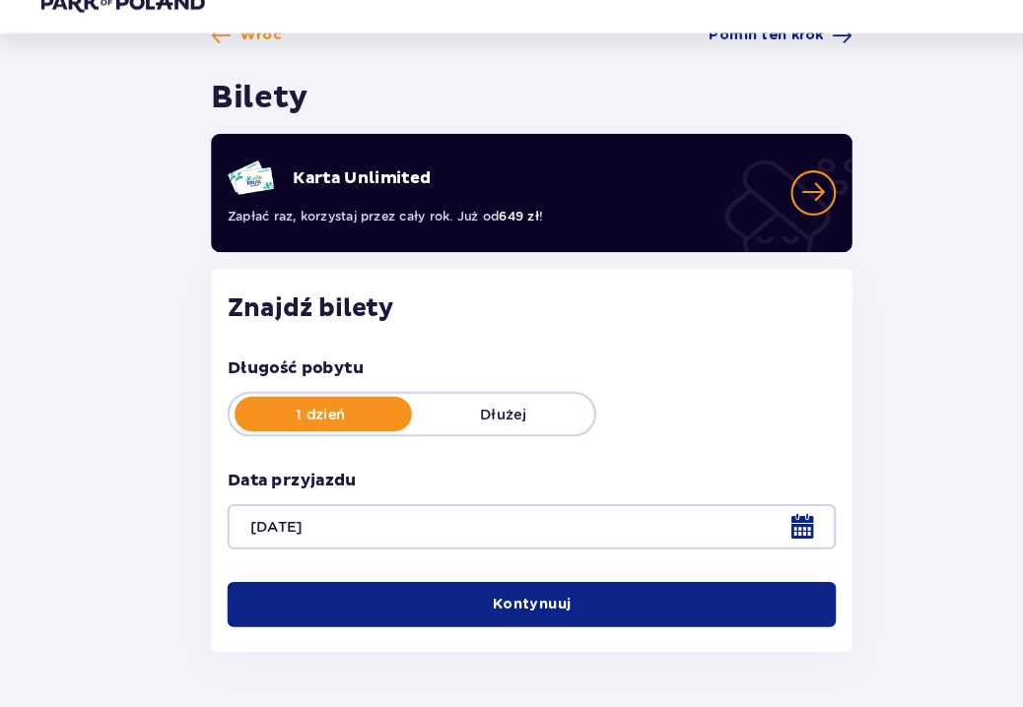
scroll to position [47, 0]
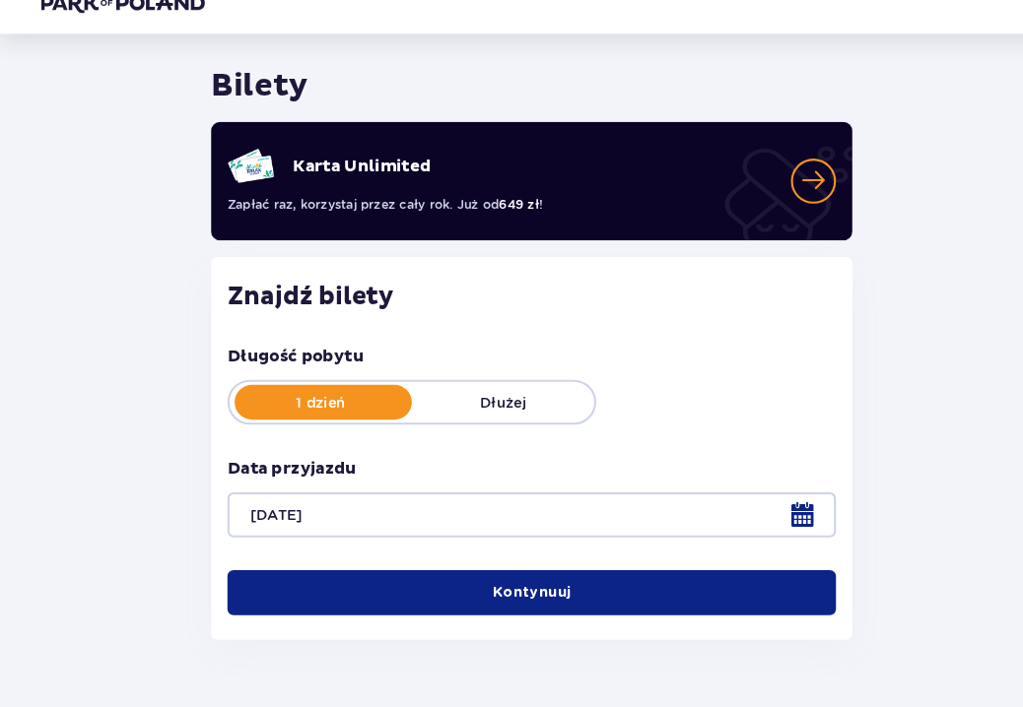
click at [566, 575] on button "Kontynuuj" at bounding box center [511, 596] width 585 height 43
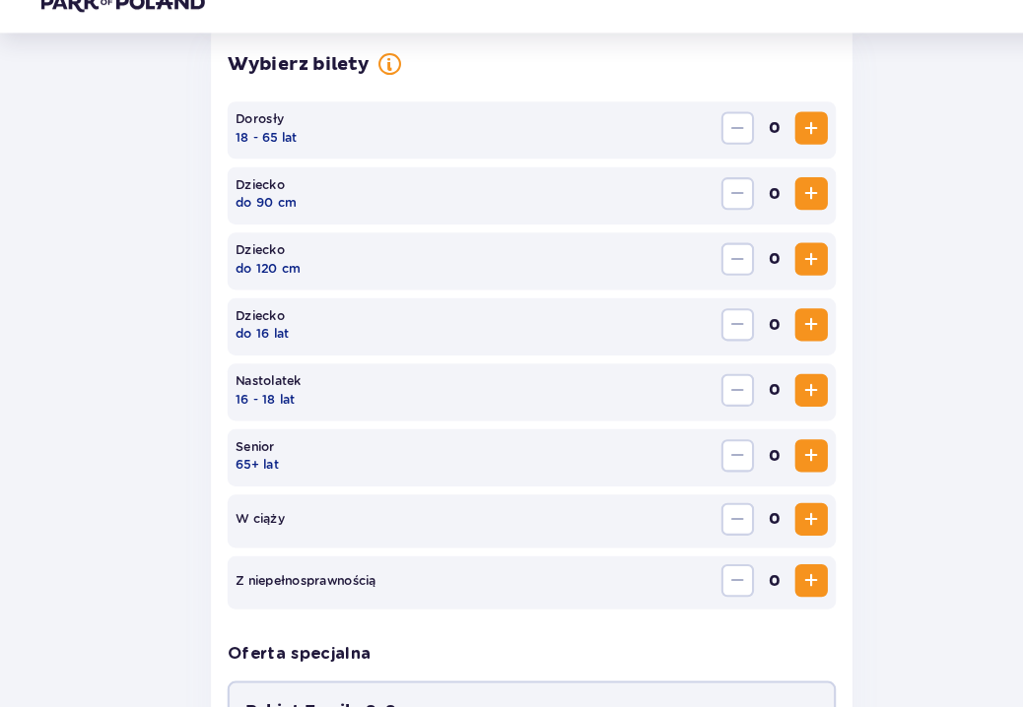
scroll to position [578, 0]
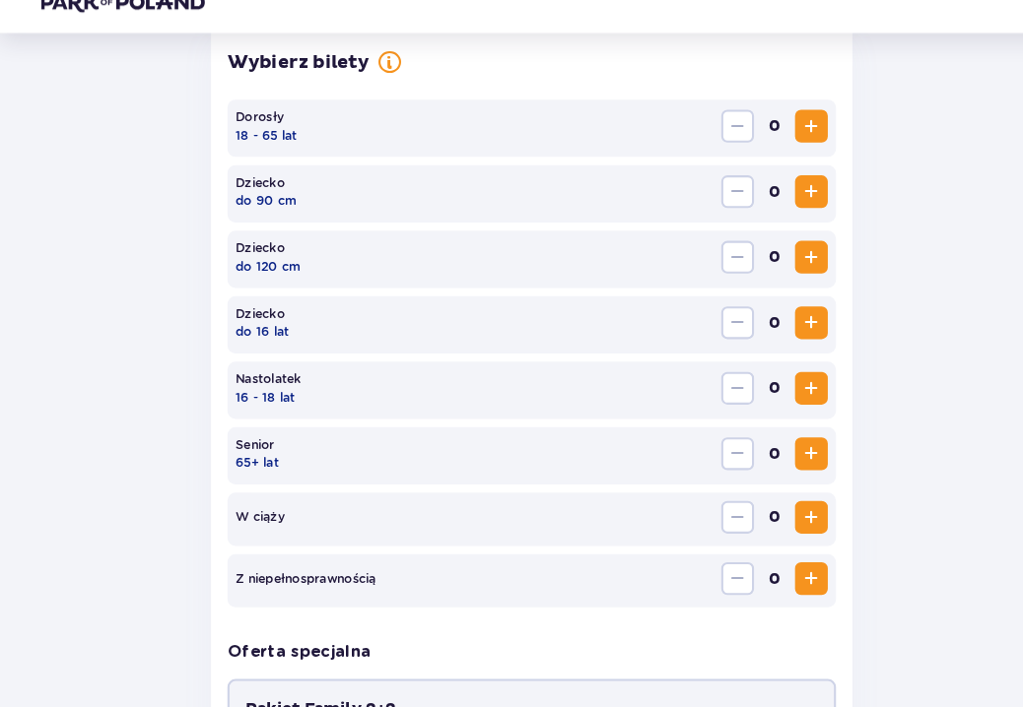
click at [782, 137] on span "Zwiększ" at bounding box center [780, 149] width 24 height 24
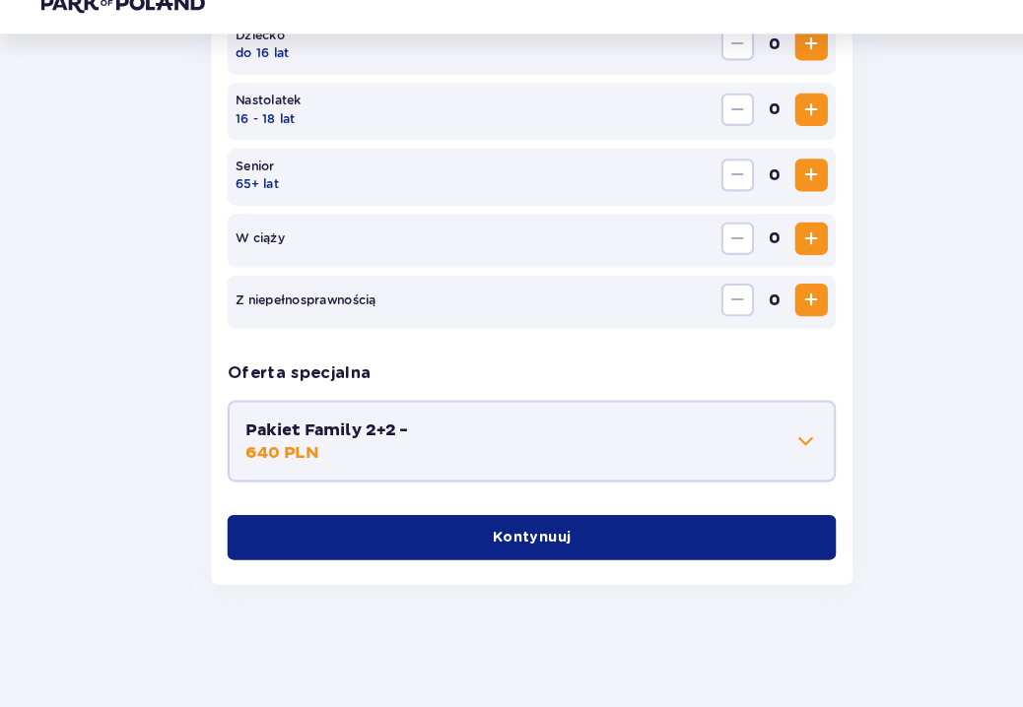
scroll to position [847, 0]
click at [505, 534] on p "Kontynuuj" at bounding box center [511, 544] width 75 height 20
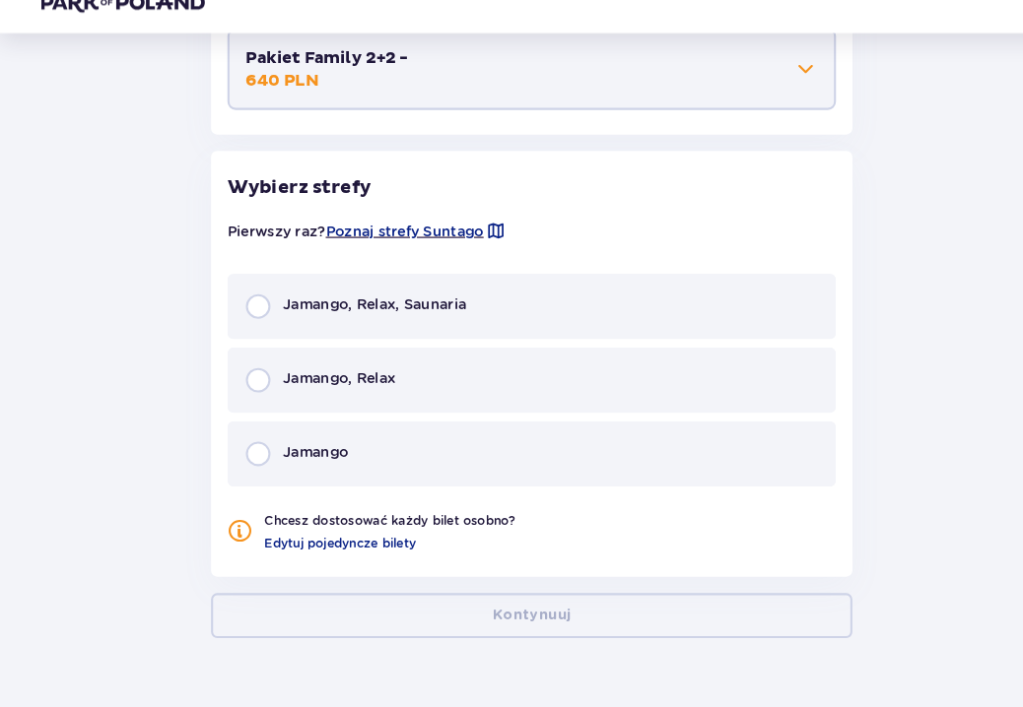
scroll to position [1229, 0]
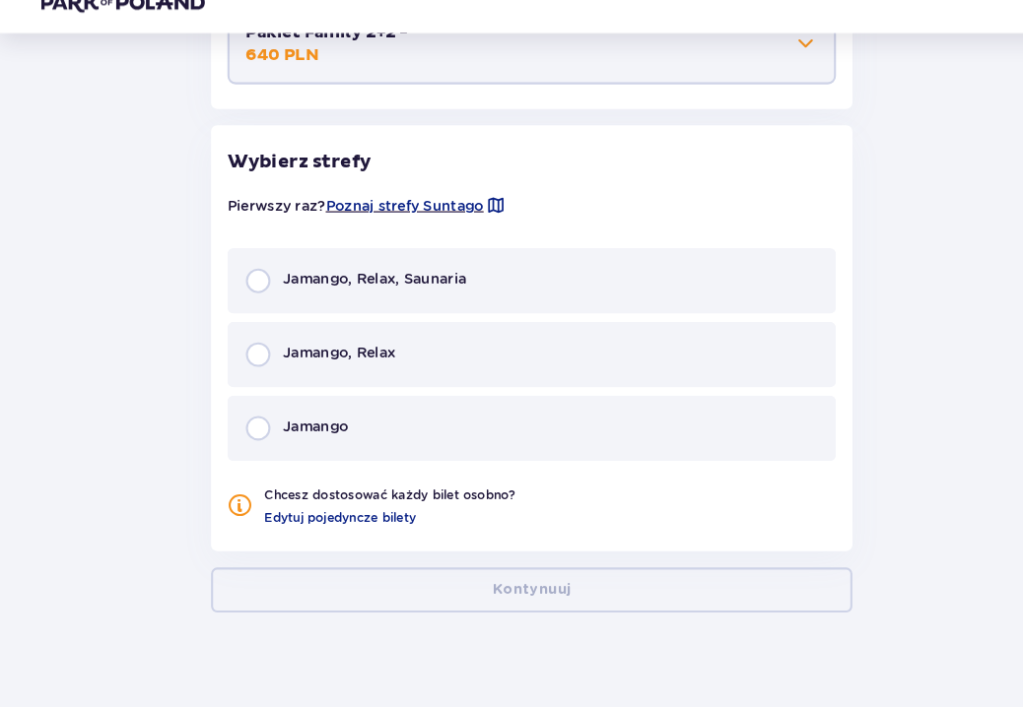
click at [505, 266] on div "Jamango, Relax, Saunaria" at bounding box center [511, 297] width 585 height 63
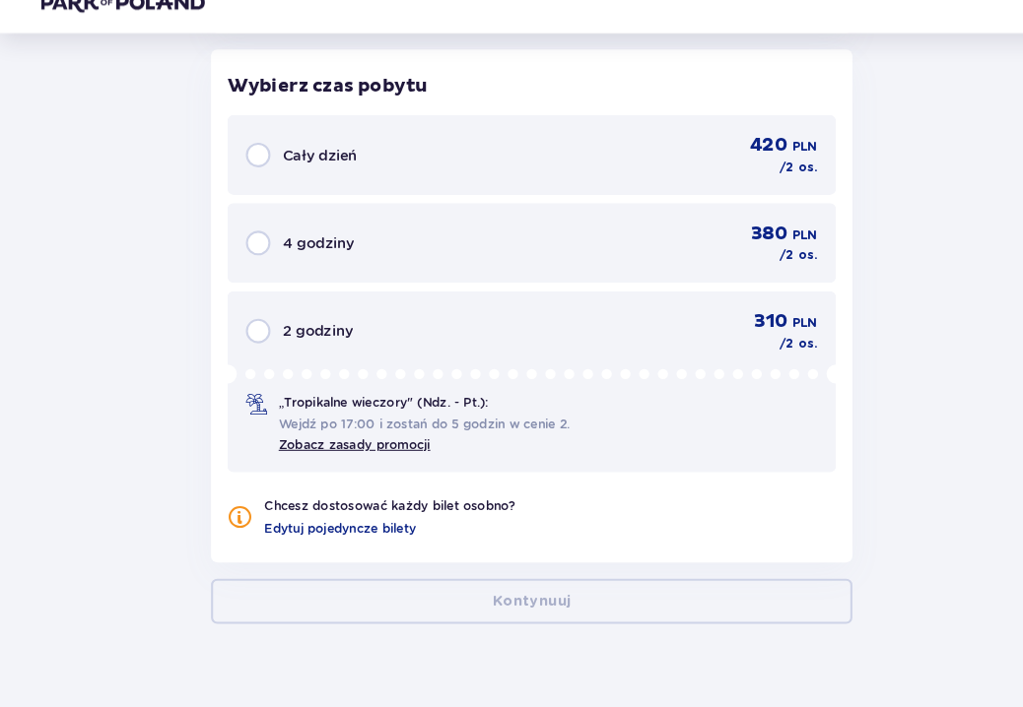
scroll to position [1735, 0]
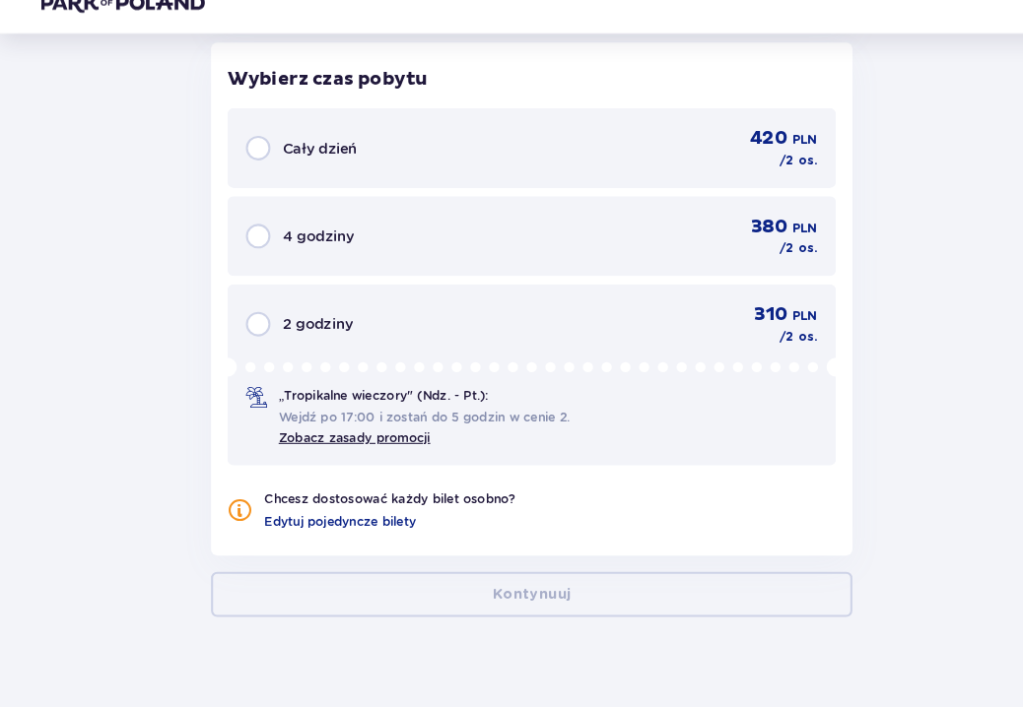
click at [534, 160] on div "Cały dzień 420 PLN / 2 os." at bounding box center [511, 169] width 550 height 41
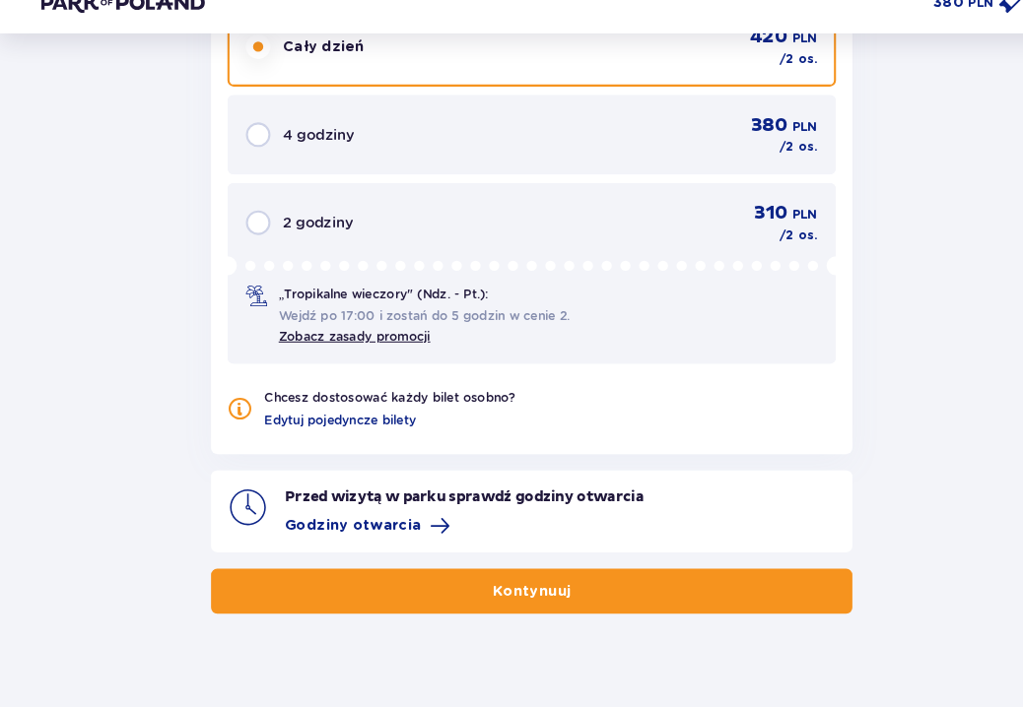
scroll to position [1833, 0]
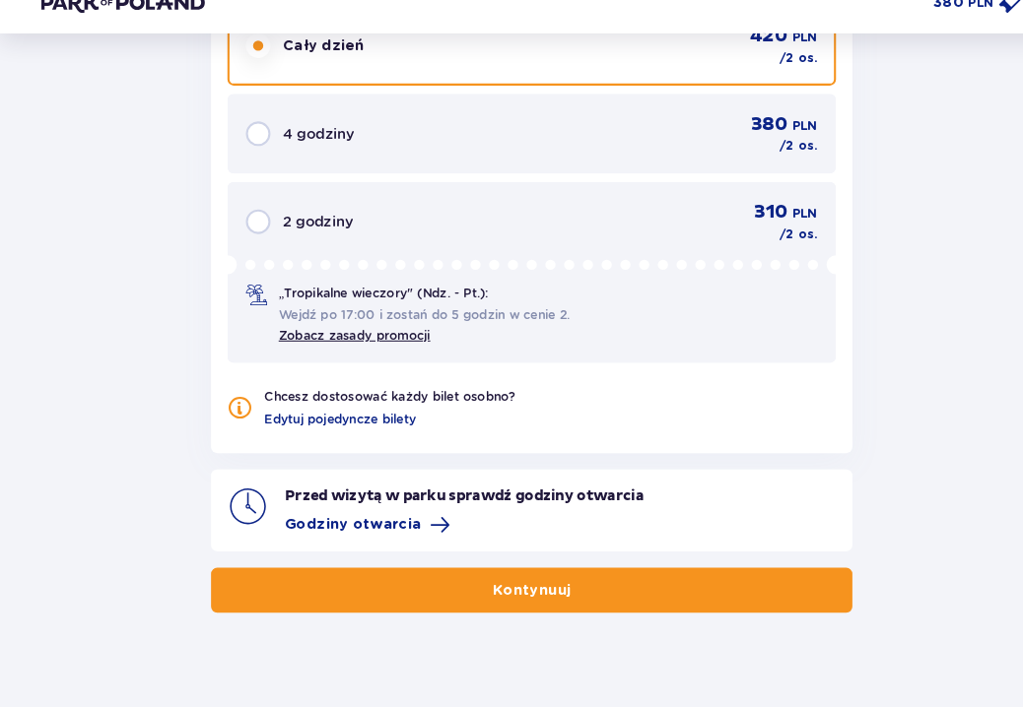
click at [560, 585] on span "button" at bounding box center [553, 595] width 20 height 20
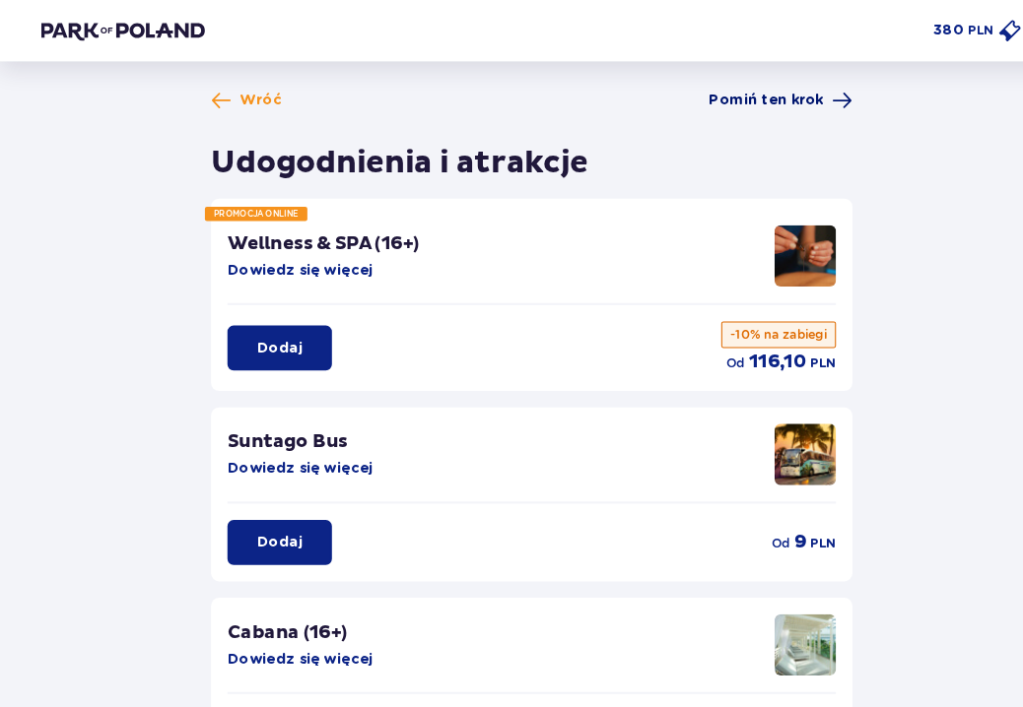
click at [772, 93] on span "Pomiń ten krok" at bounding box center [737, 97] width 110 height 20
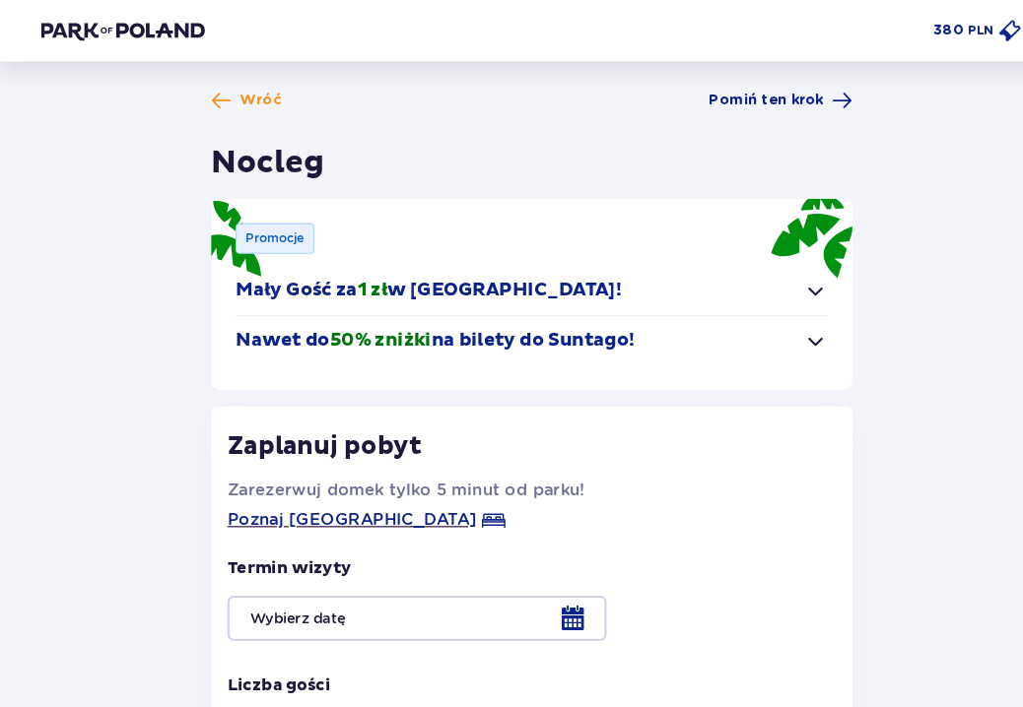
click at [772, 93] on span "Pomiń ten krok" at bounding box center [737, 97] width 110 height 20
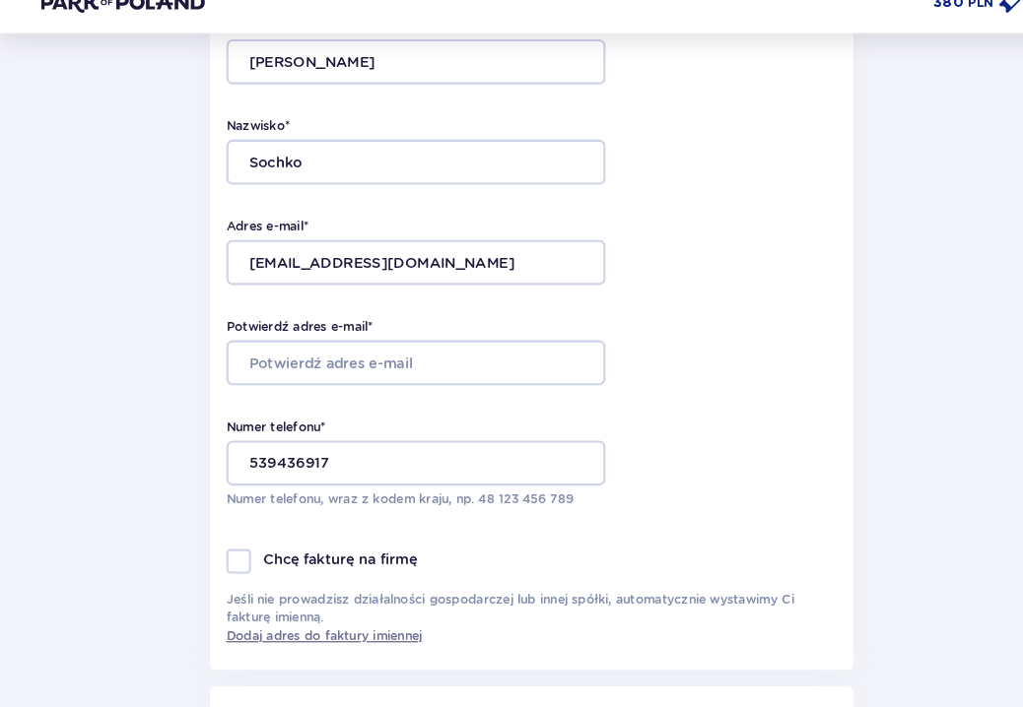
scroll to position [258, 0]
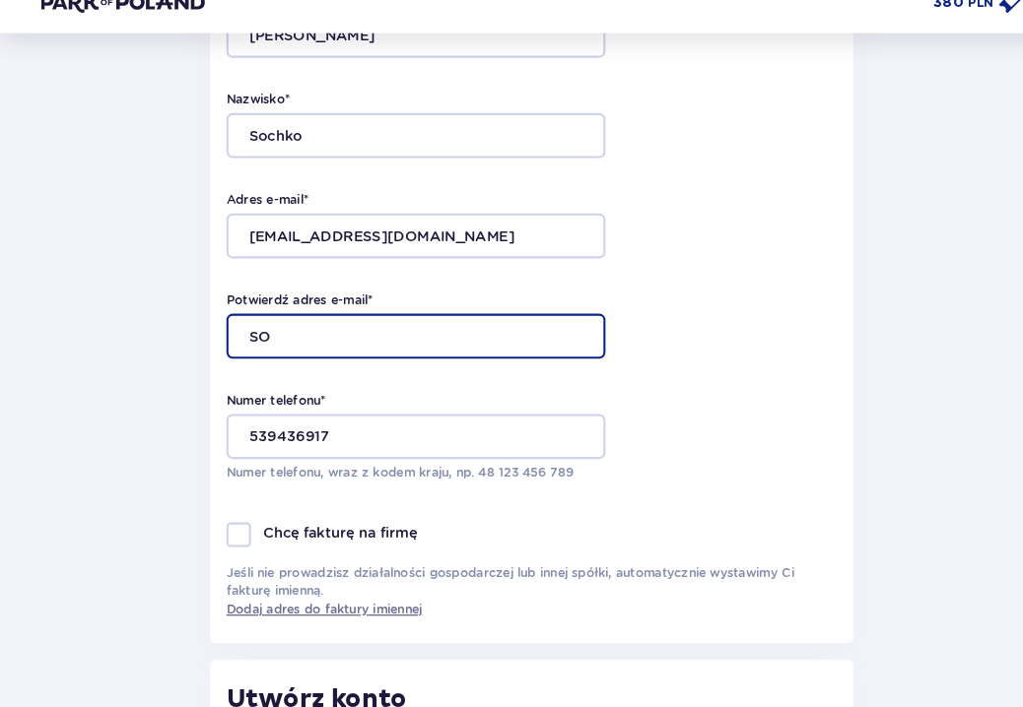
type input "S"
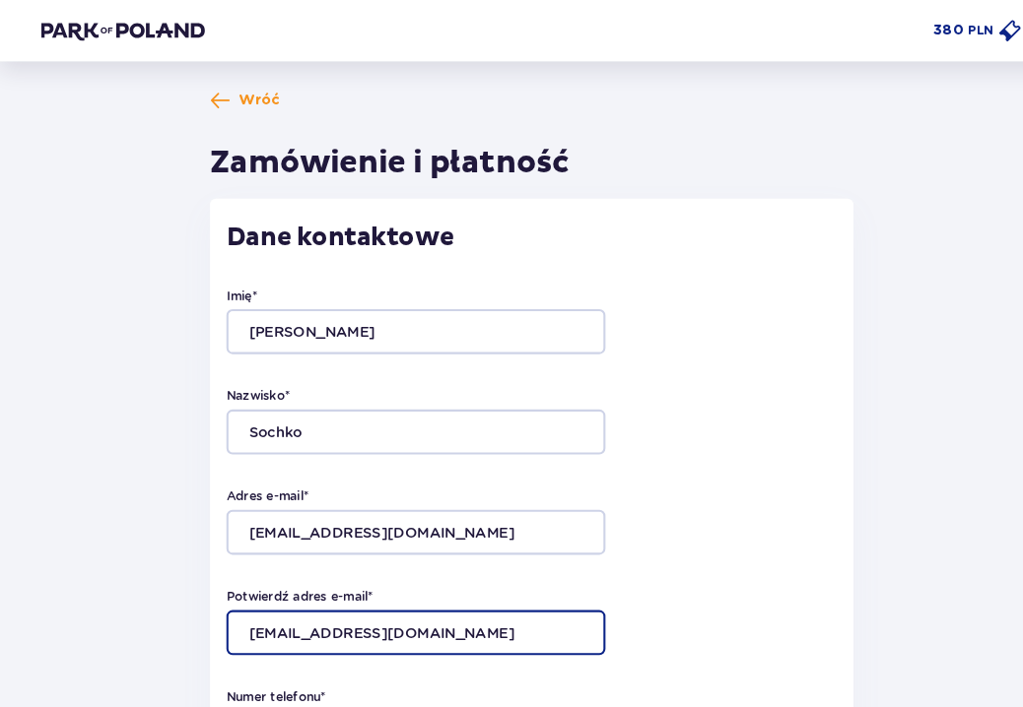
scroll to position [0, 0]
type input "sochko22@gmail.com"
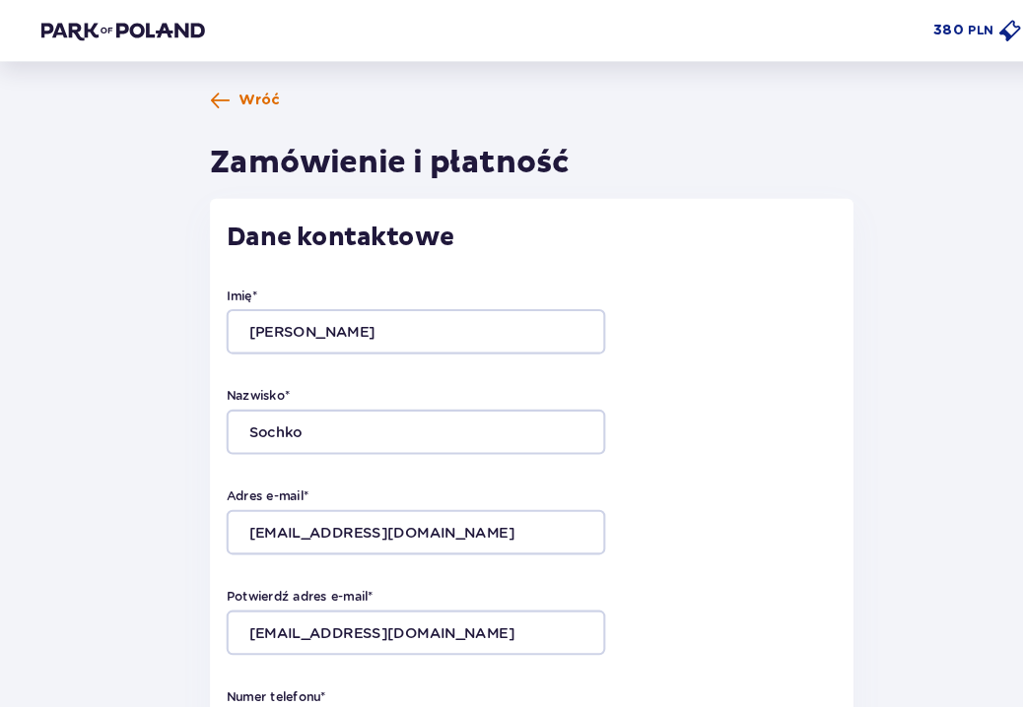
click at [243, 90] on span "Wróć" at bounding box center [250, 97] width 40 height 20
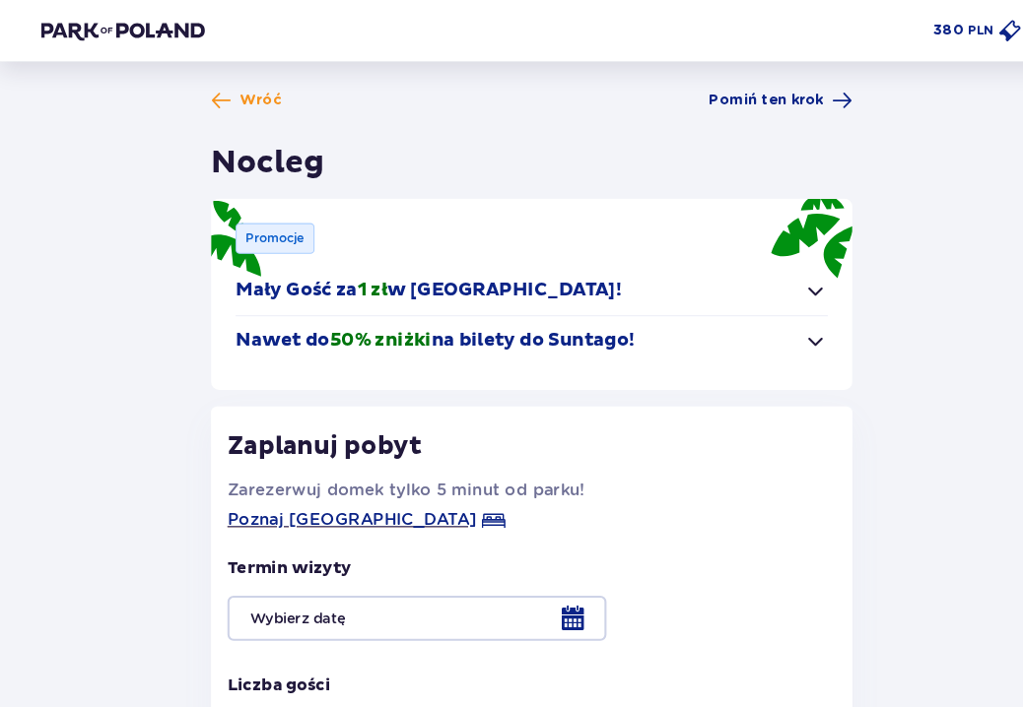
click at [243, 90] on span "Wróć" at bounding box center [251, 97] width 40 height 20
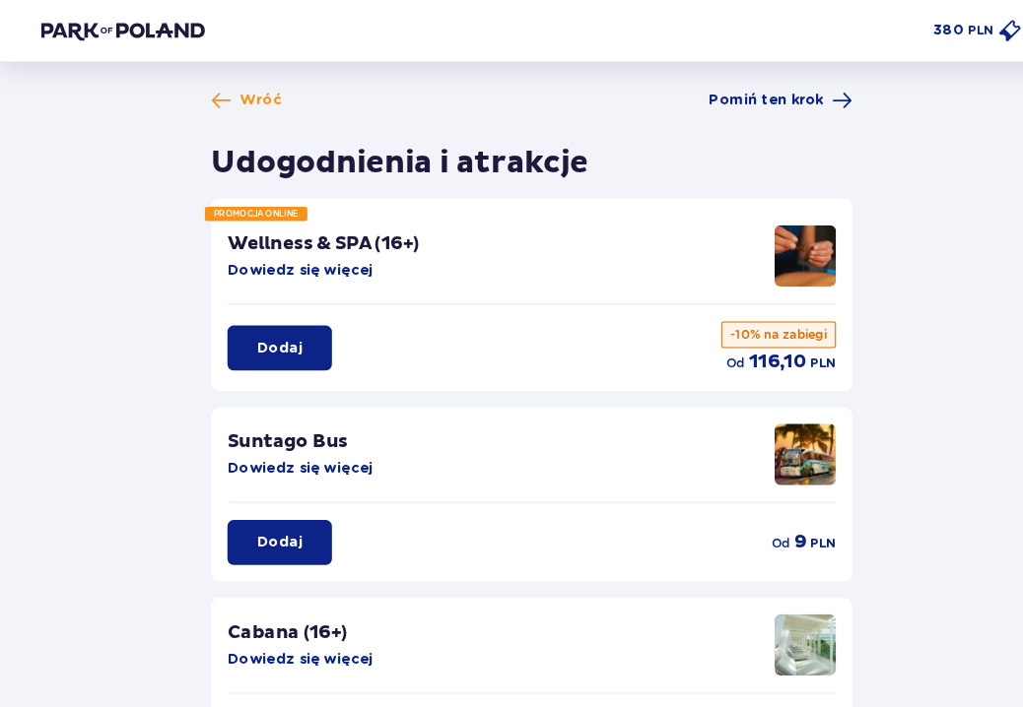
click at [243, 90] on span "Wróć" at bounding box center [251, 97] width 40 height 20
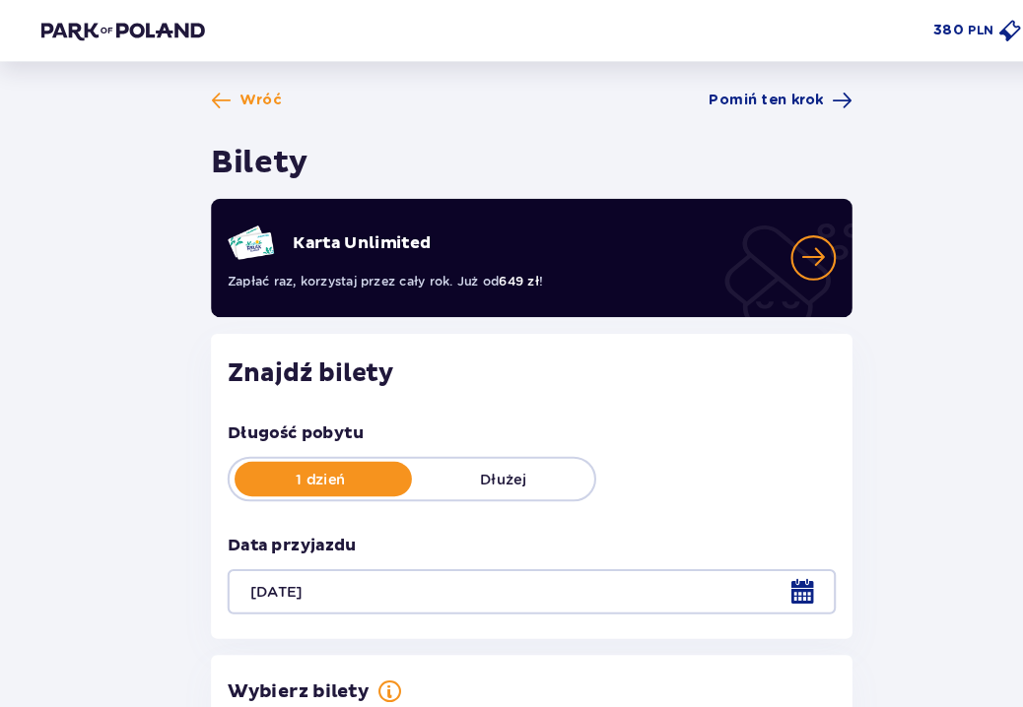
click at [243, 90] on span "Wróć" at bounding box center [251, 97] width 40 height 20
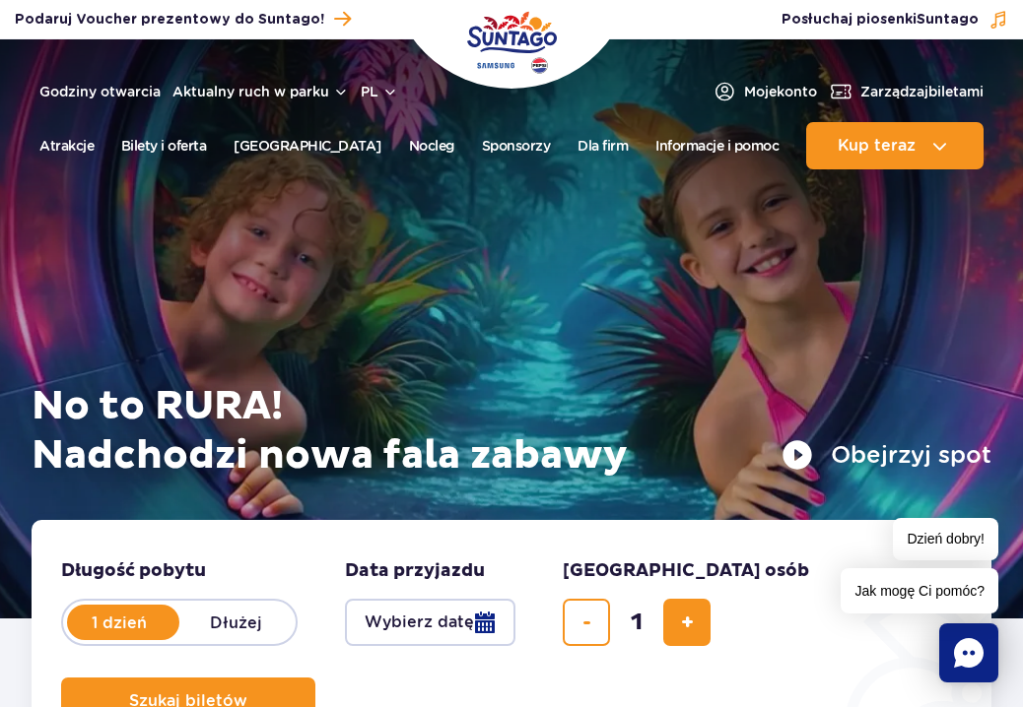
click at [492, 619] on button "Wybierz datę" at bounding box center [430, 622] width 170 height 47
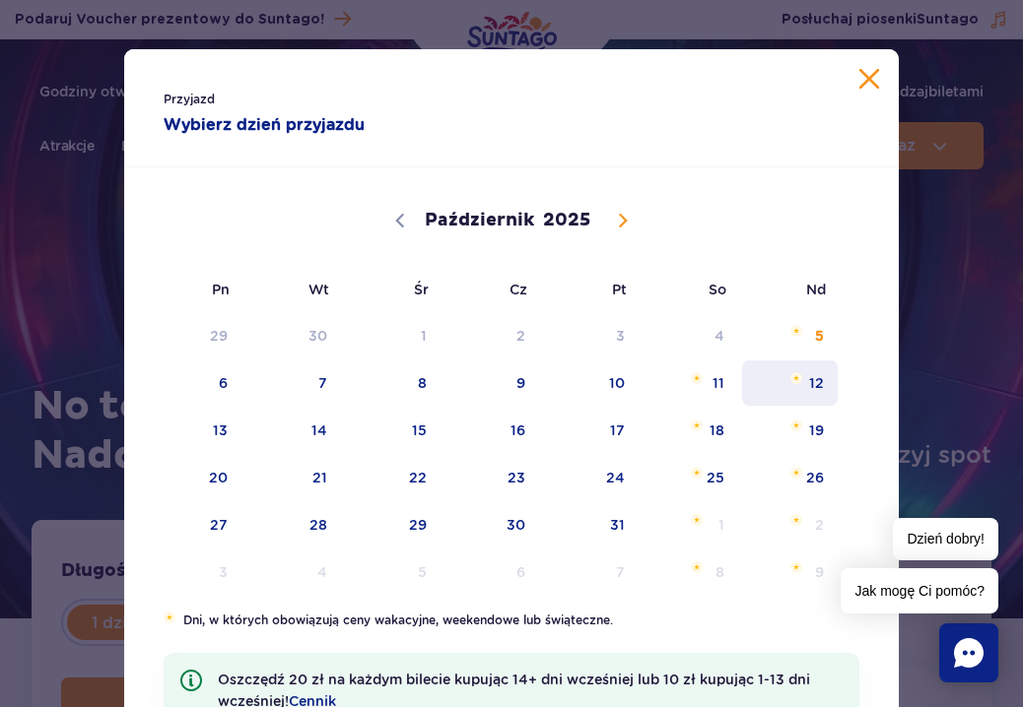
click at [816, 387] on span "12" at bounding box center [790, 383] width 100 height 45
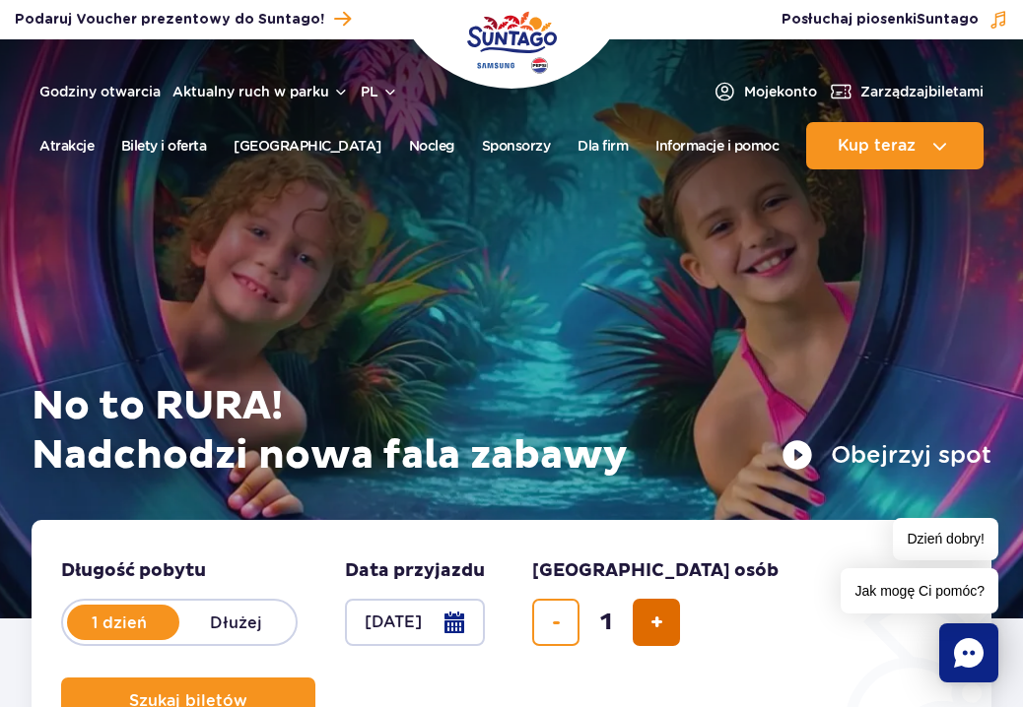
click at [650, 623] on span "dodaj bilet" at bounding box center [656, 623] width 13 height 0
type input "2"
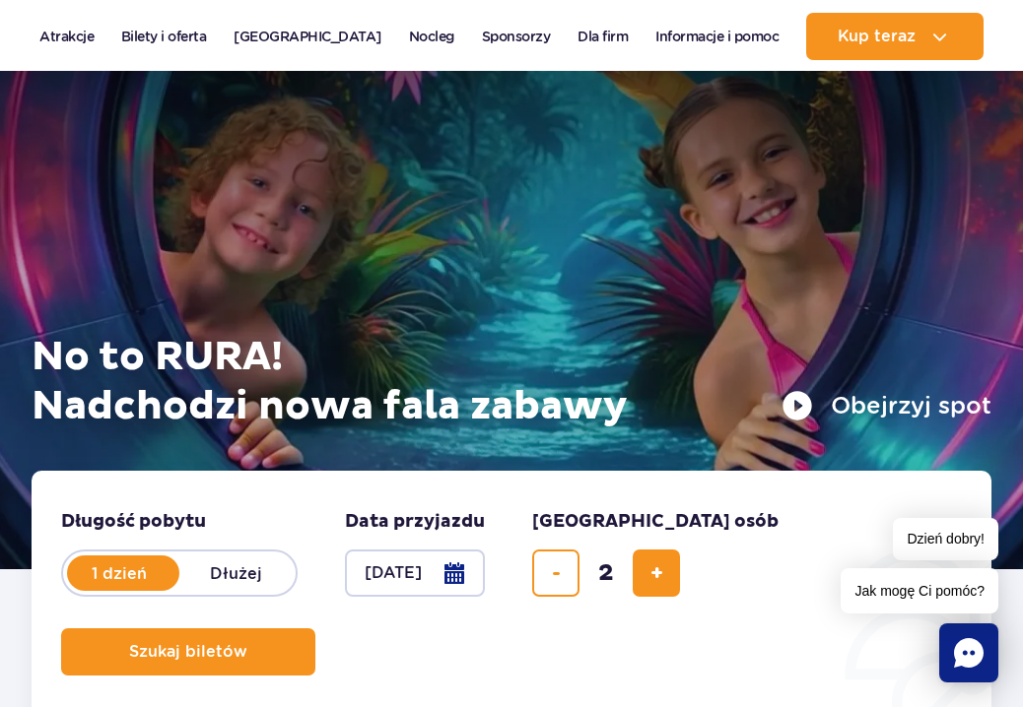
scroll to position [78, 0]
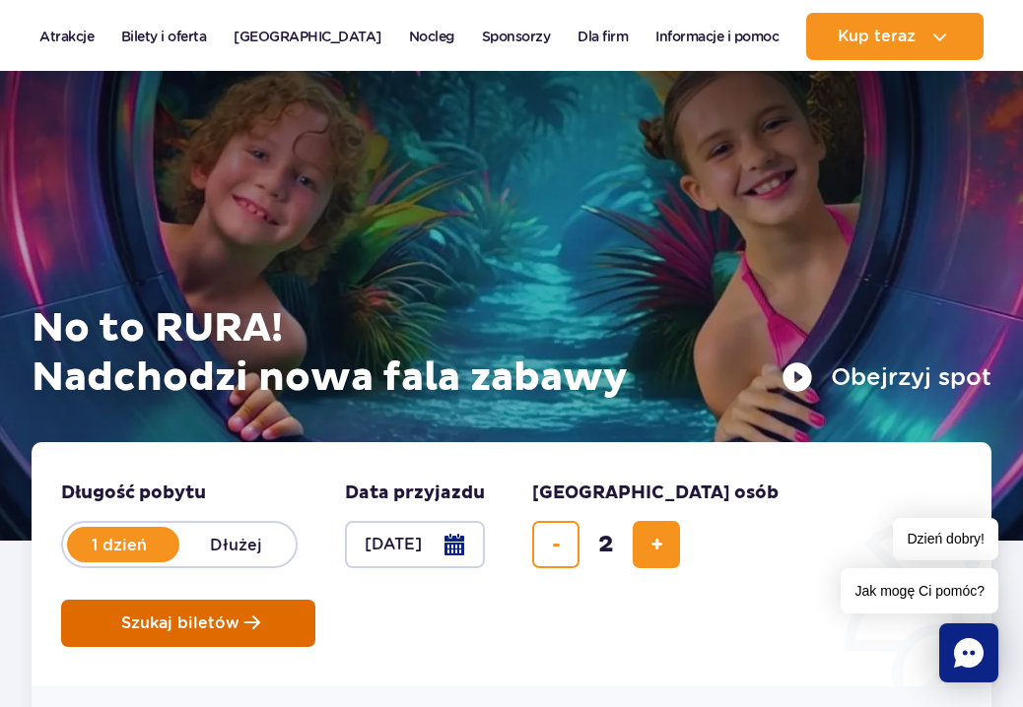
click at [231, 628] on span "Szukaj biletów" at bounding box center [180, 624] width 118 height 18
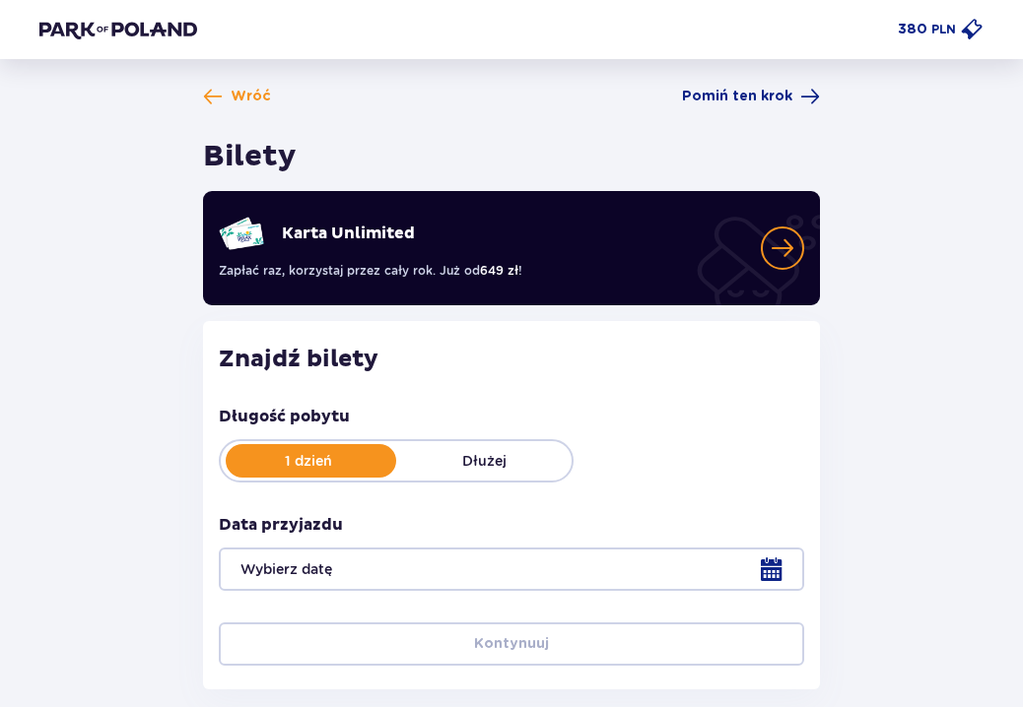
type input "19.10.25"
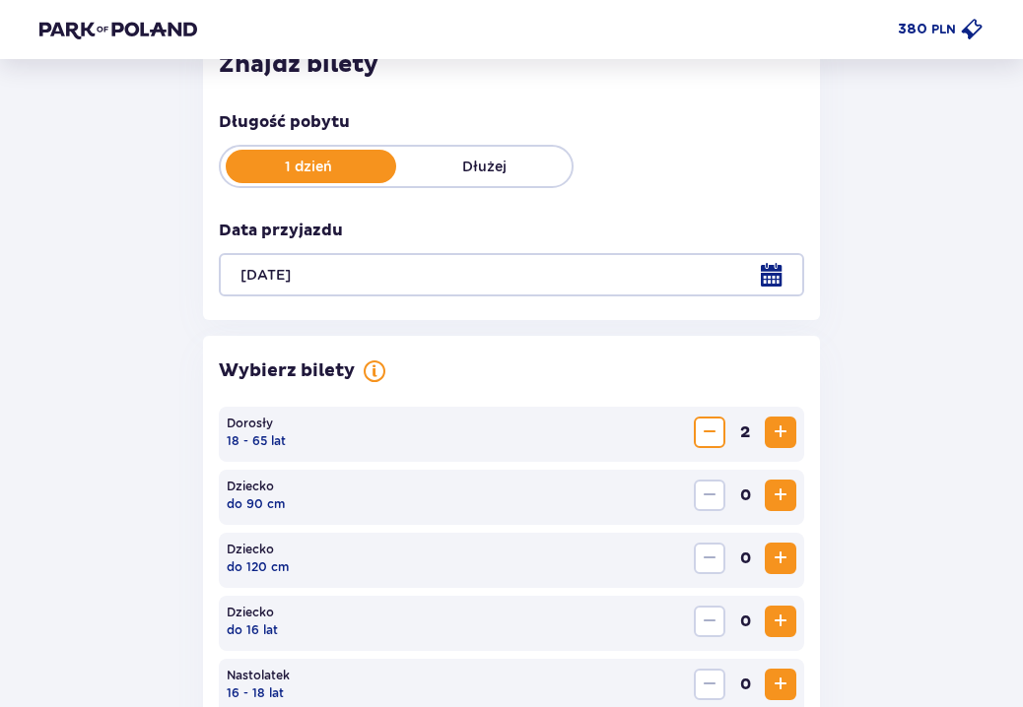
scroll to position [308, 0]
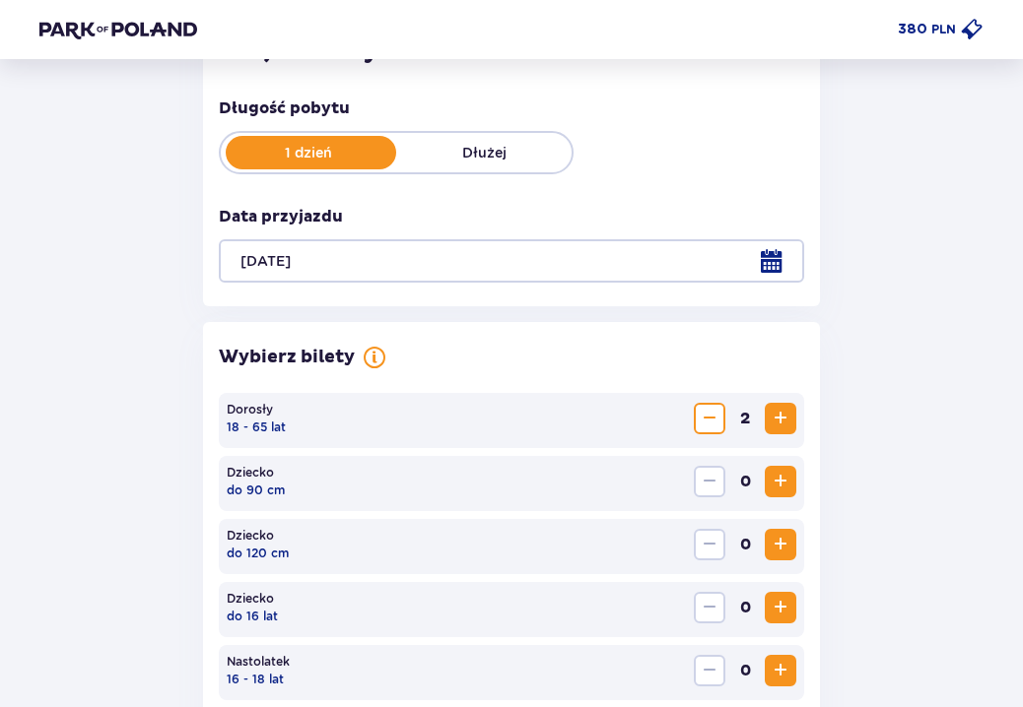
drag, startPoint x: 768, startPoint y: 550, endPoint x: 824, endPoint y: 517, distance: 64.0
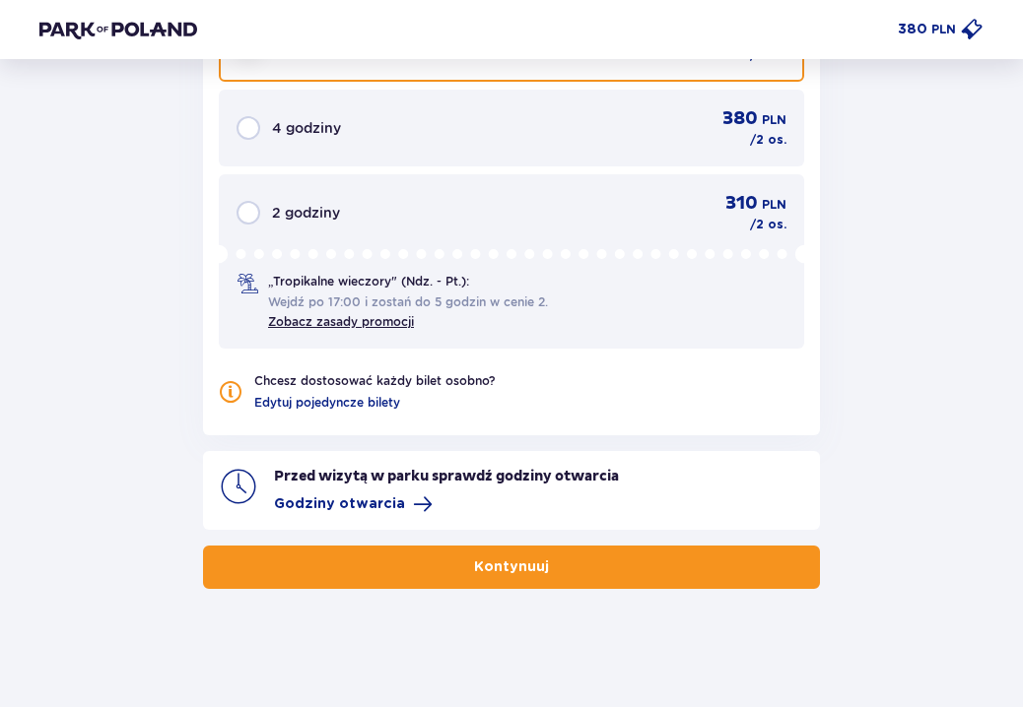
scroll to position [1861, 0]
click at [704, 584] on button "Kontynuuj" at bounding box center [511, 567] width 617 height 43
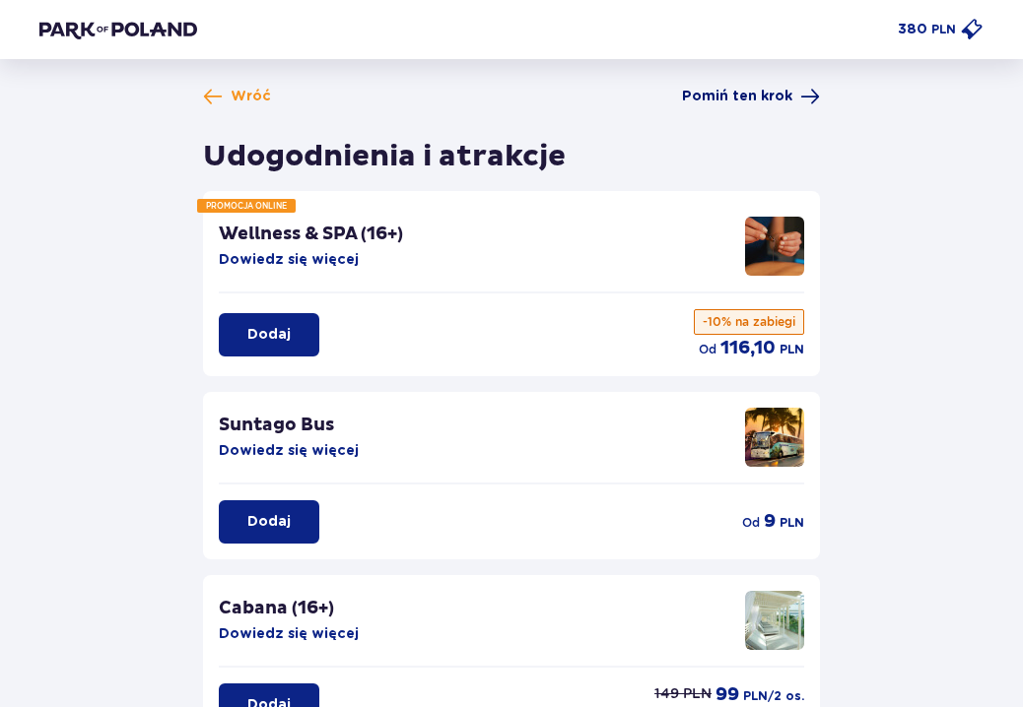
click at [764, 93] on span "Pomiń ten krok" at bounding box center [737, 97] width 110 height 20
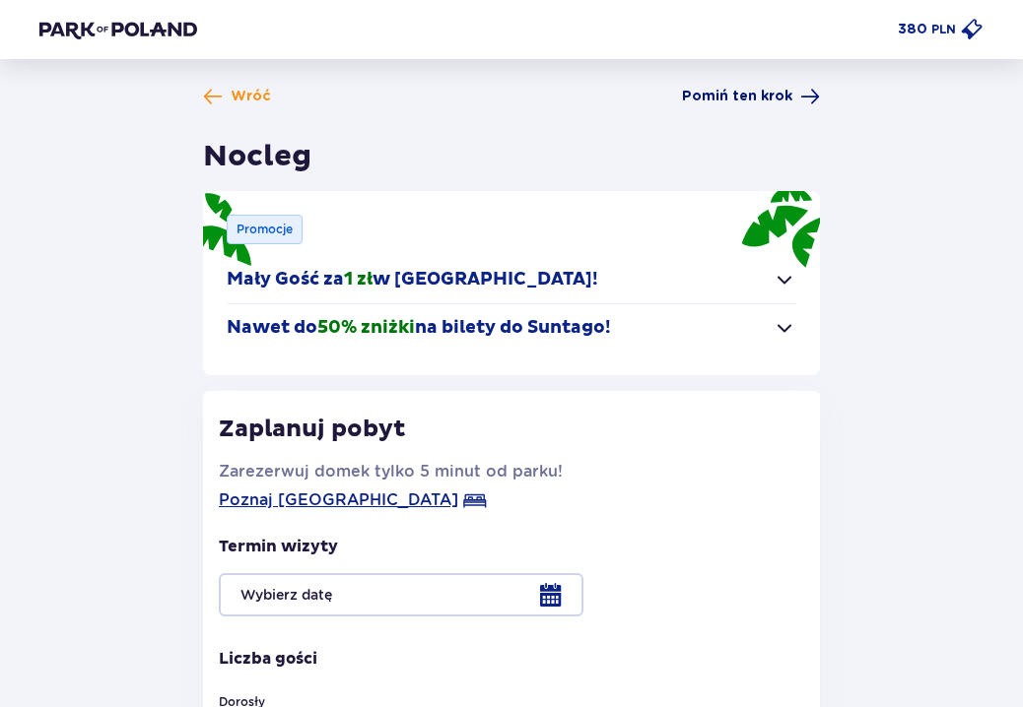
click at [763, 99] on span "Pomiń ten krok" at bounding box center [737, 97] width 110 height 20
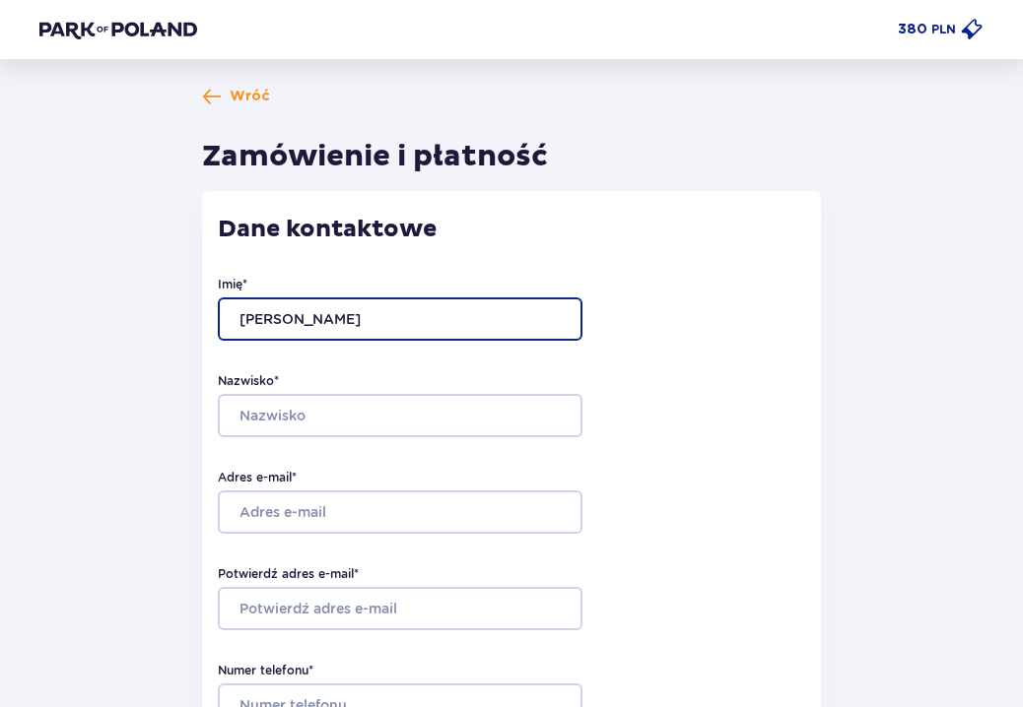
type input "Ivanna"
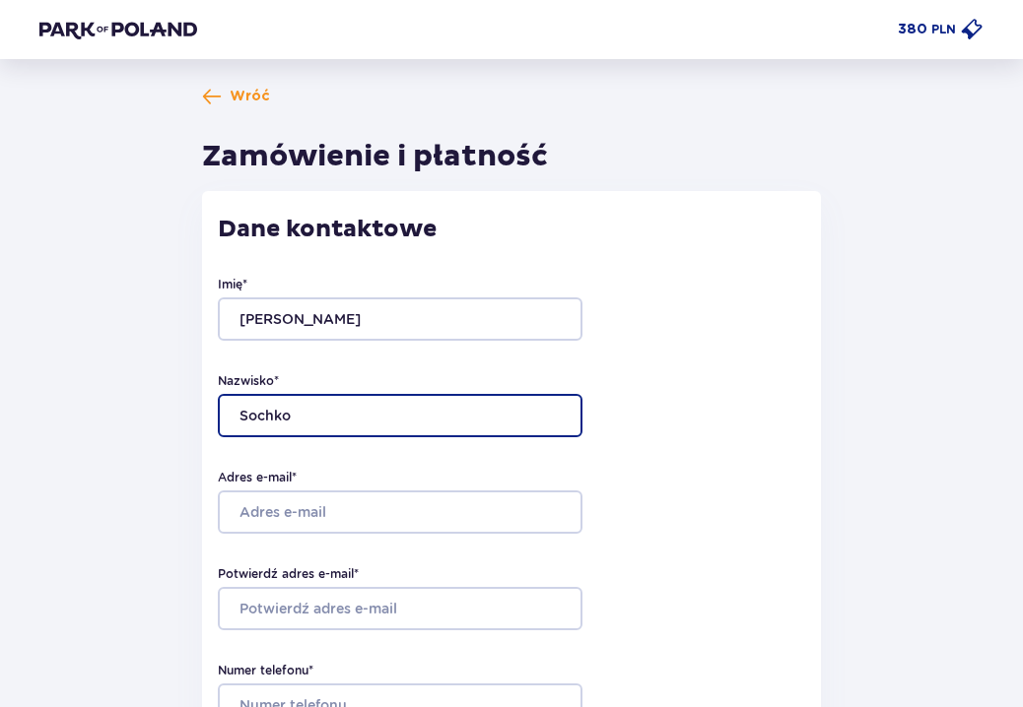
type input "Sochko"
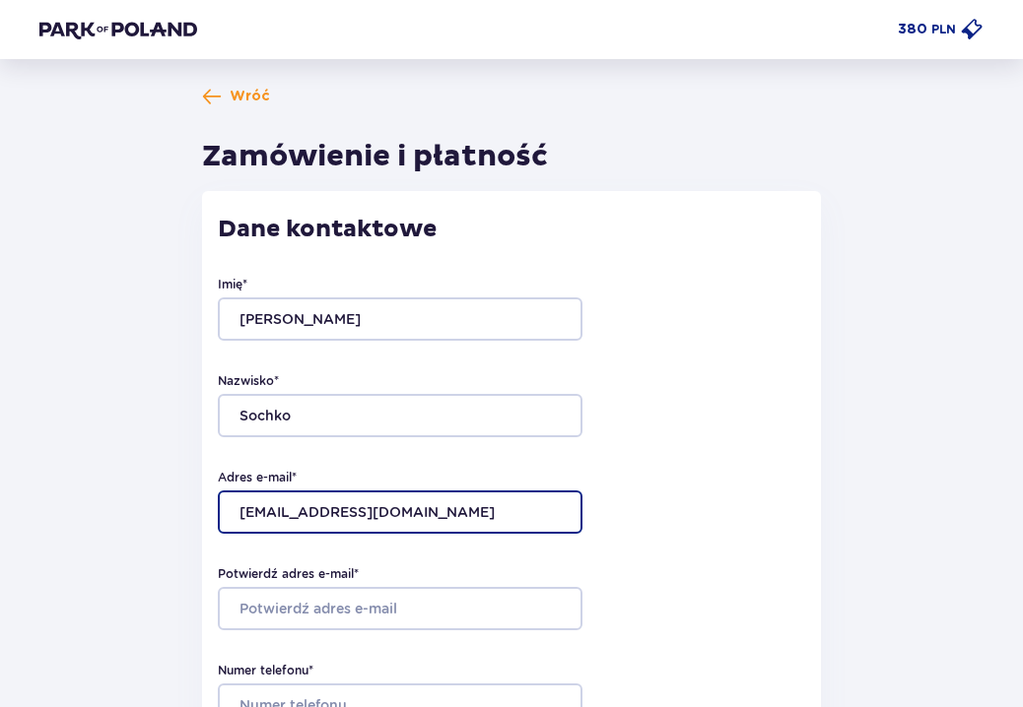
type input "sochko22@gmail.com"
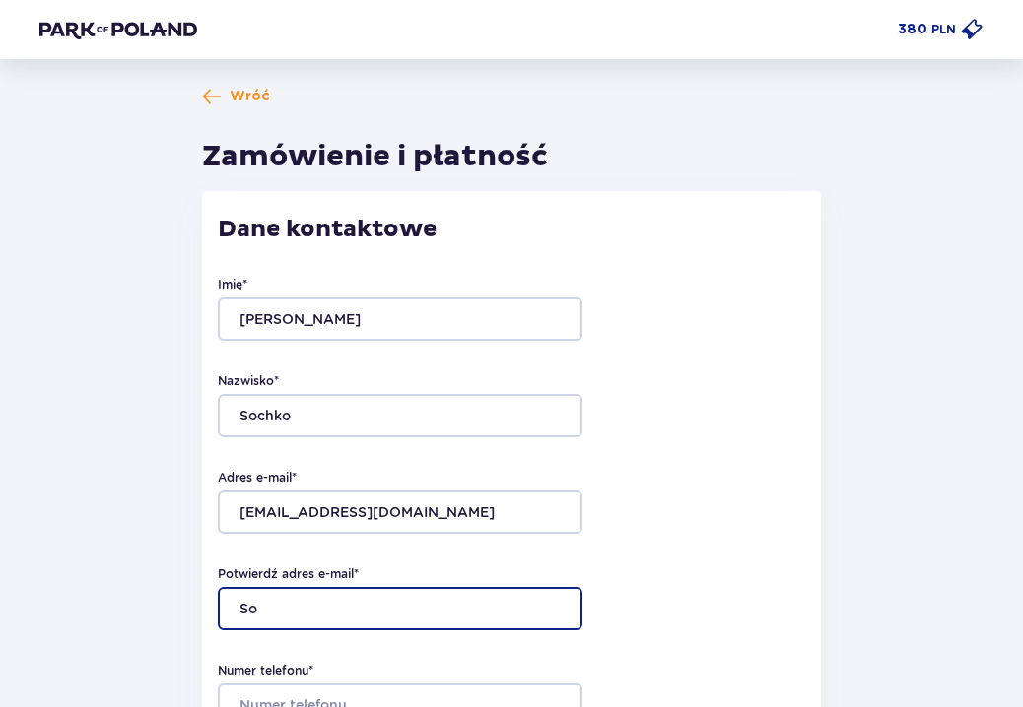
type input "S"
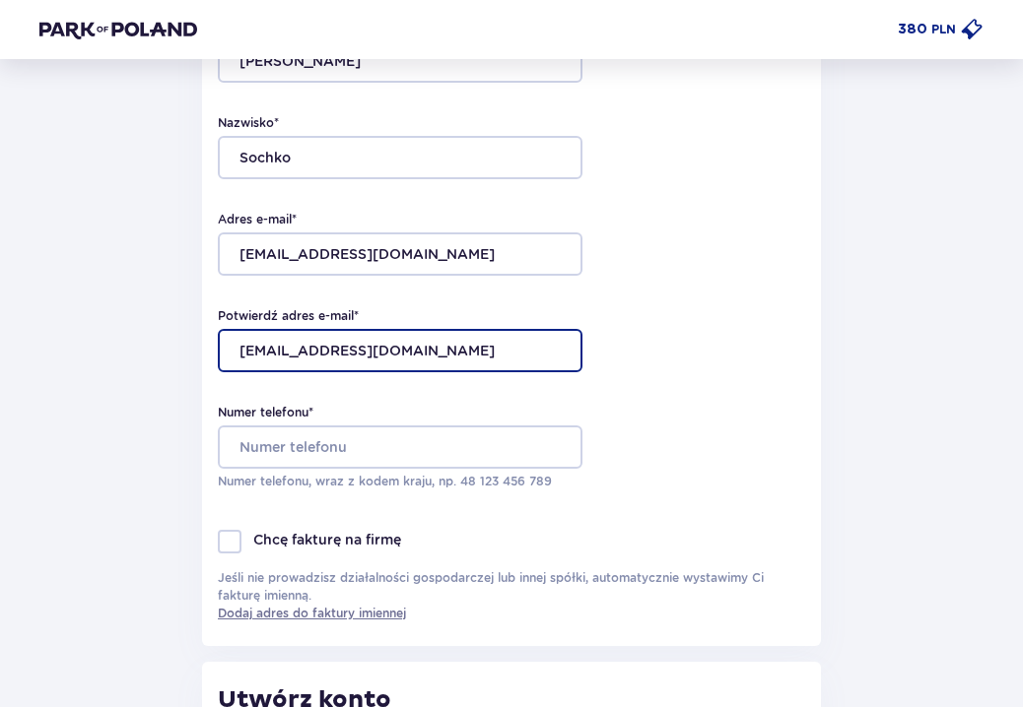
scroll to position [263, 0]
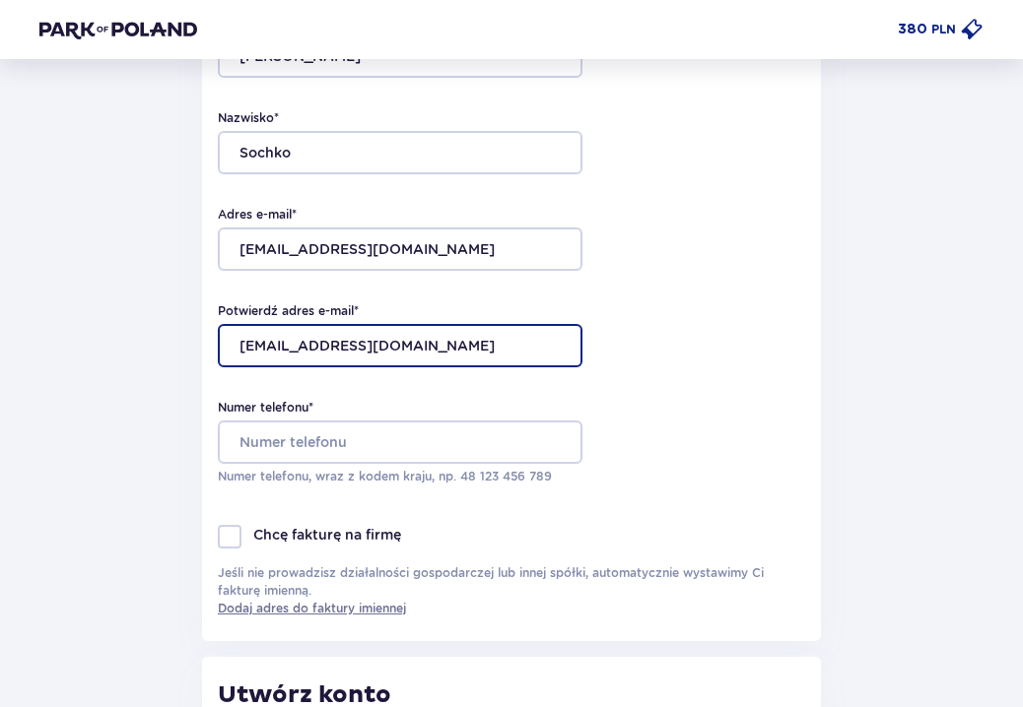
type input "sochko22@gmail.com"
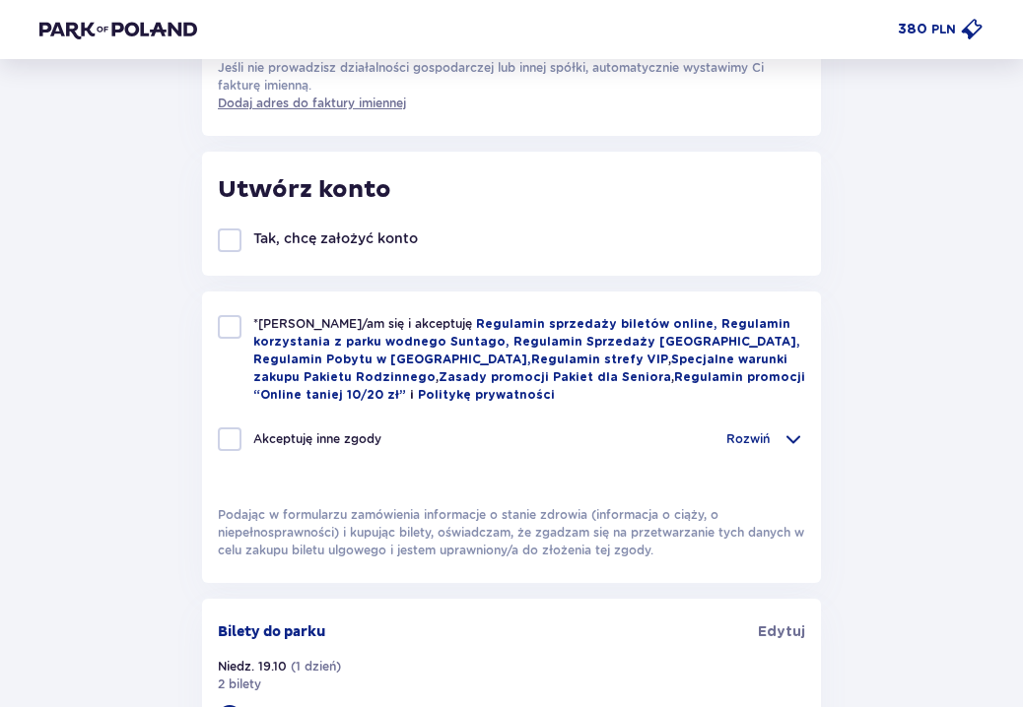
scroll to position [776, 0]
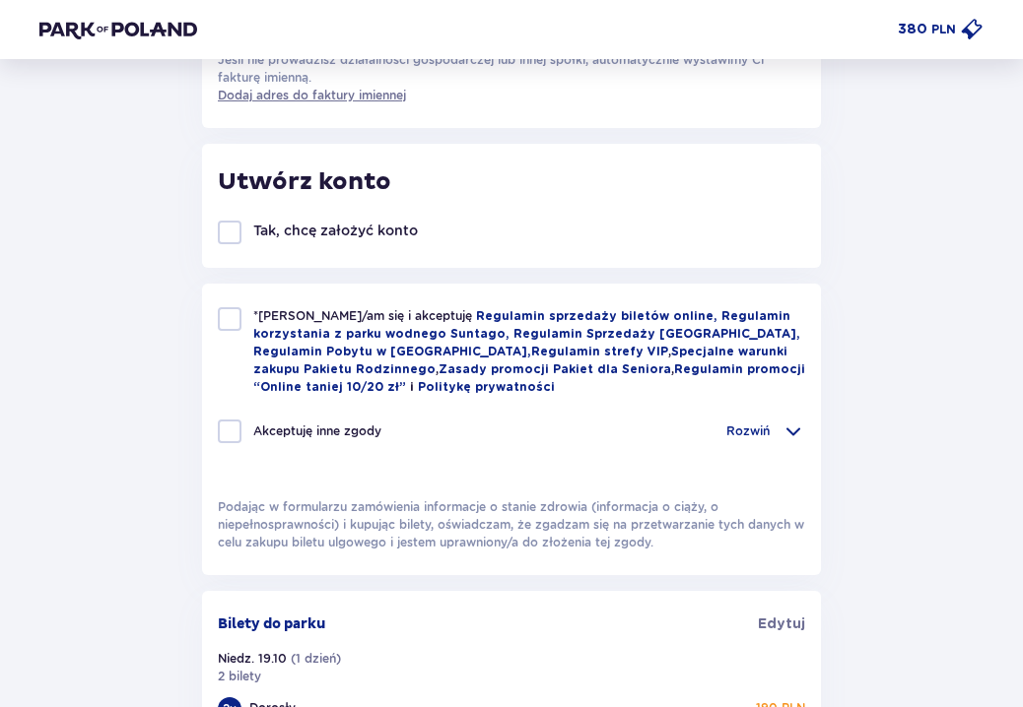
type input "48539436917"
click at [233, 317] on div at bounding box center [230, 319] width 24 height 24
checkbox input "true"
click at [233, 432] on div at bounding box center [230, 432] width 24 height 24
checkbox input "true"
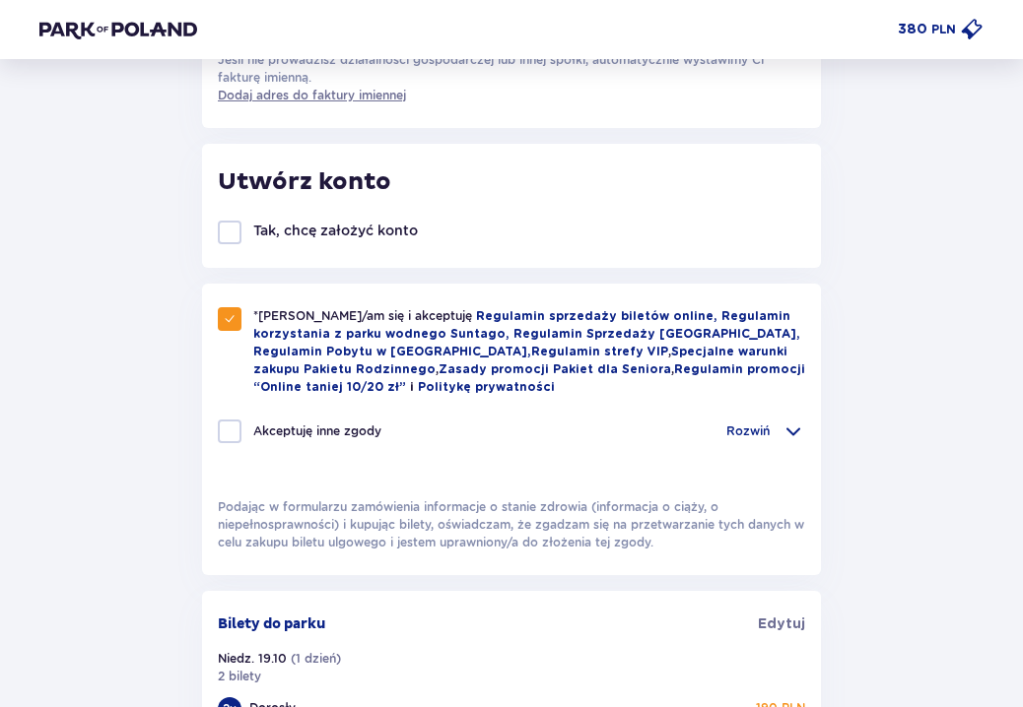
checkbox input "true"
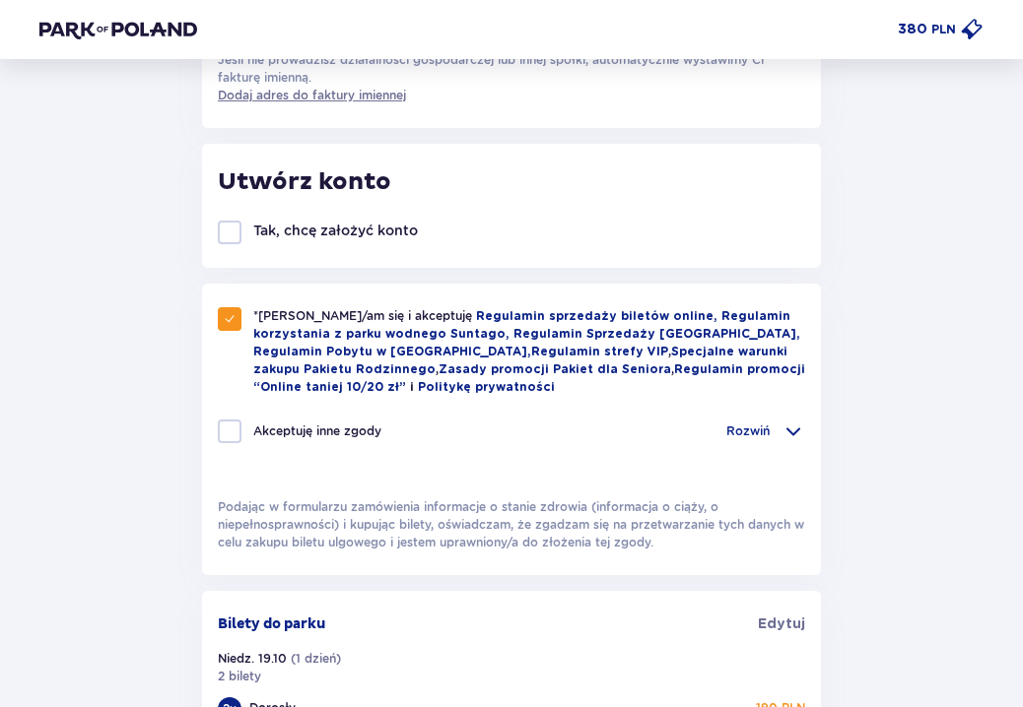
checkbox input "true"
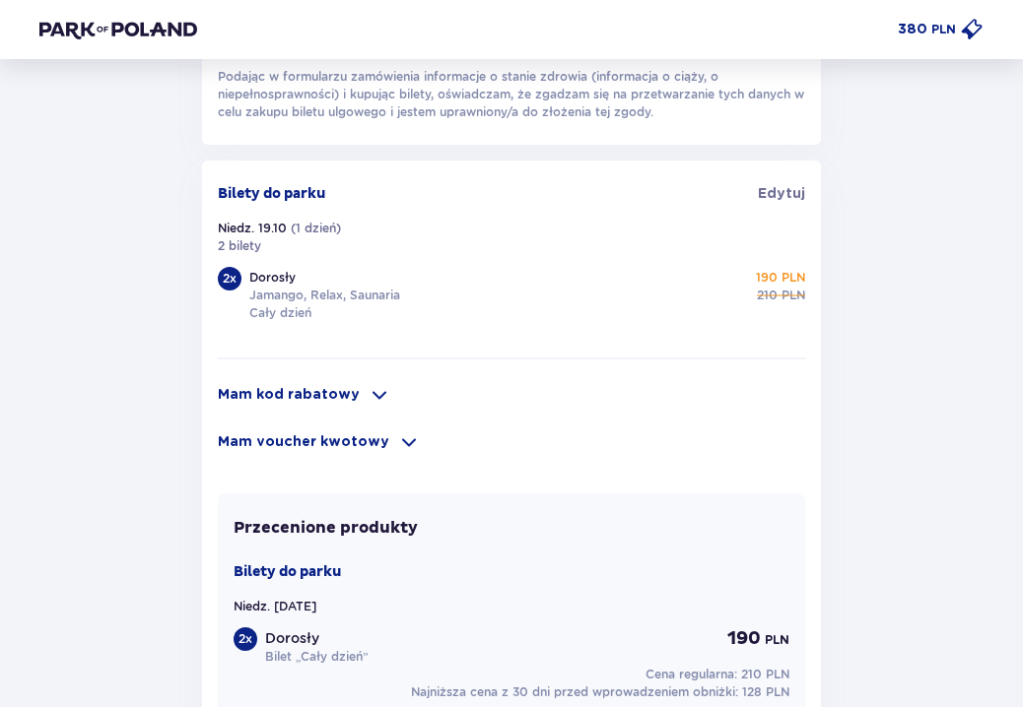
scroll to position [1228, 0]
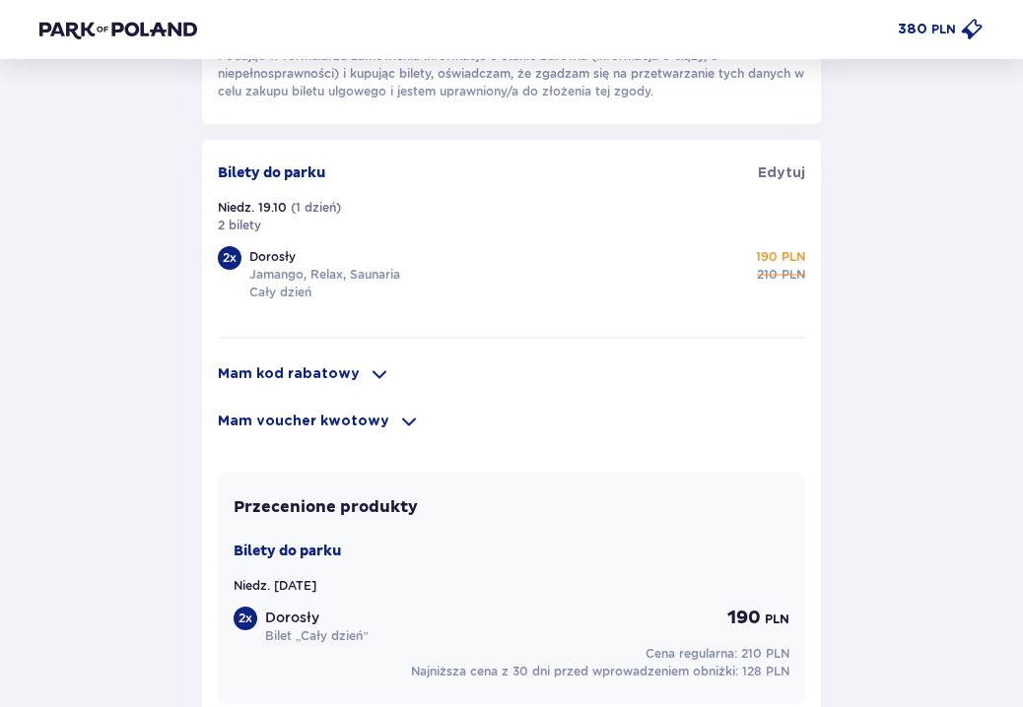
click at [367, 368] on span at bounding box center [379, 375] width 24 height 24
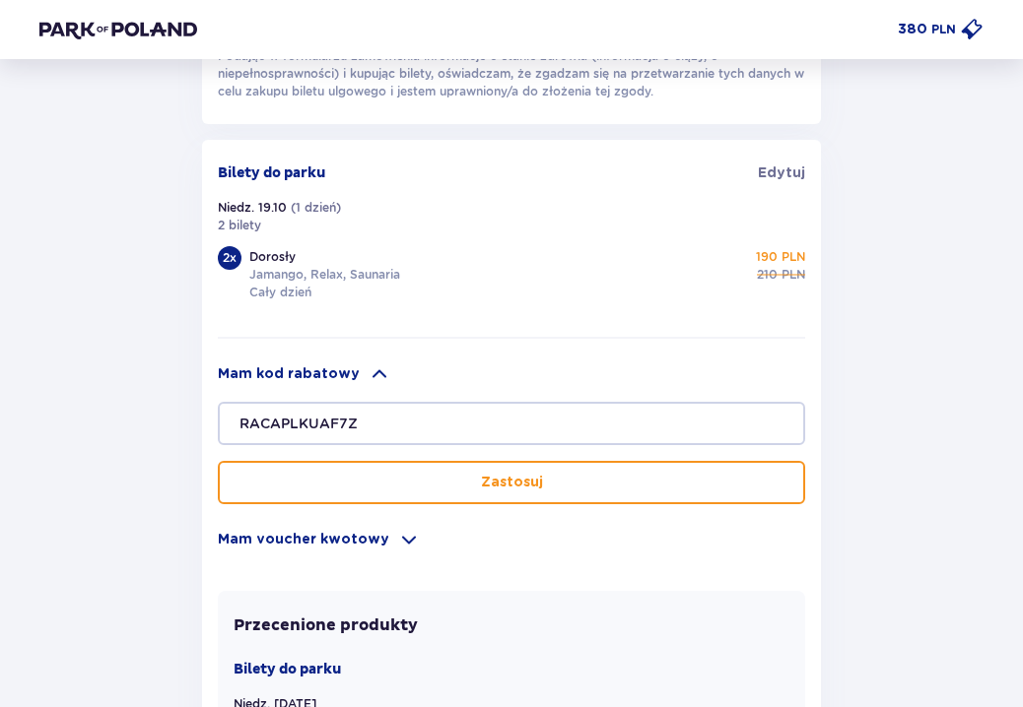
click at [465, 490] on button "Zastosuj" at bounding box center [511, 482] width 587 height 43
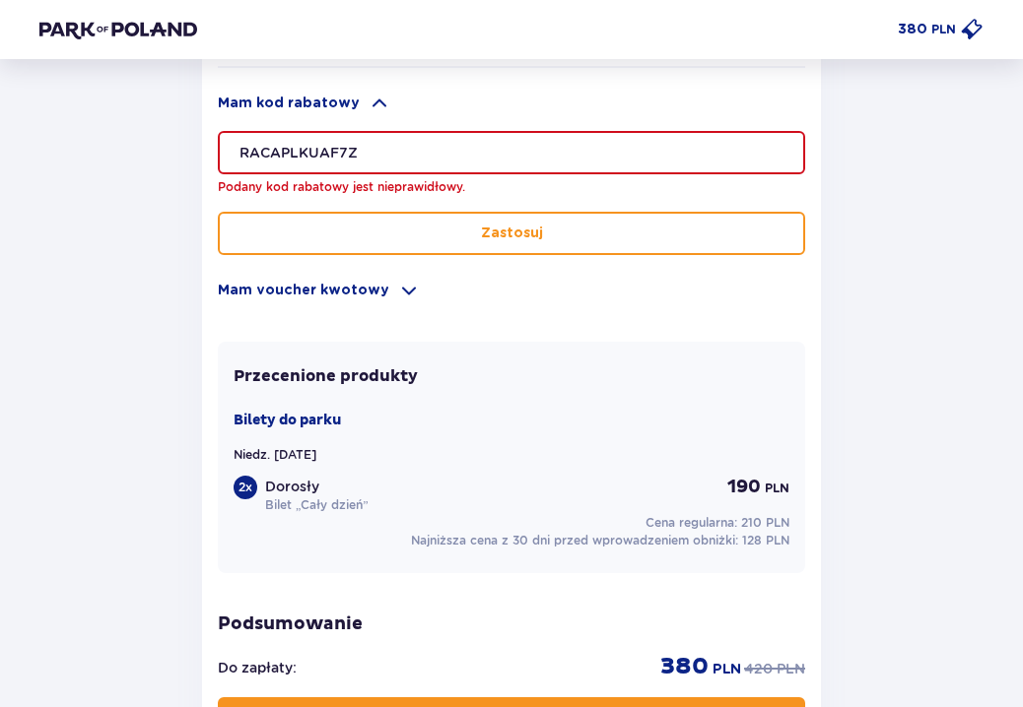
scroll to position [1335, 0]
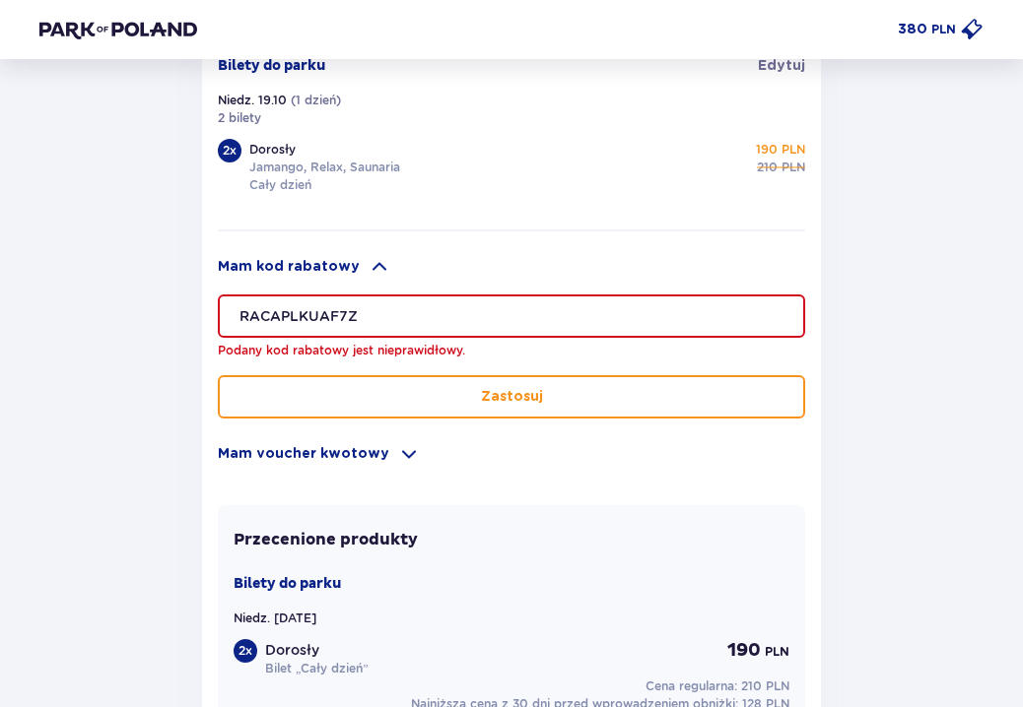
click at [393, 312] on input "RACAPLKUAF7Z" at bounding box center [511, 316] width 587 height 43
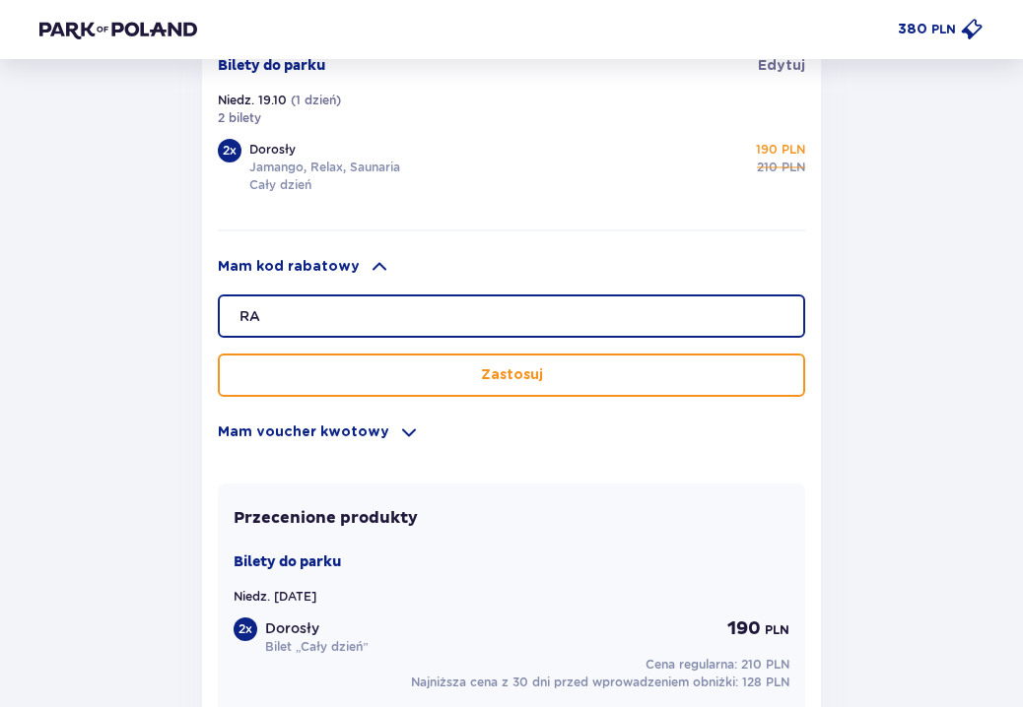
type input "R"
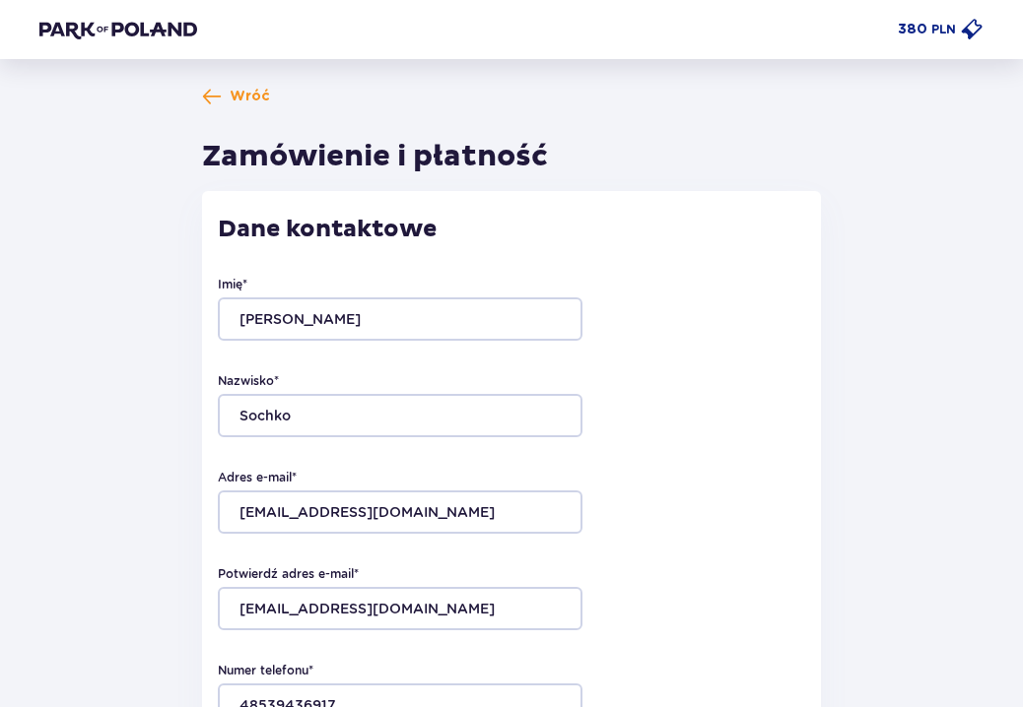
scroll to position [0, 0]
click at [258, 100] on span "Wróć" at bounding box center [250, 97] width 40 height 20
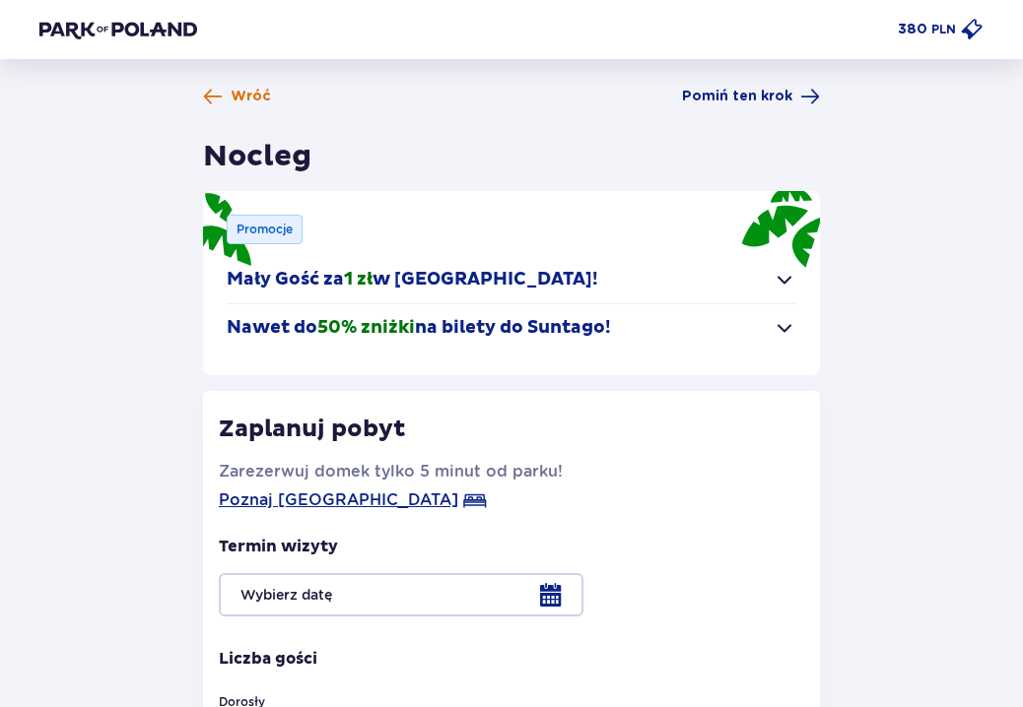
click at [258, 100] on span "Wróć" at bounding box center [251, 97] width 40 height 20
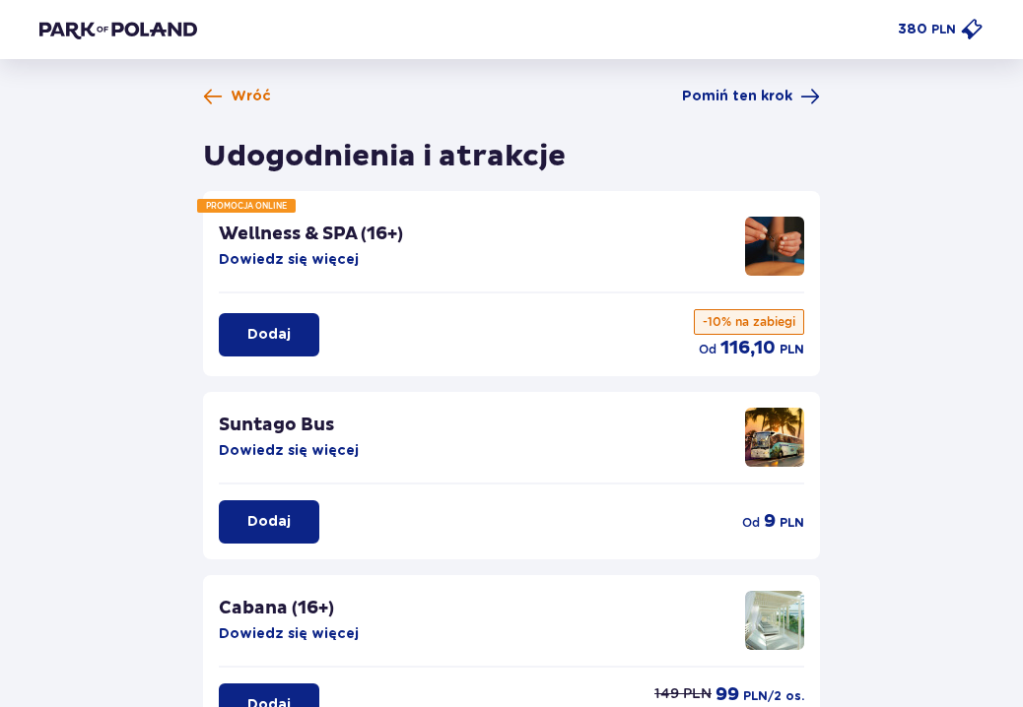
click at [258, 100] on span "Wróć" at bounding box center [251, 97] width 40 height 20
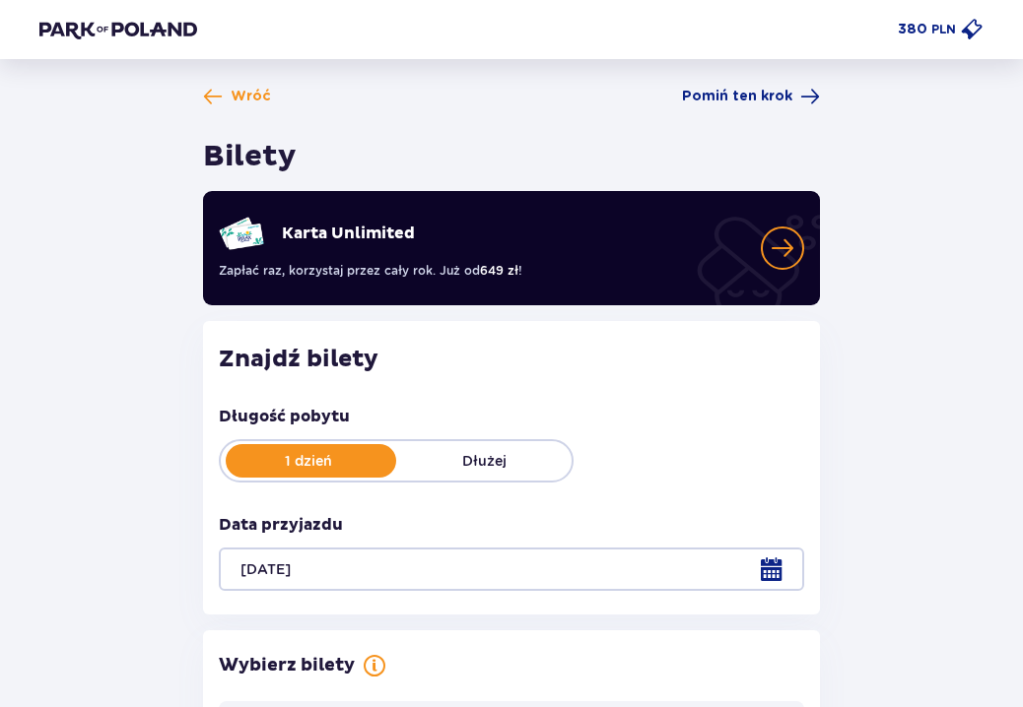
click at [771, 574] on div at bounding box center [511, 569] width 585 height 43
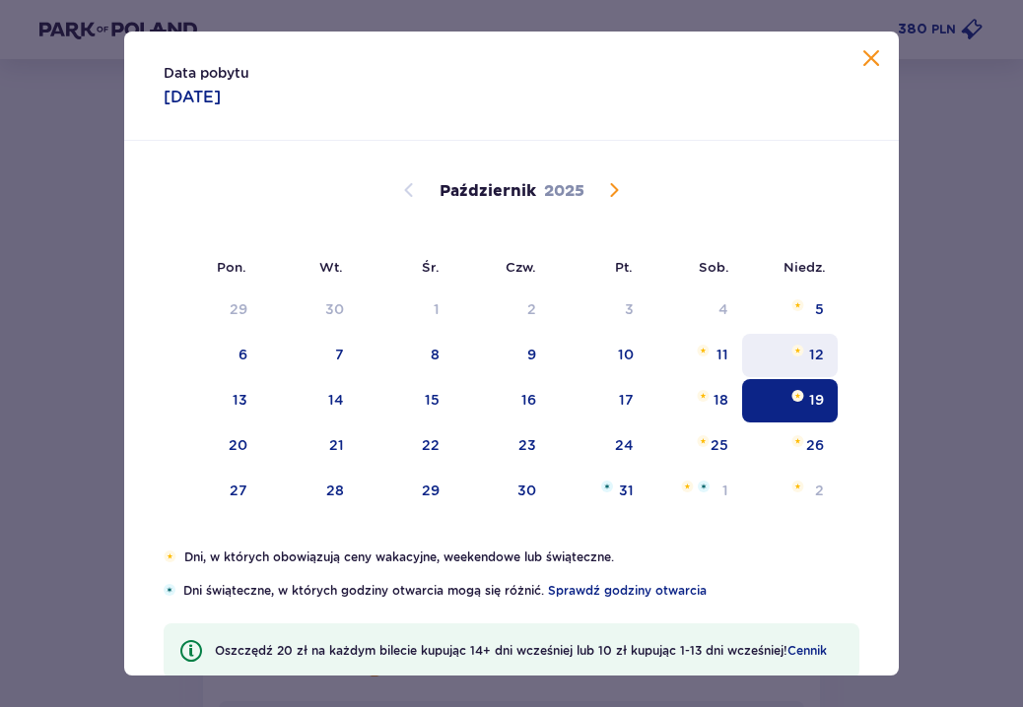
click at [809, 352] on div "12" at bounding box center [816, 355] width 15 height 20
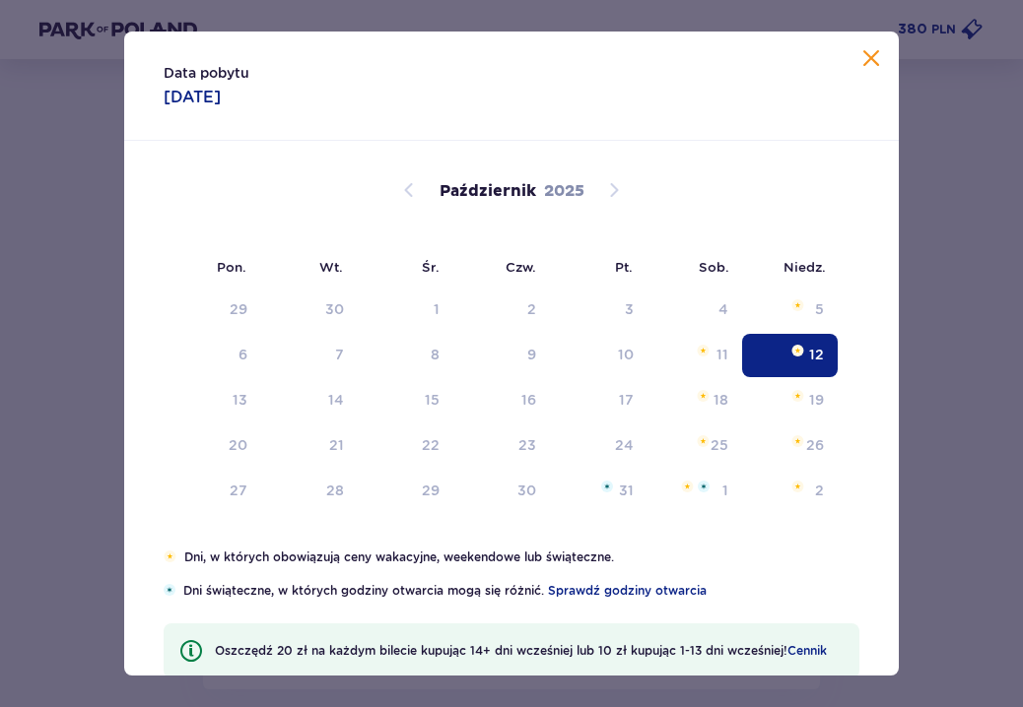
type input "[DATE]"
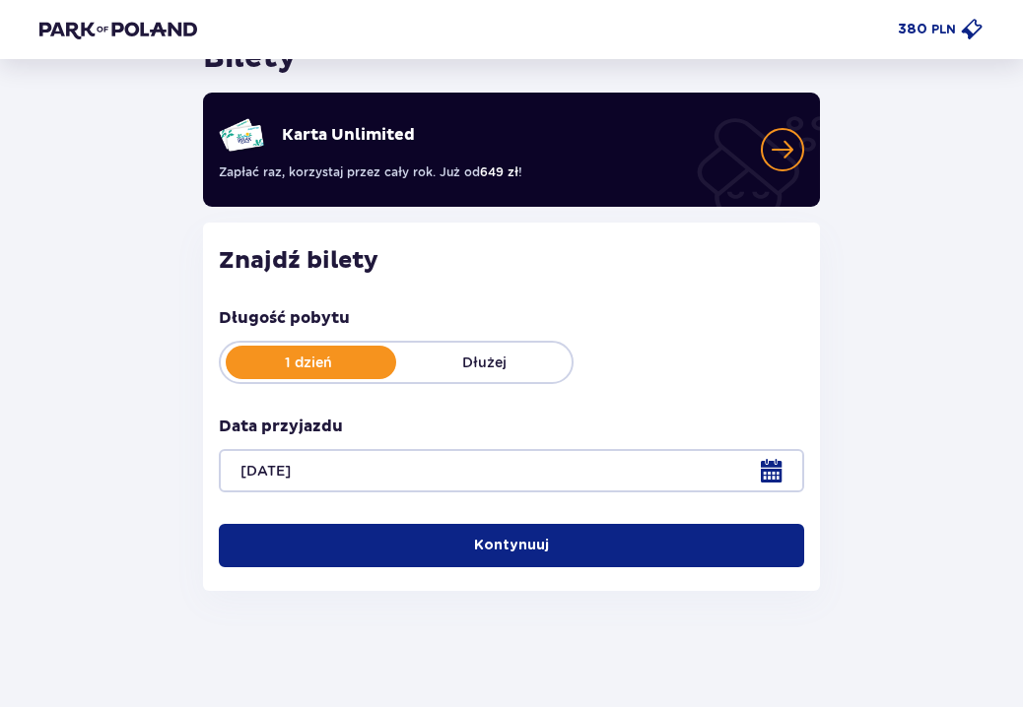
scroll to position [116, 0]
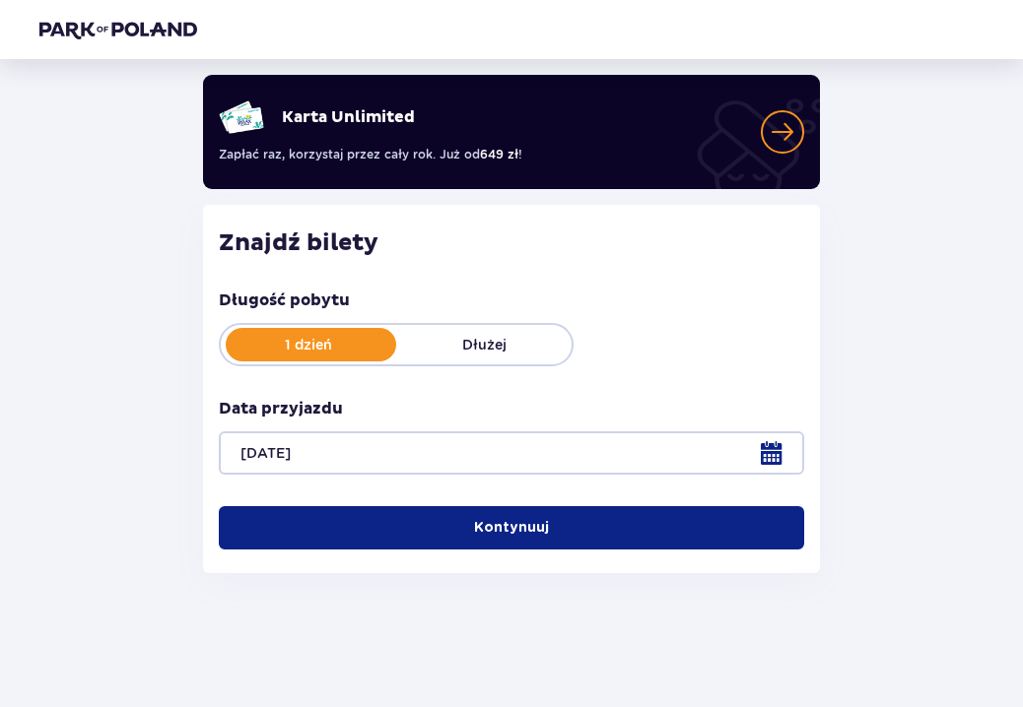
click at [543, 523] on span "button" at bounding box center [553, 528] width 20 height 20
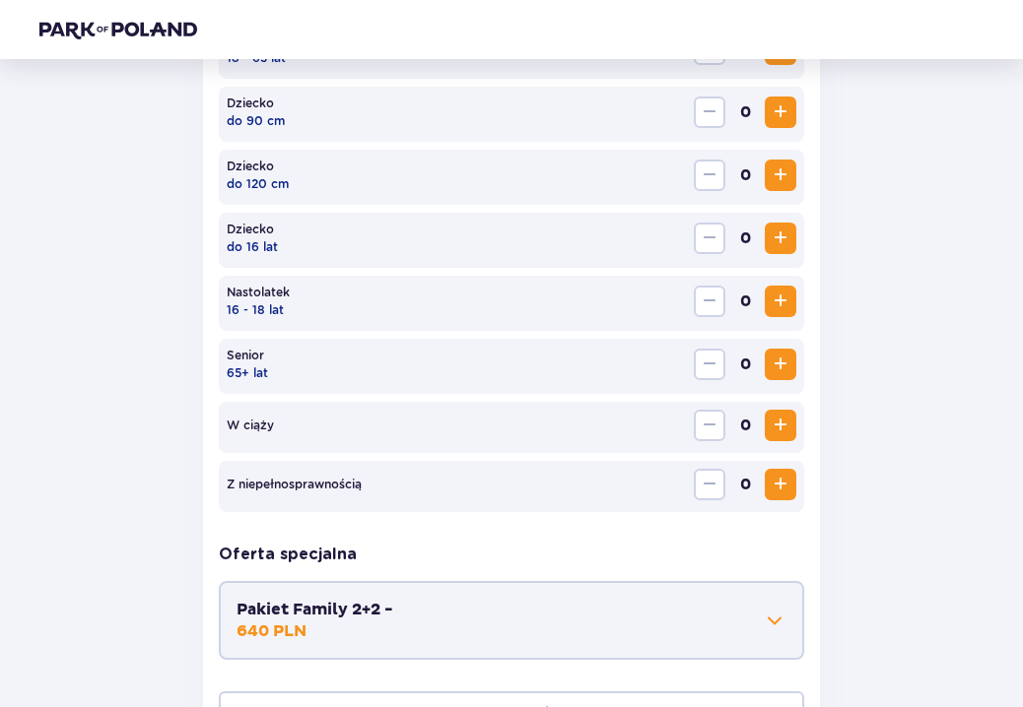
scroll to position [624, 0]
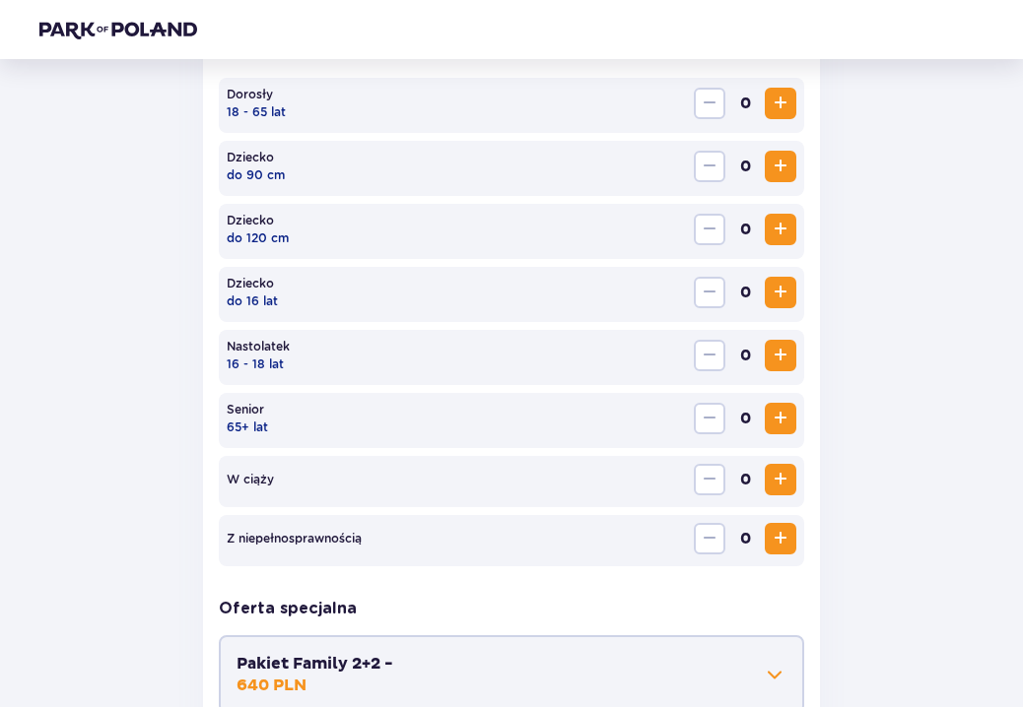
click at [781, 109] on span "Zwiększ" at bounding box center [780, 104] width 24 height 24
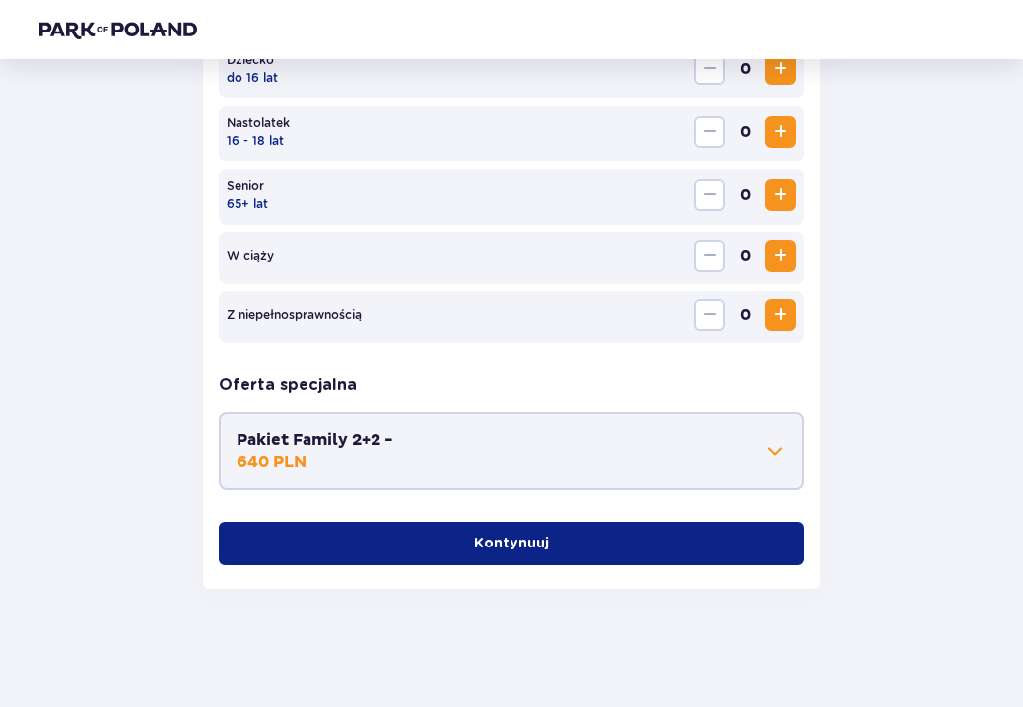
scroll to position [847, 0]
click at [488, 541] on p "Kontynuuj" at bounding box center [511, 544] width 75 height 20
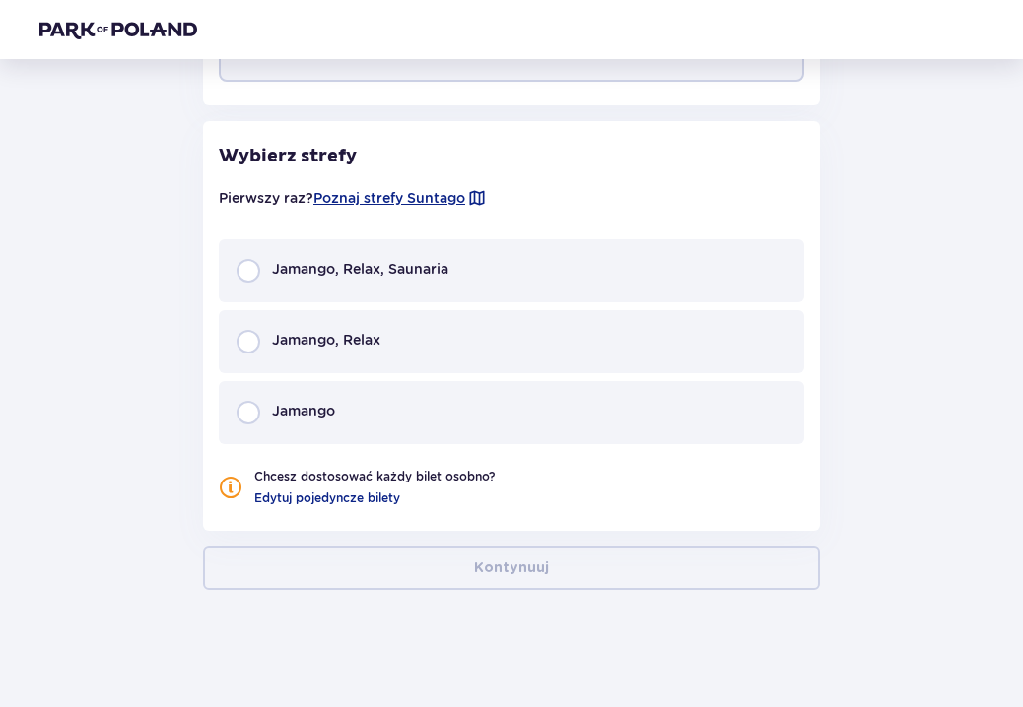
scroll to position [1257, 0]
click at [254, 273] on input "radio" at bounding box center [248, 270] width 24 height 24
radio input "true"
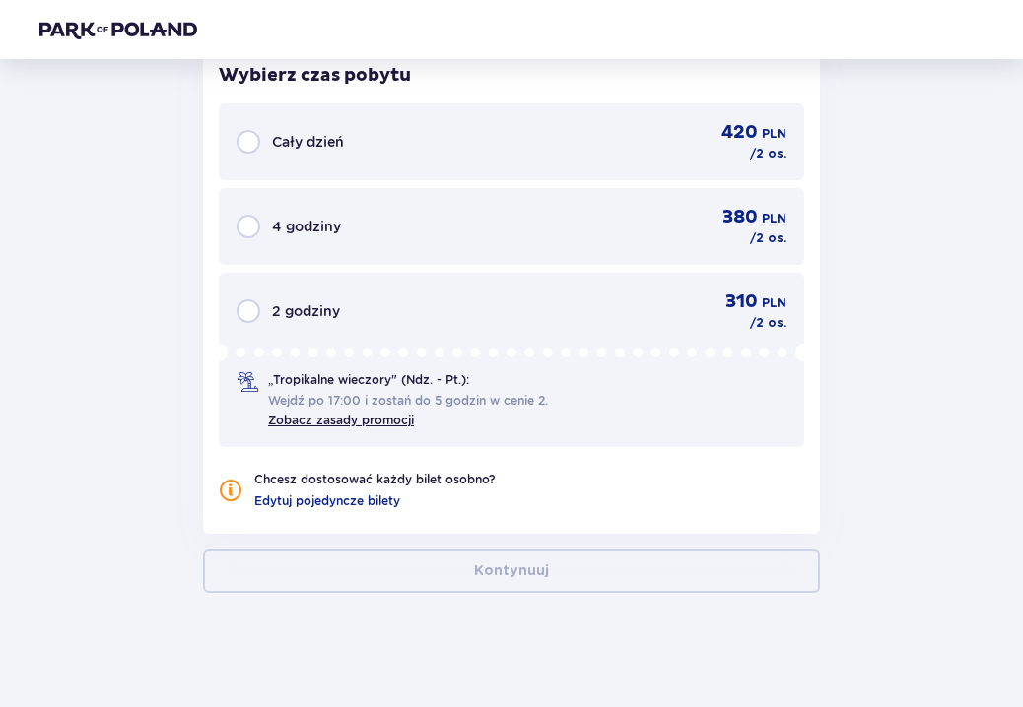
scroll to position [1763, 0]
click at [594, 151] on div "Cały dzień 420 PLN / 2 os." at bounding box center [511, 140] width 550 height 41
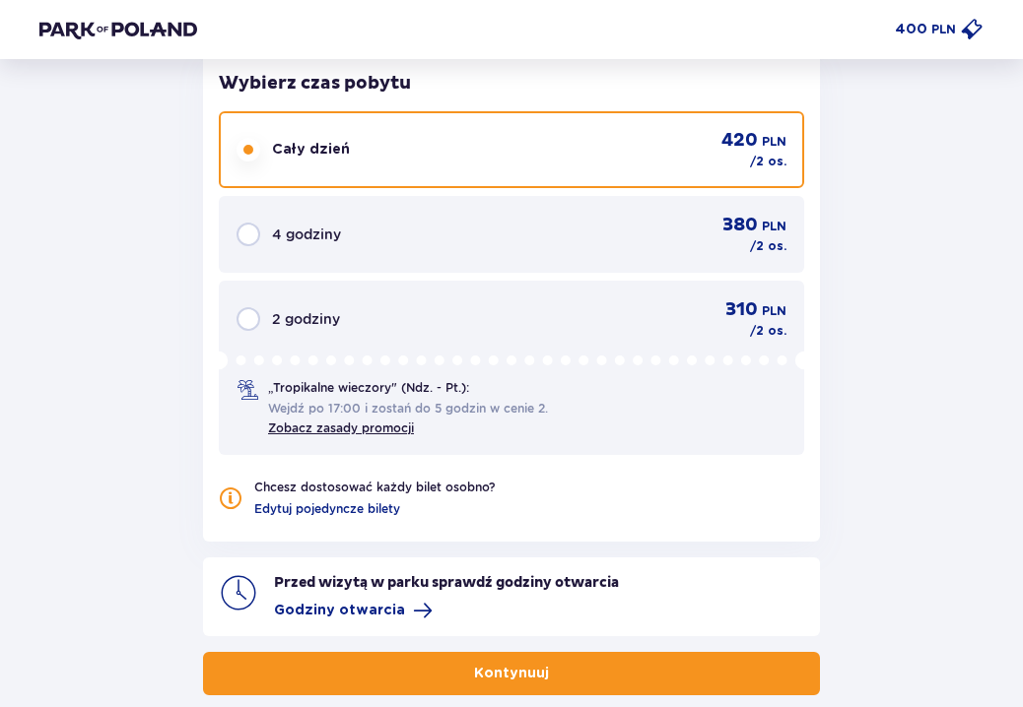
scroll to position [1757, 0]
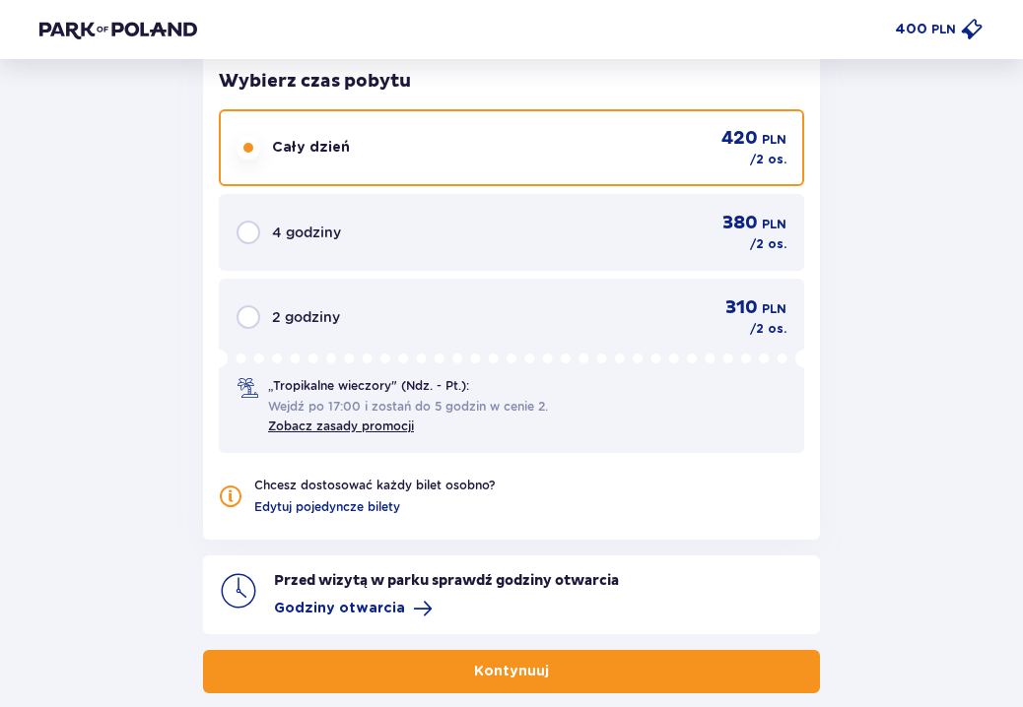
click at [535, 680] on button "Kontynuuj" at bounding box center [511, 671] width 617 height 43
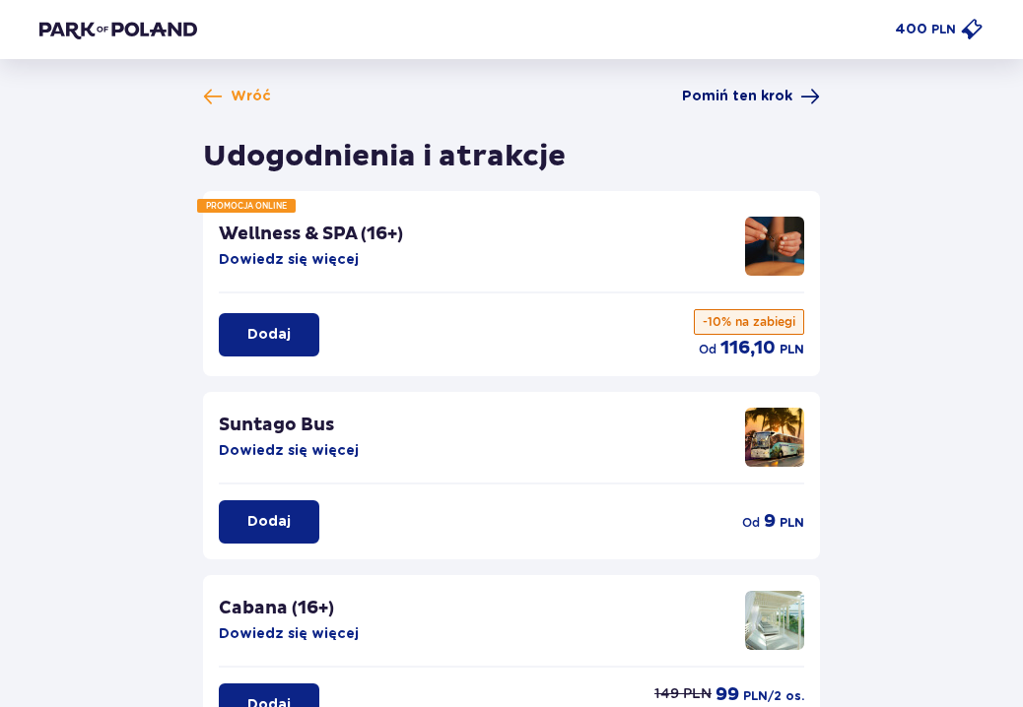
click at [782, 94] on span "Pomiń ten krok" at bounding box center [737, 97] width 110 height 20
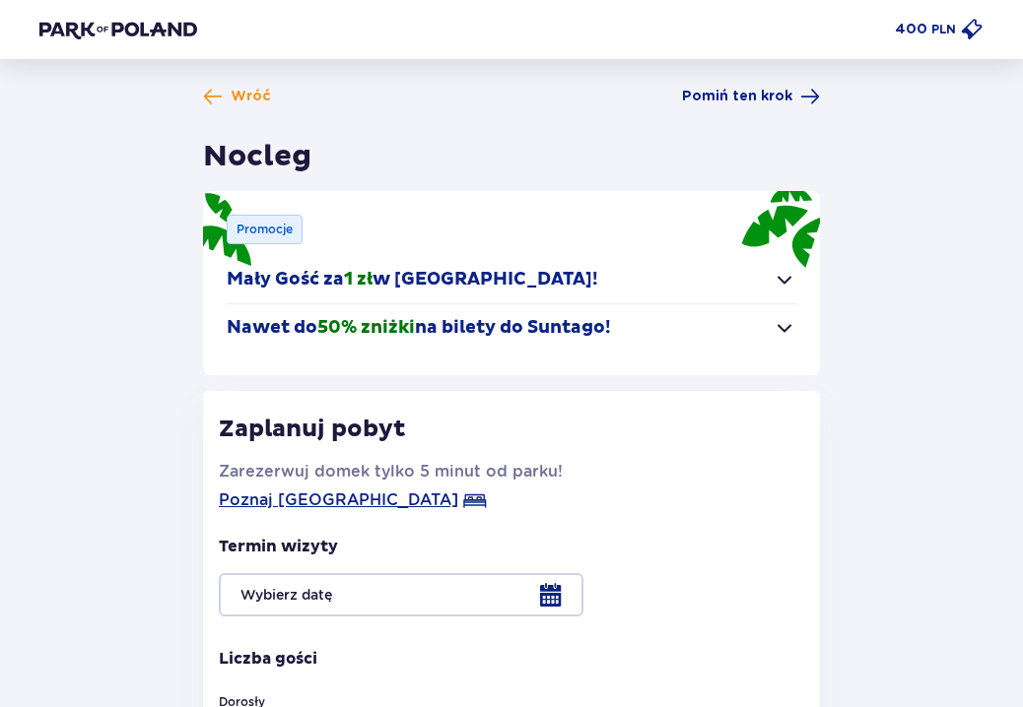
click at [782, 94] on span "Pomiń ten krok" at bounding box center [737, 97] width 110 height 20
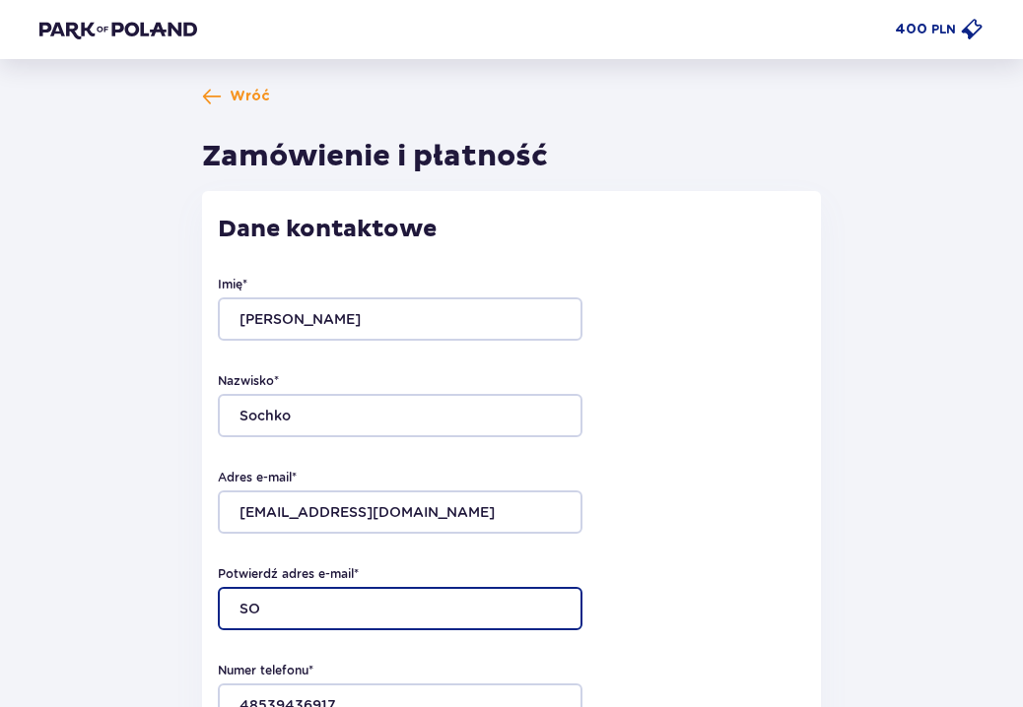
type input "S"
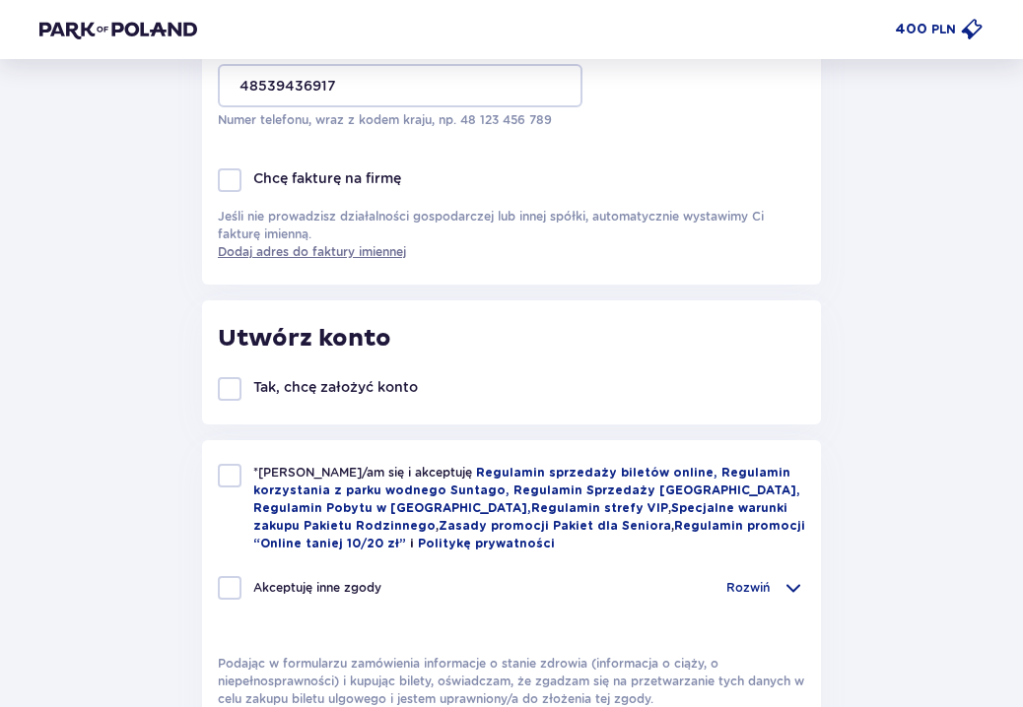
scroll to position [749, 0]
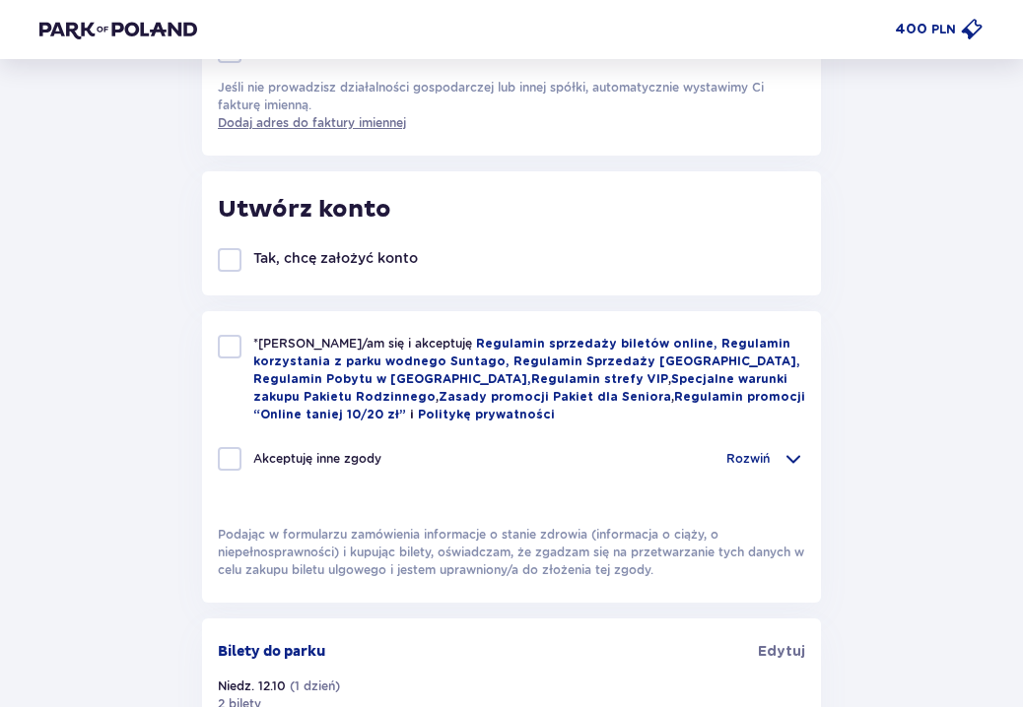
type input "sochko22@gmail.com"
click at [228, 342] on div at bounding box center [230, 347] width 24 height 24
checkbox input "true"
click at [225, 457] on div at bounding box center [230, 459] width 24 height 24
checkbox input "true"
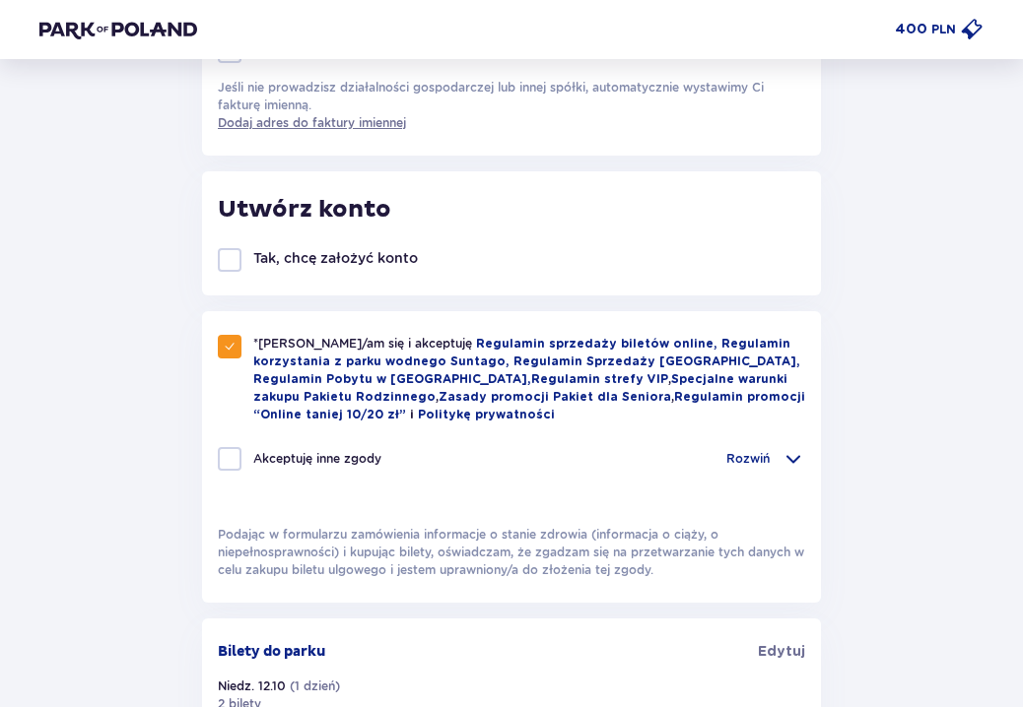
checkbox input "true"
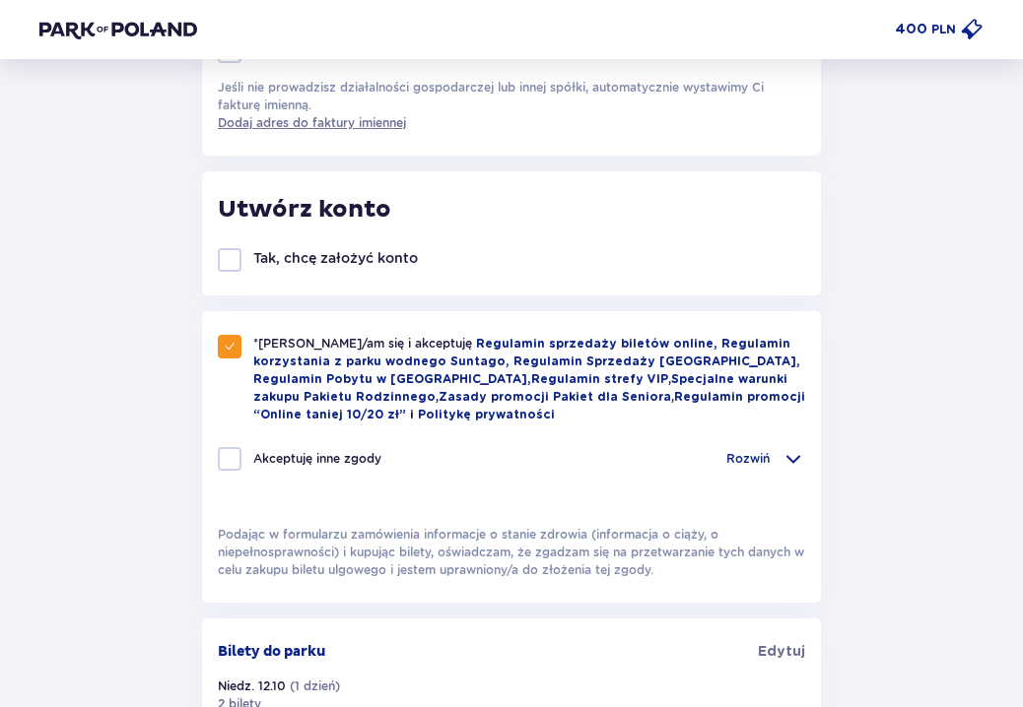
checkbox input "true"
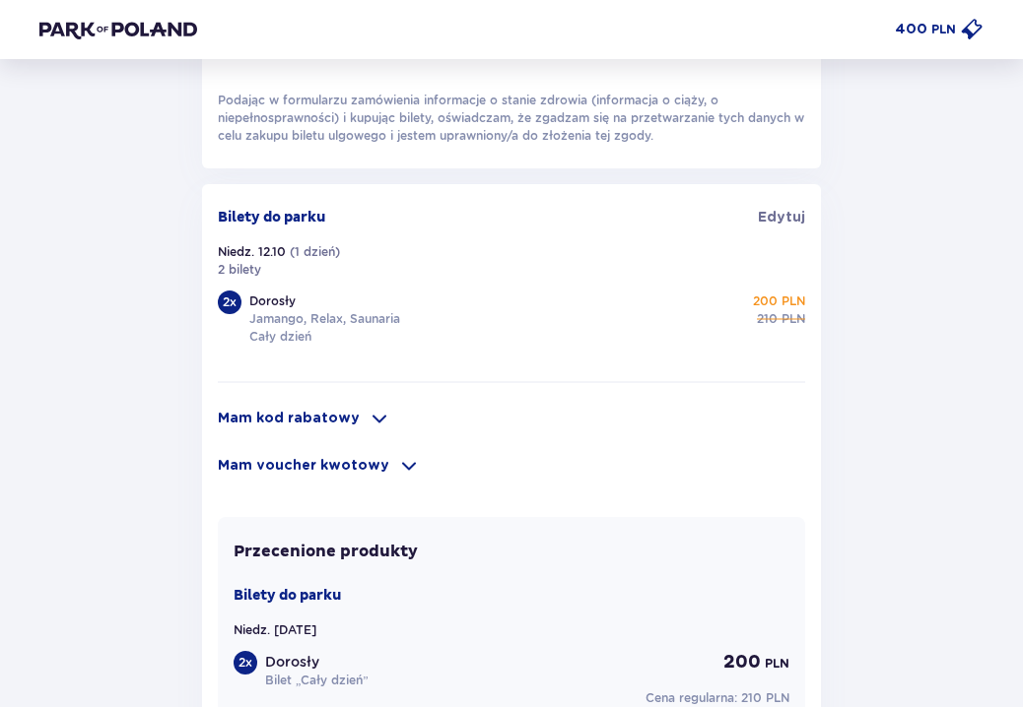
scroll to position [1184, 0]
click at [367, 423] on span at bounding box center [379, 418] width 24 height 24
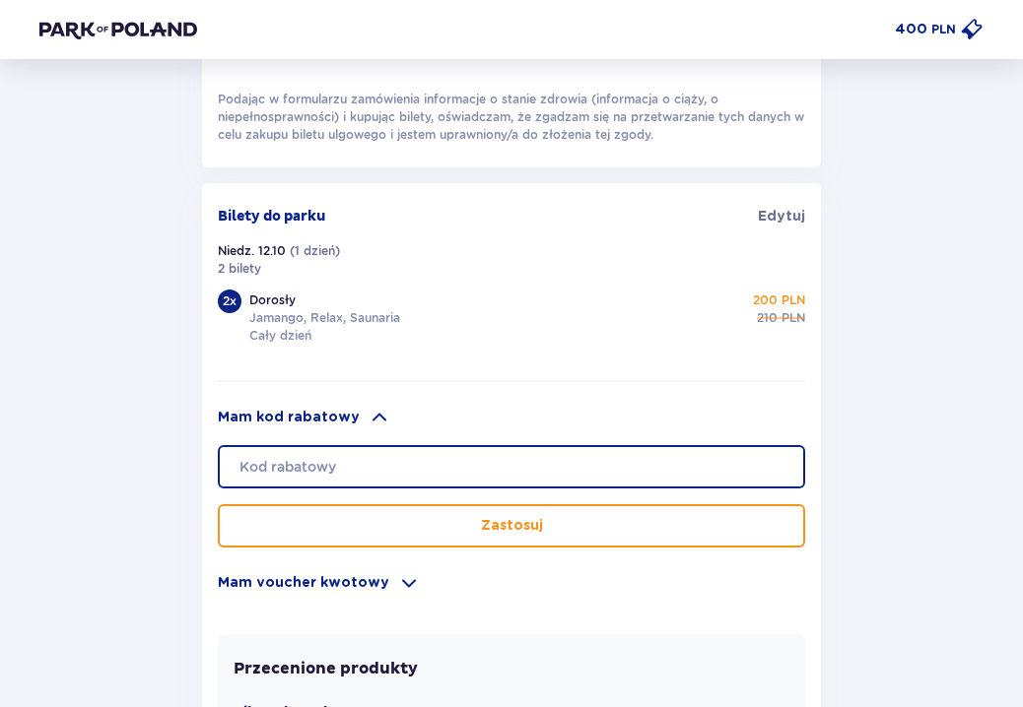
click at [774, 471] on input "text" at bounding box center [511, 466] width 587 height 43
click at [781, 467] on input "text" at bounding box center [511, 466] width 587 height 43
click at [481, 468] on input "text" at bounding box center [511, 466] width 587 height 43
type input "880003298640242"
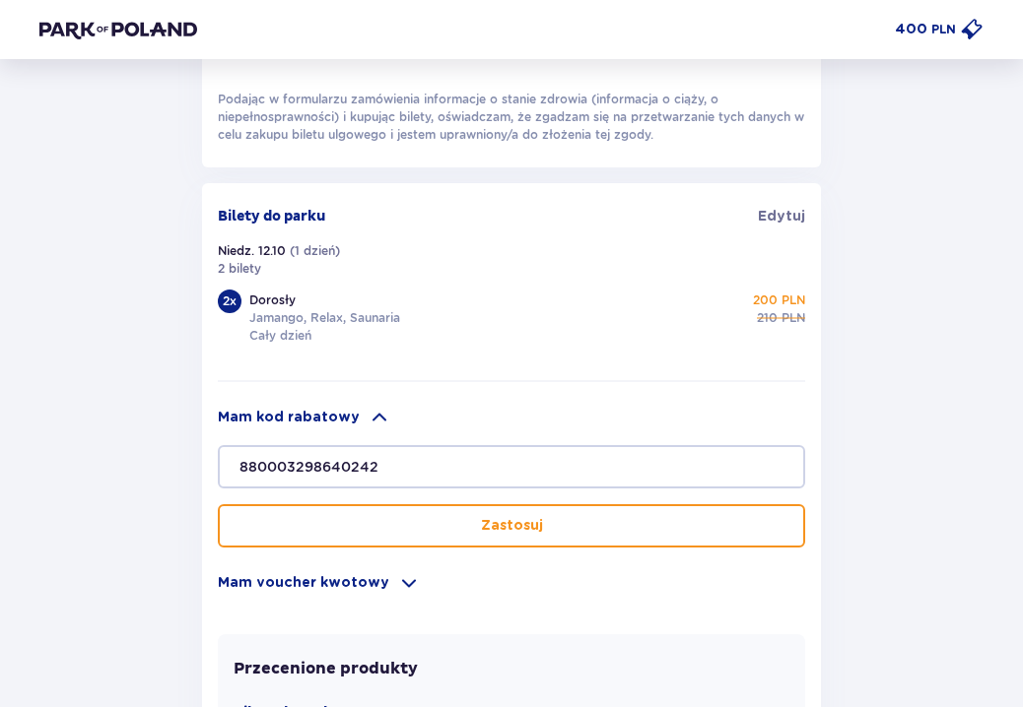
click at [539, 536] on button "Zastosuj" at bounding box center [511, 525] width 587 height 43
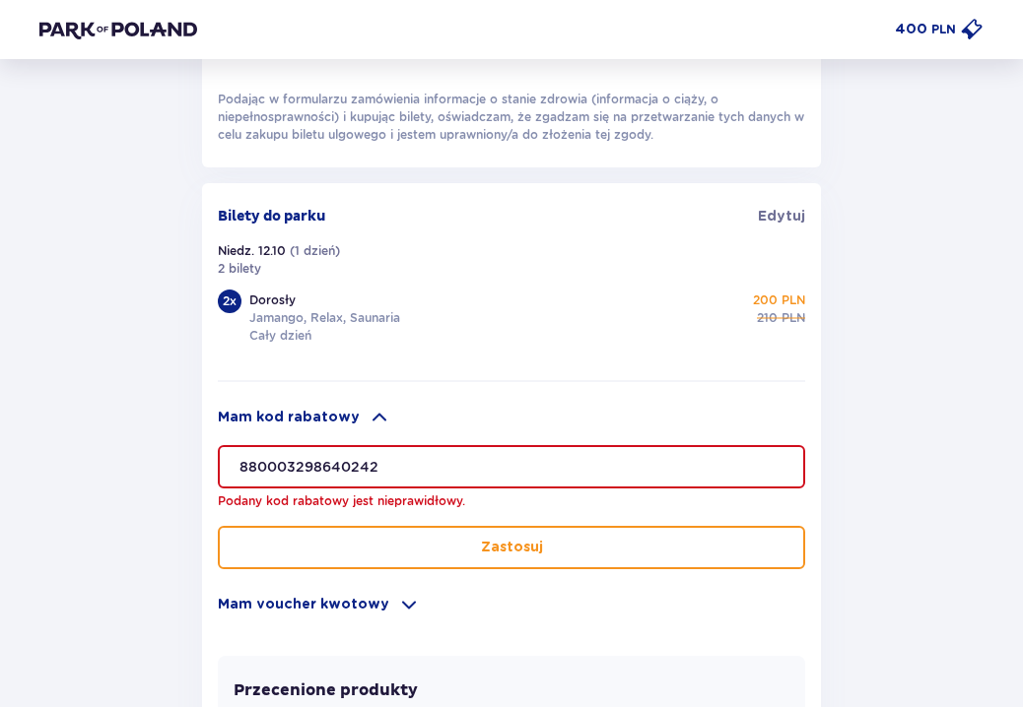
click at [901, 378] on div "Wróć Zamówienie i płatność Dane kontaktowe Imię * Ivanna Nazwisko * Sochko Adre…" at bounding box center [511, 61] width 975 height 2316
